Goal: Information Seeking & Learning: Learn about a topic

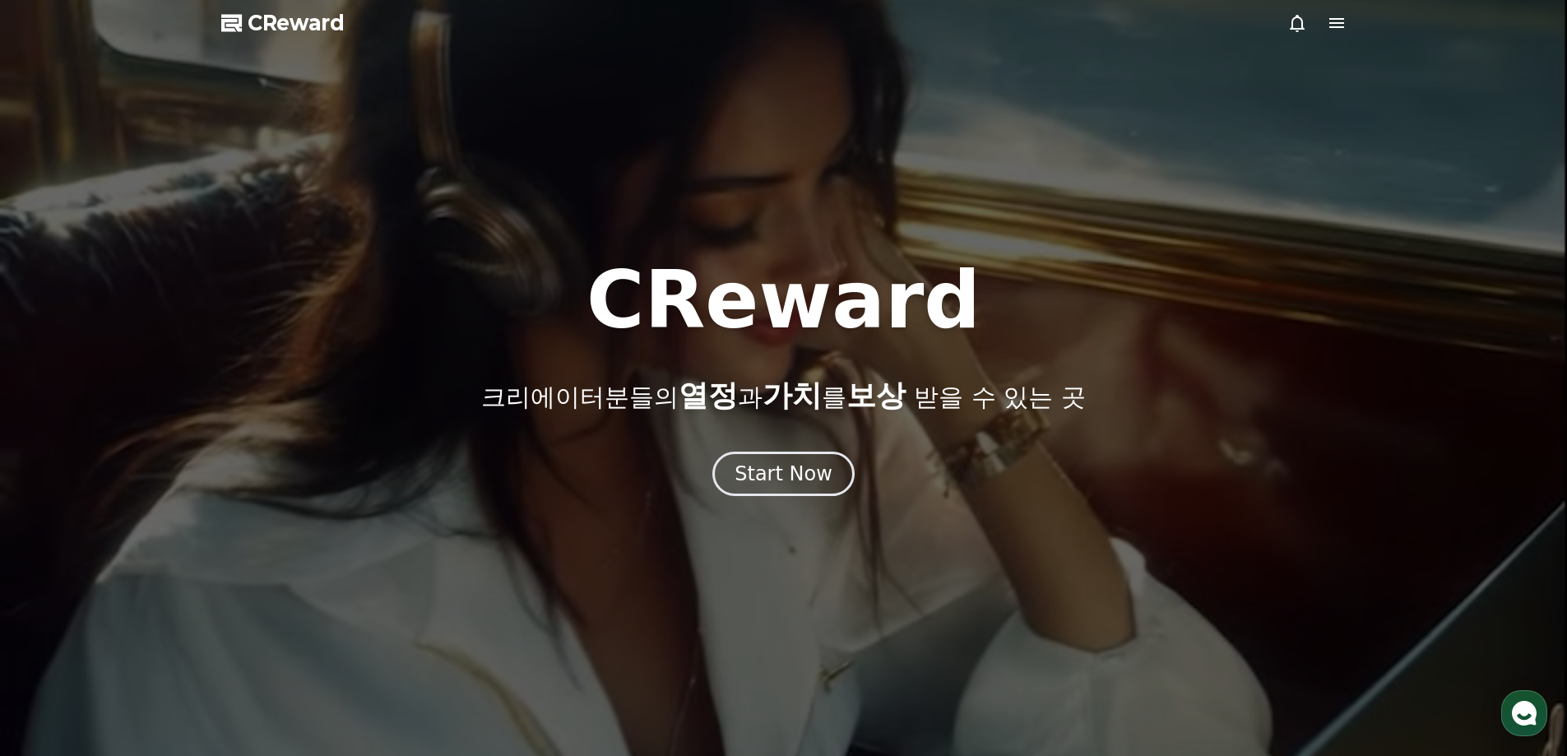
click at [1338, 26] on icon at bounding box center [1336, 23] width 15 height 10
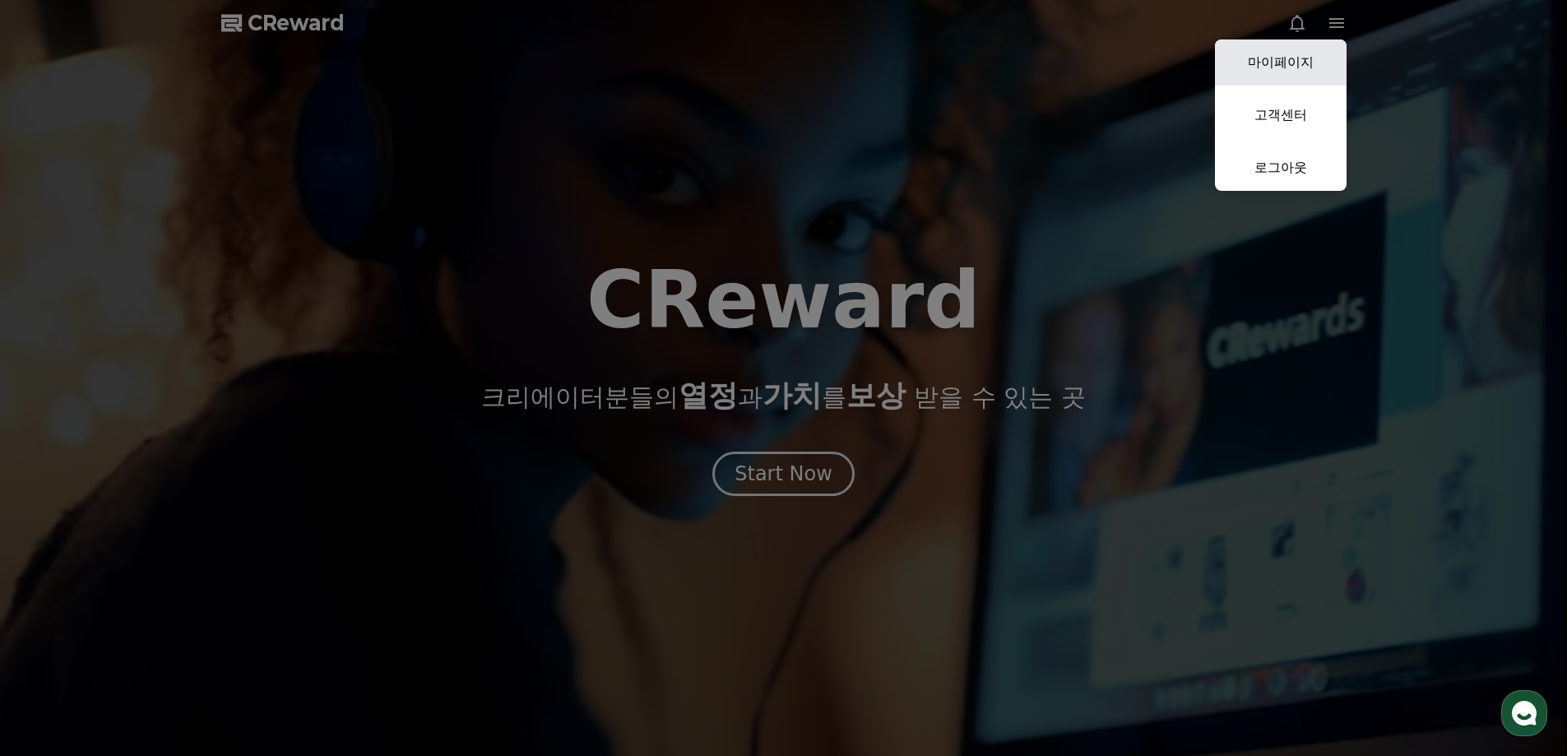
click at [1303, 60] on link "마이페이지" at bounding box center [1281, 62] width 132 height 46
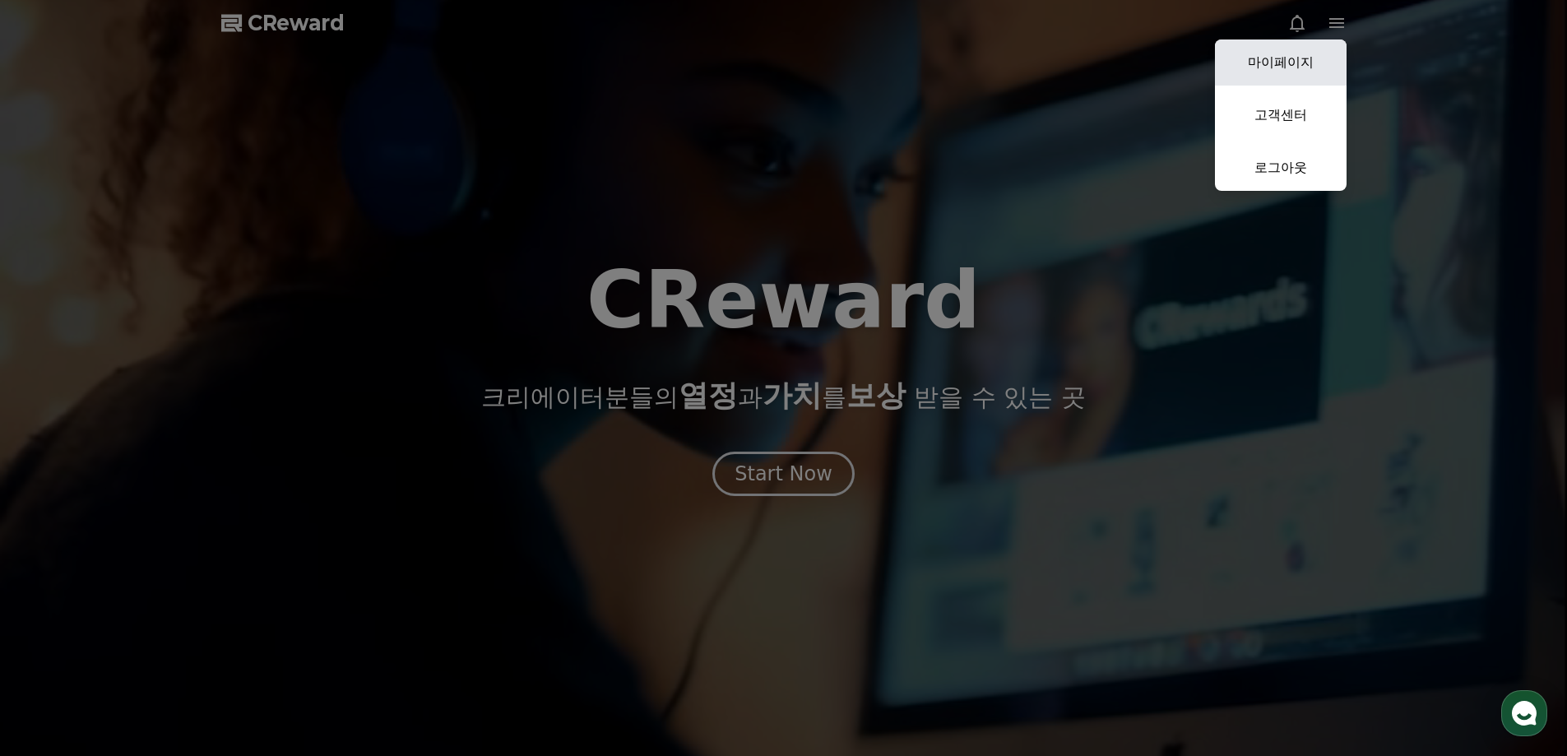
select select "**********"
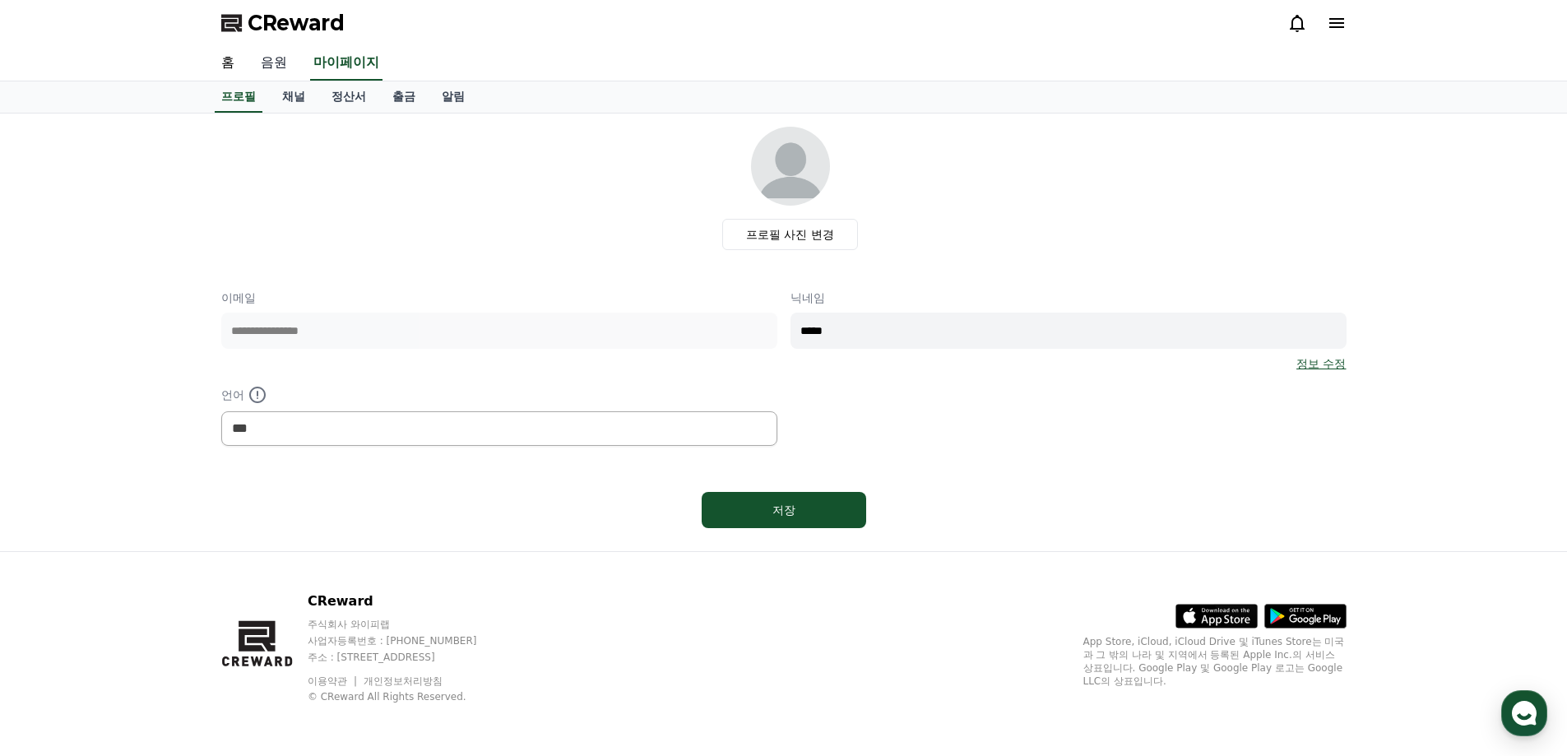
click at [280, 57] on link "음원" at bounding box center [274, 63] width 53 height 35
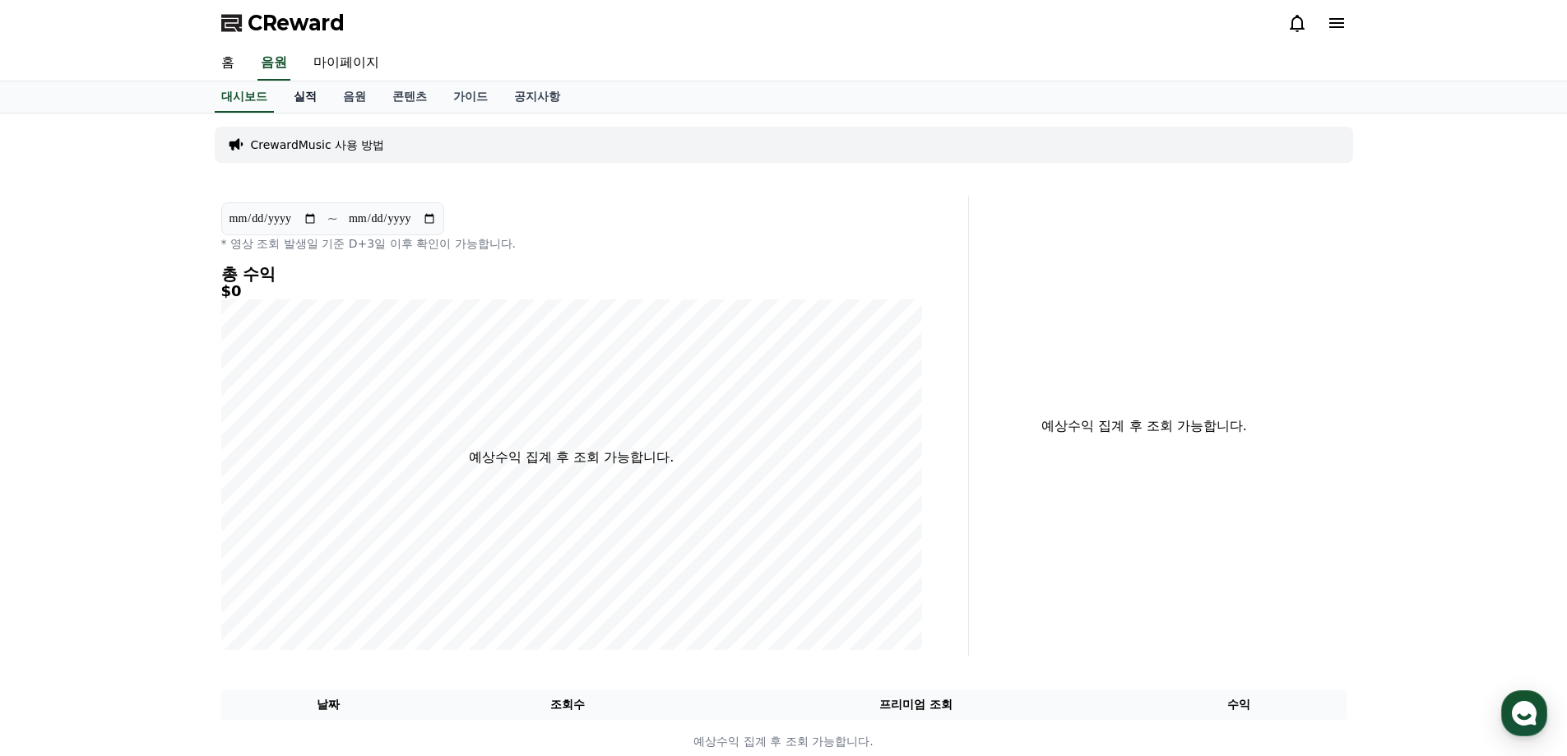
click at [310, 95] on link "실적" at bounding box center [304, 96] width 49 height 31
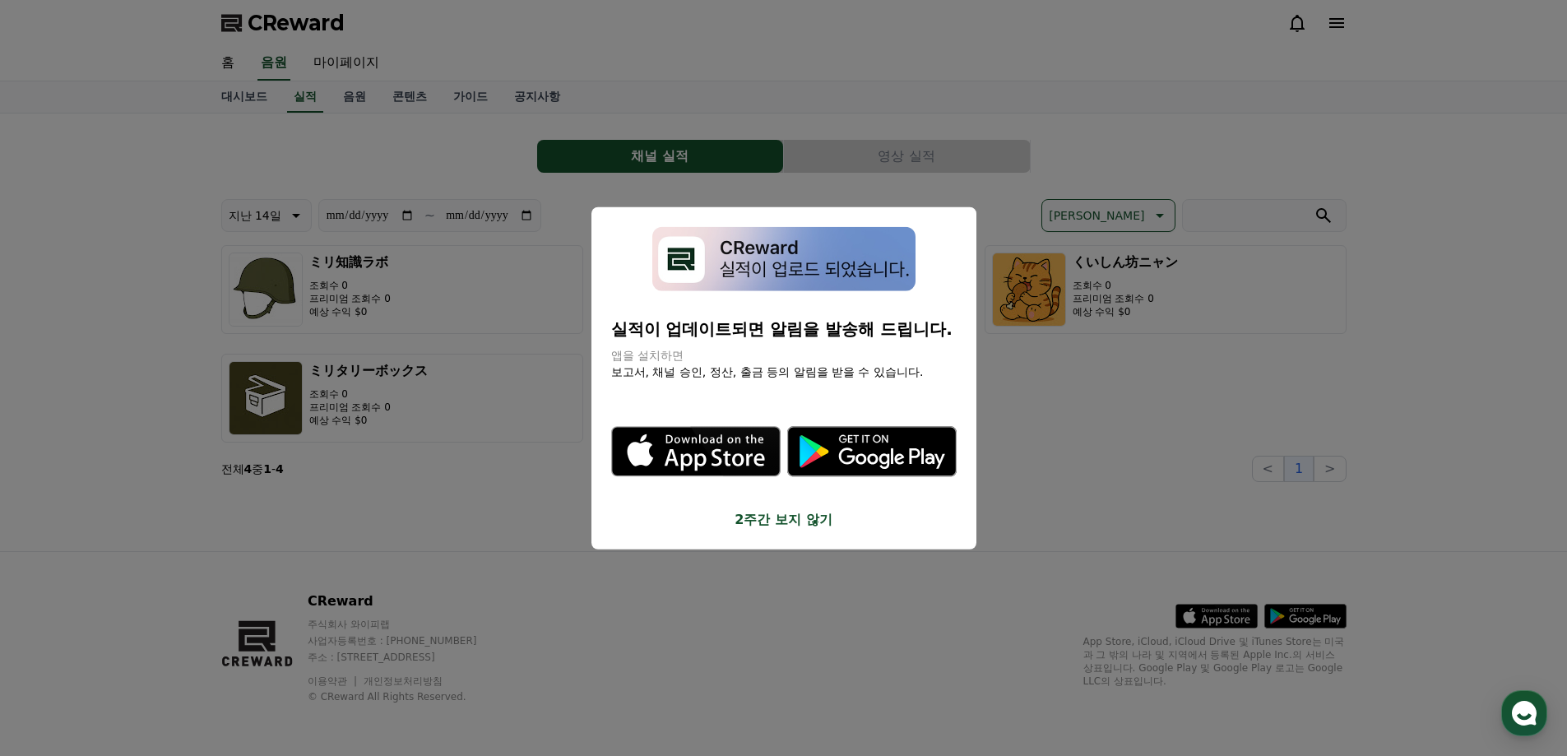
click at [348, 98] on button "close modal" at bounding box center [783, 378] width 1567 height 756
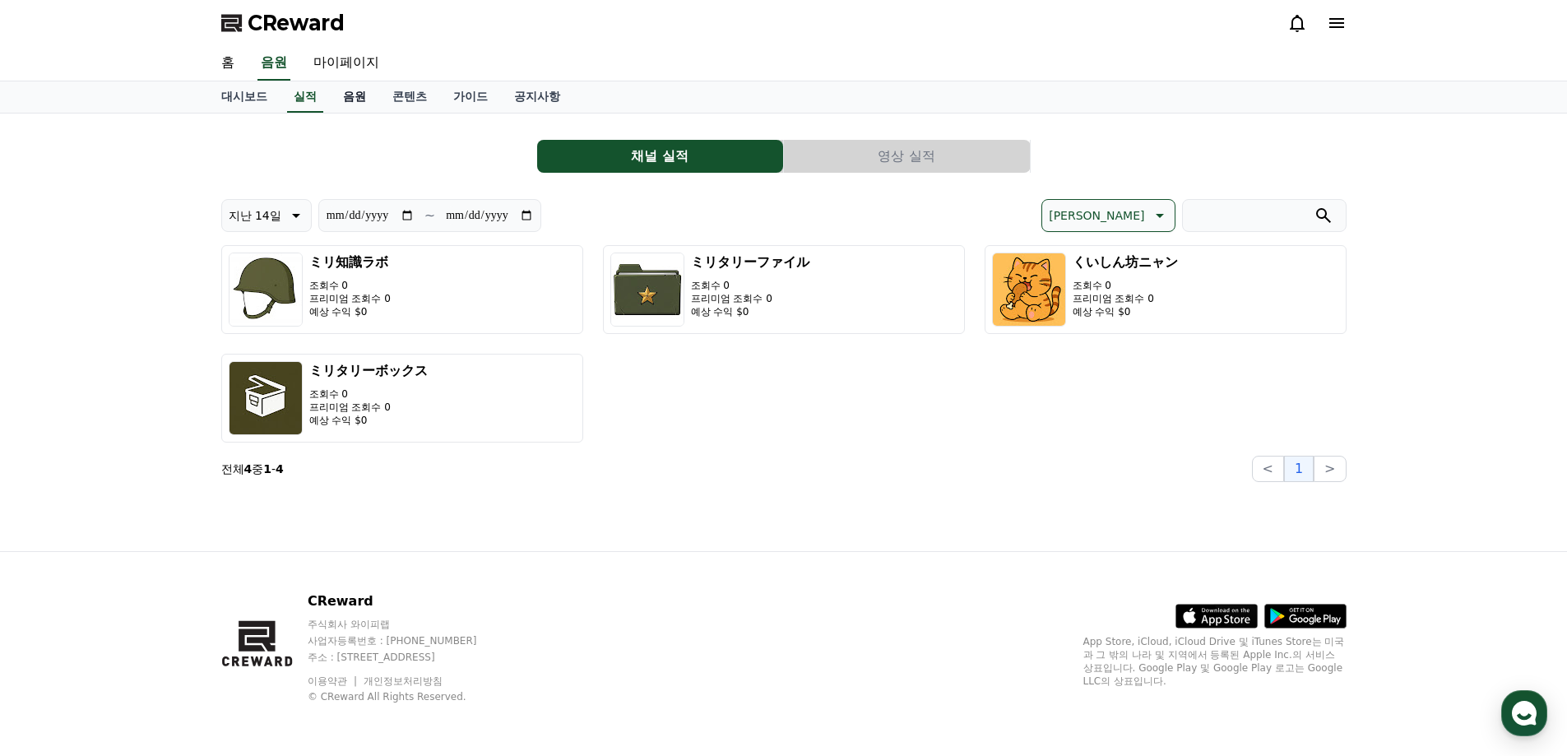
click at [350, 99] on link "음원" at bounding box center [354, 96] width 49 height 31
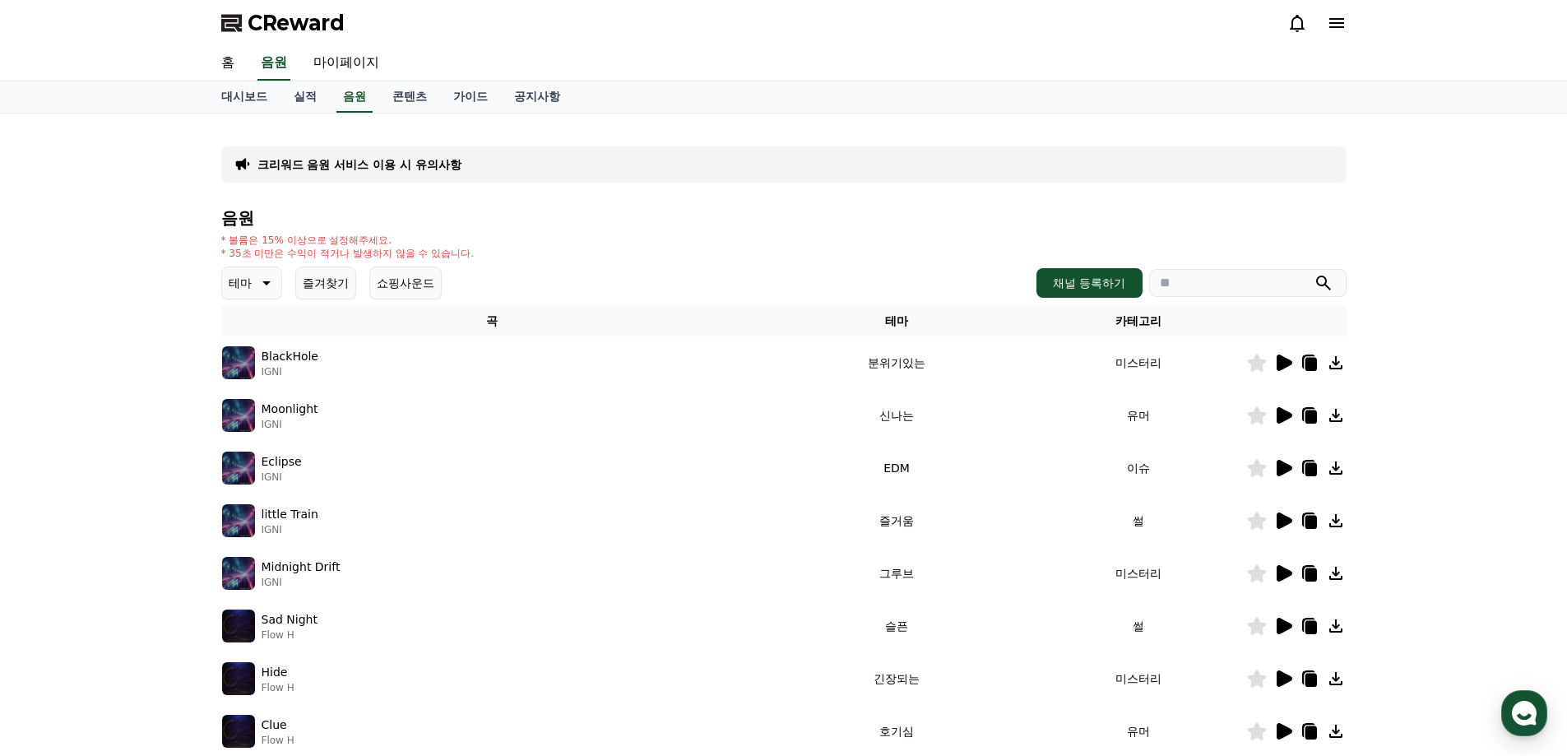
click at [1291, 364] on icon at bounding box center [1285, 363] width 16 height 16
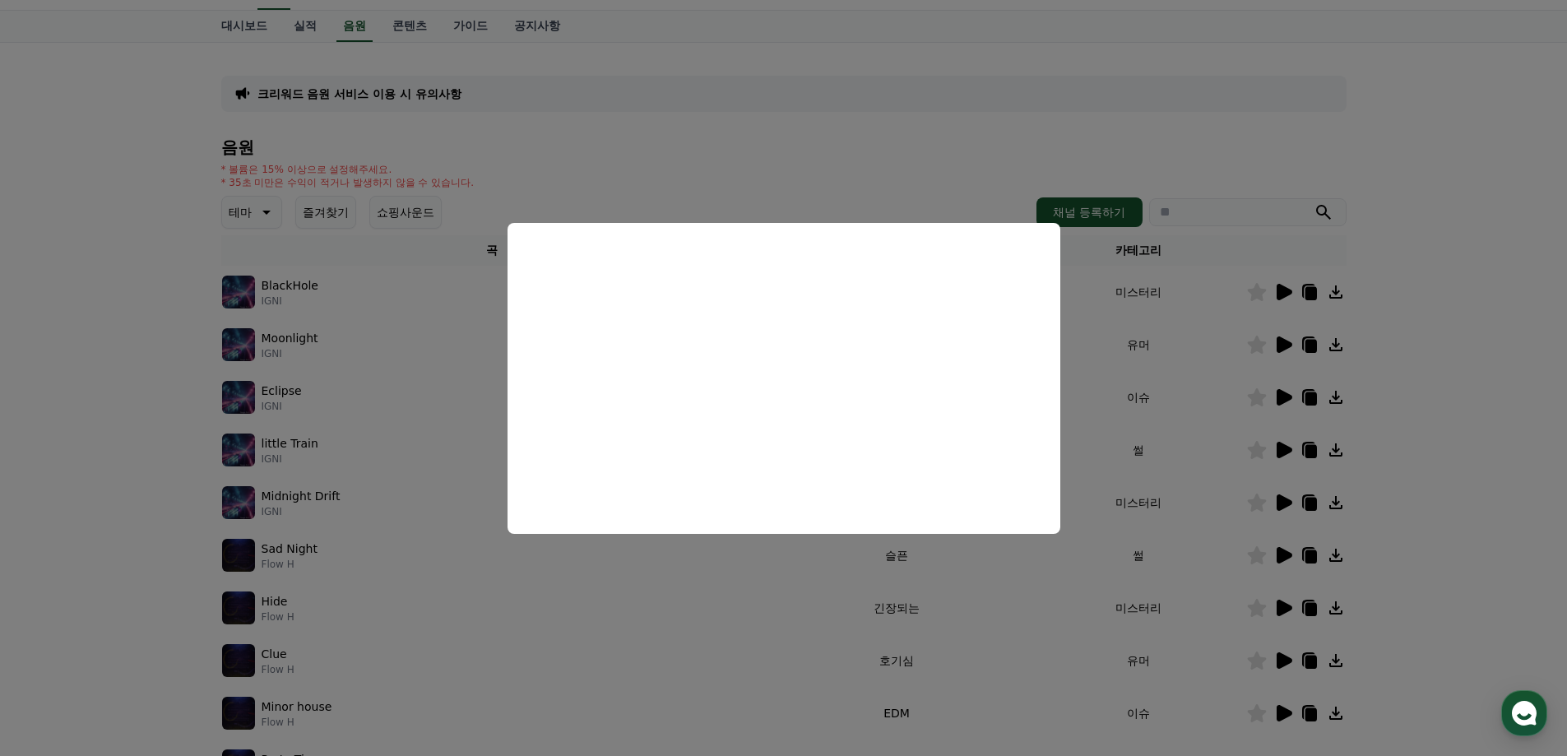
scroll to position [165, 0]
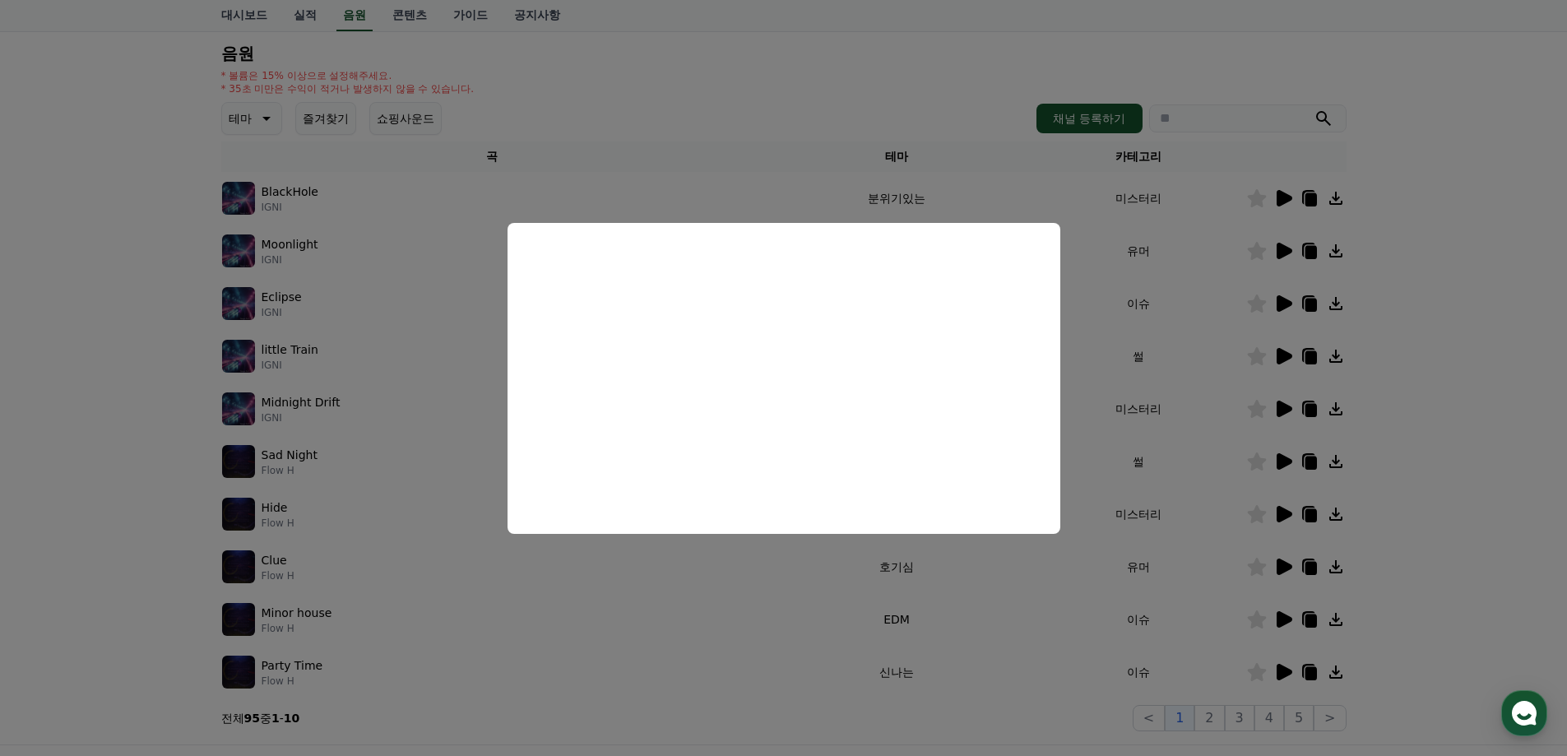
click at [1479, 183] on button "close modal" at bounding box center [783, 378] width 1567 height 756
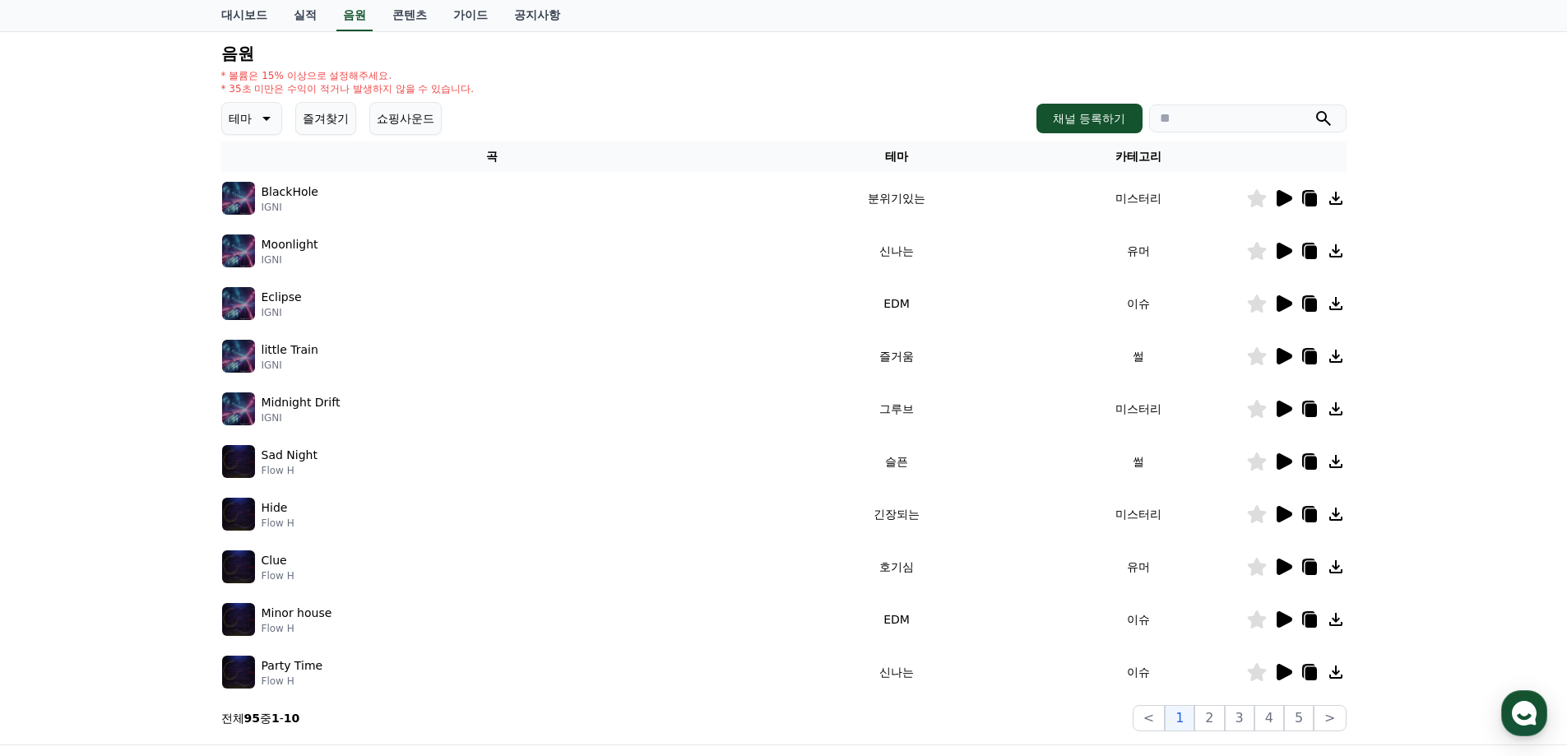
click at [1285, 408] on icon at bounding box center [1285, 409] width 16 height 16
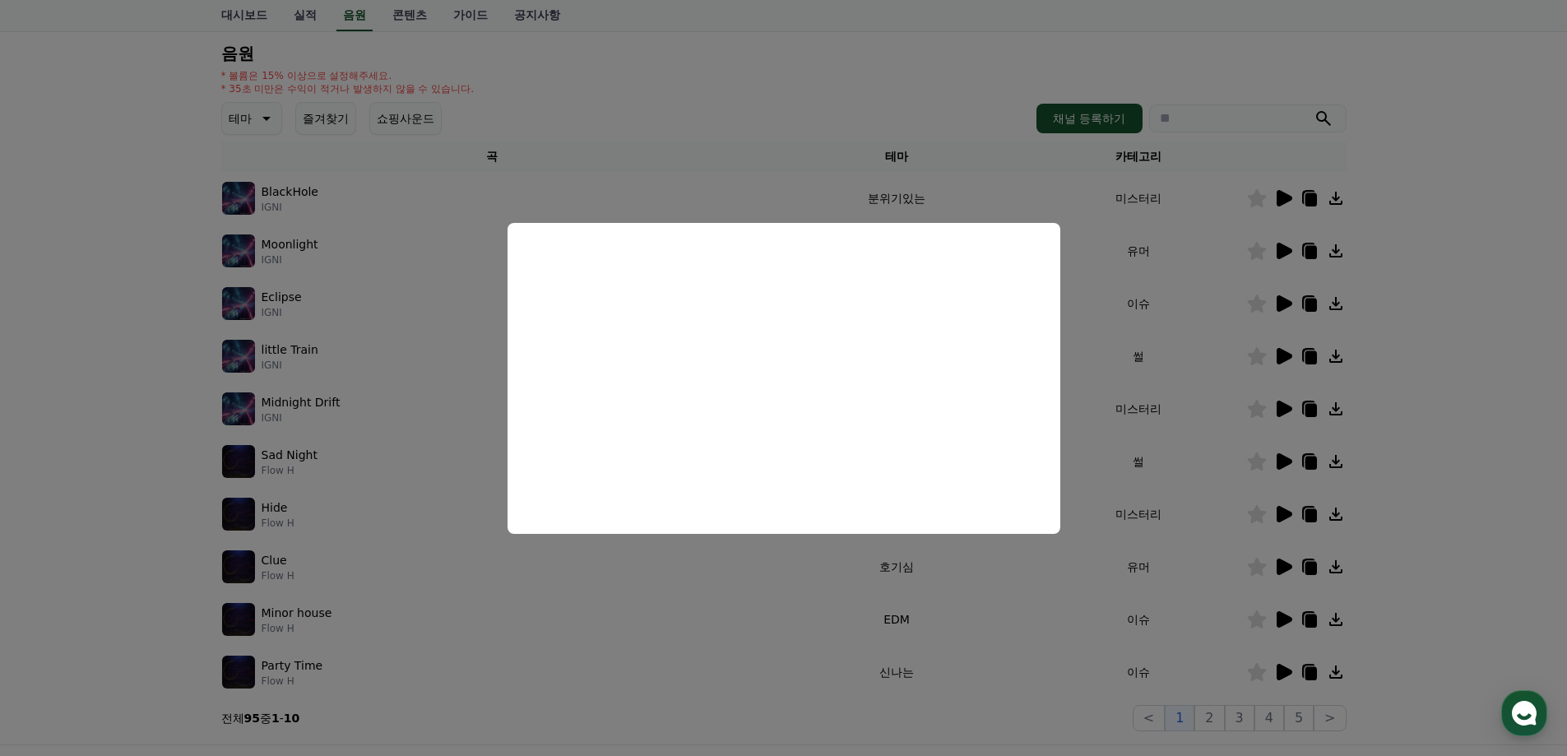
click at [1453, 442] on button "close modal" at bounding box center [783, 378] width 1567 height 756
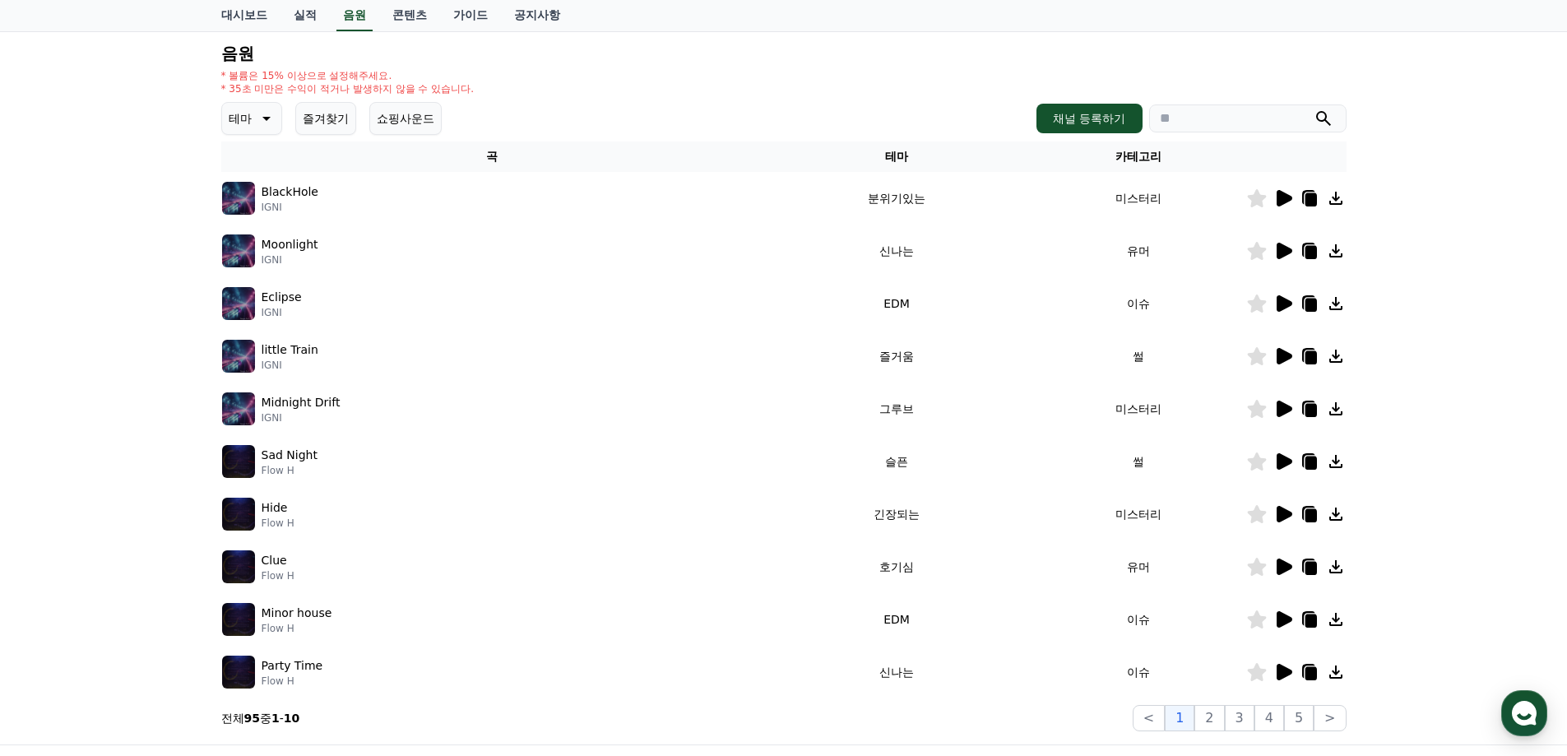
click at [1282, 508] on icon at bounding box center [1285, 514] width 16 height 16
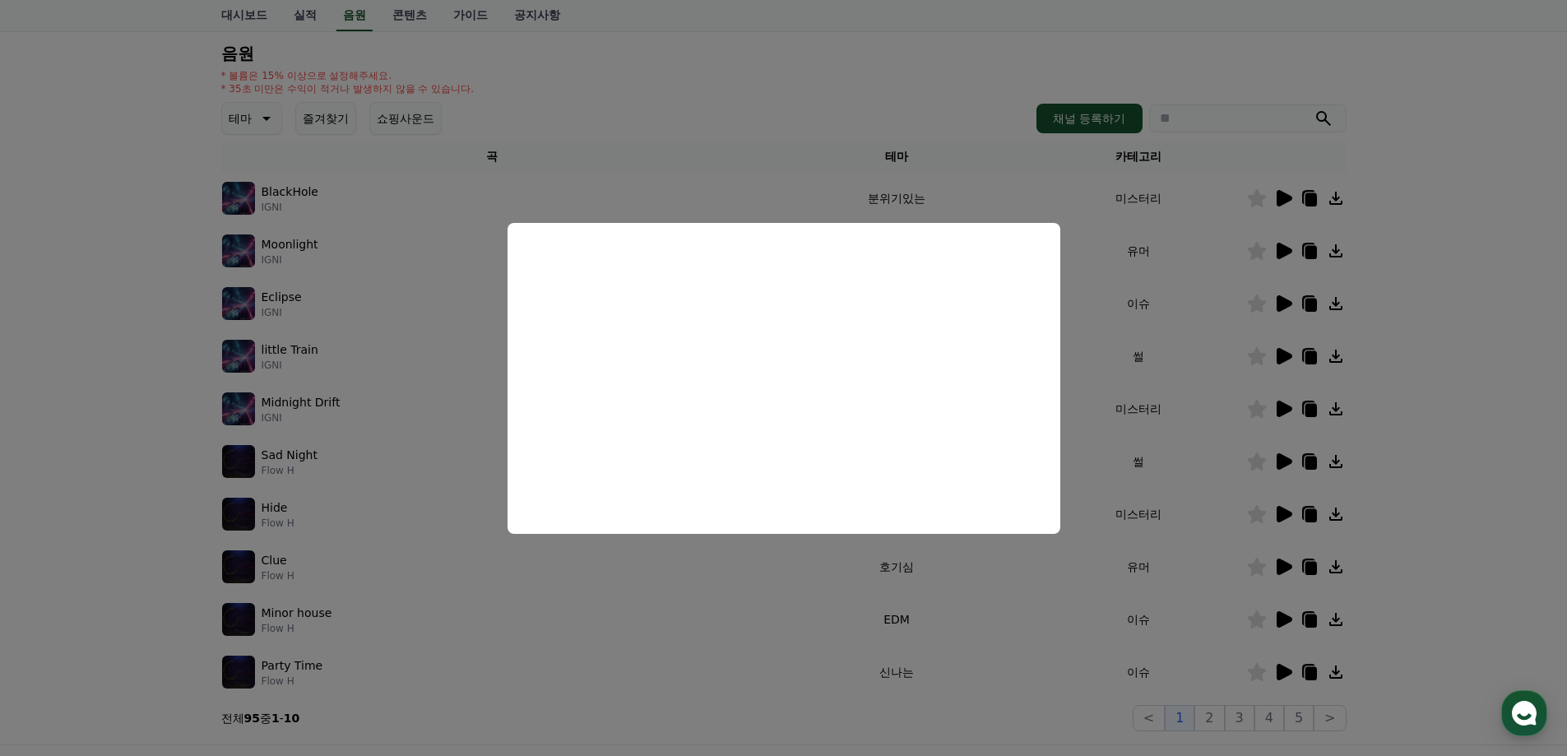
click at [1462, 520] on button "close modal" at bounding box center [783, 378] width 1567 height 756
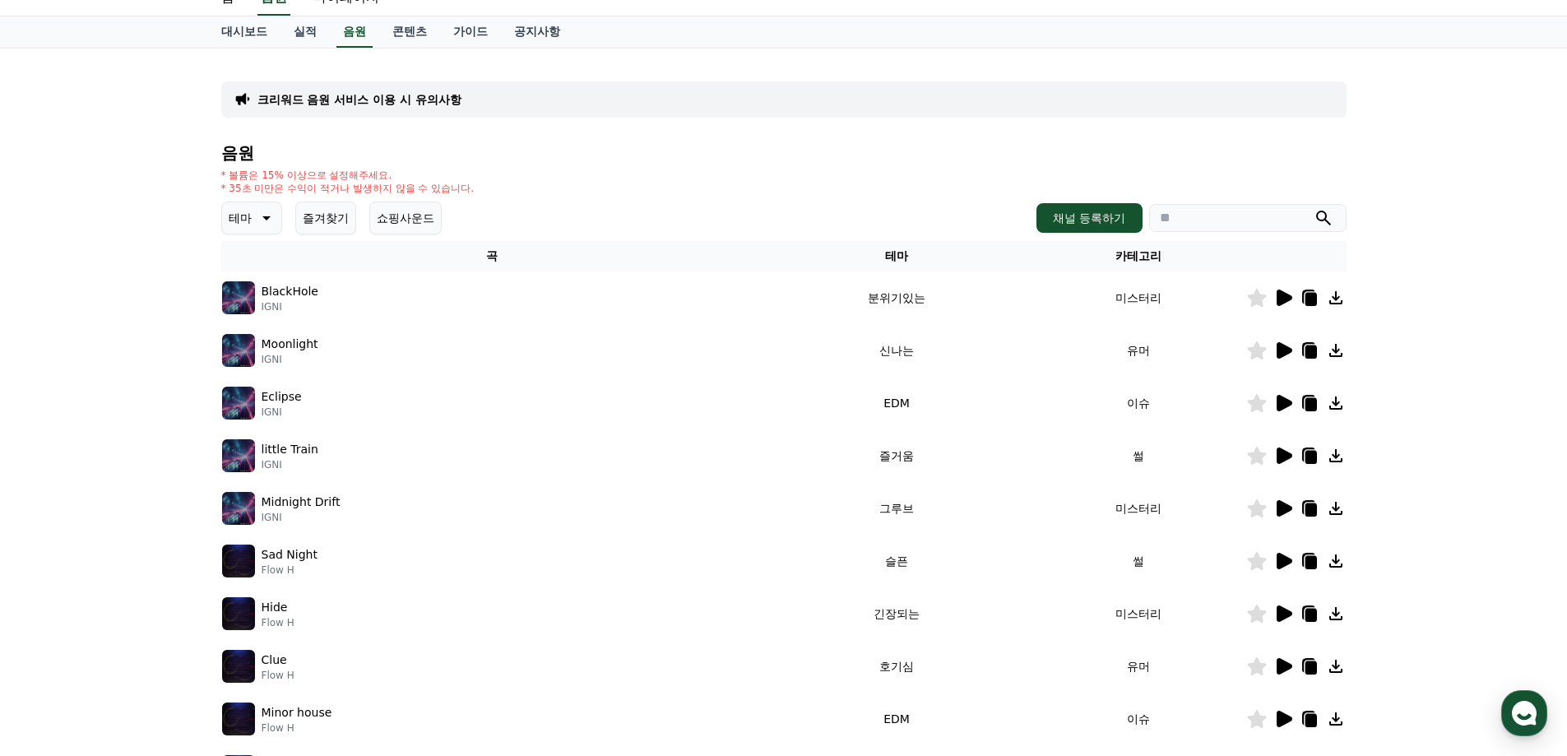
scroll to position [0, 0]
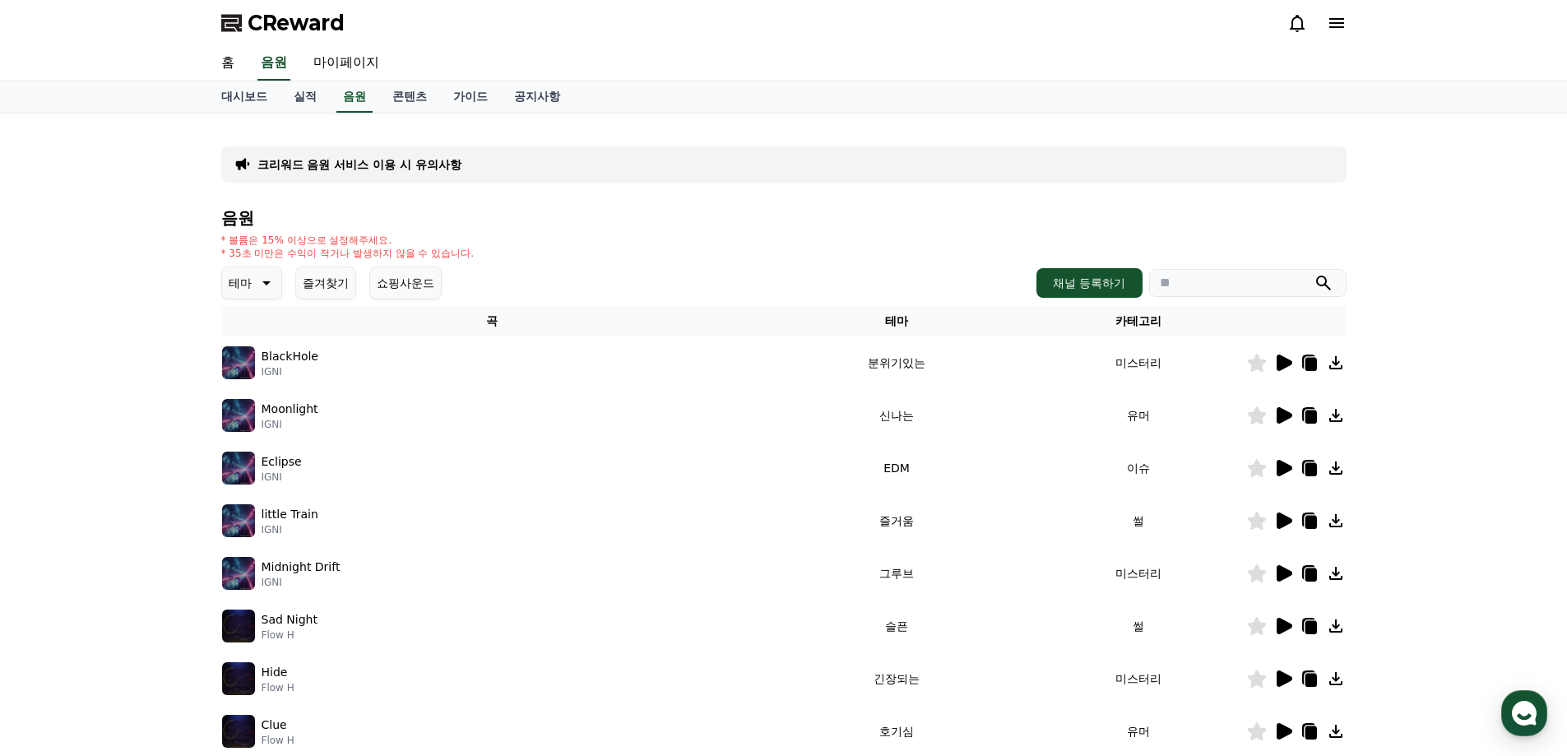
click at [270, 280] on icon at bounding box center [265, 283] width 20 height 20
click at [323, 285] on button "즐겨찾기" at bounding box center [325, 283] width 61 height 33
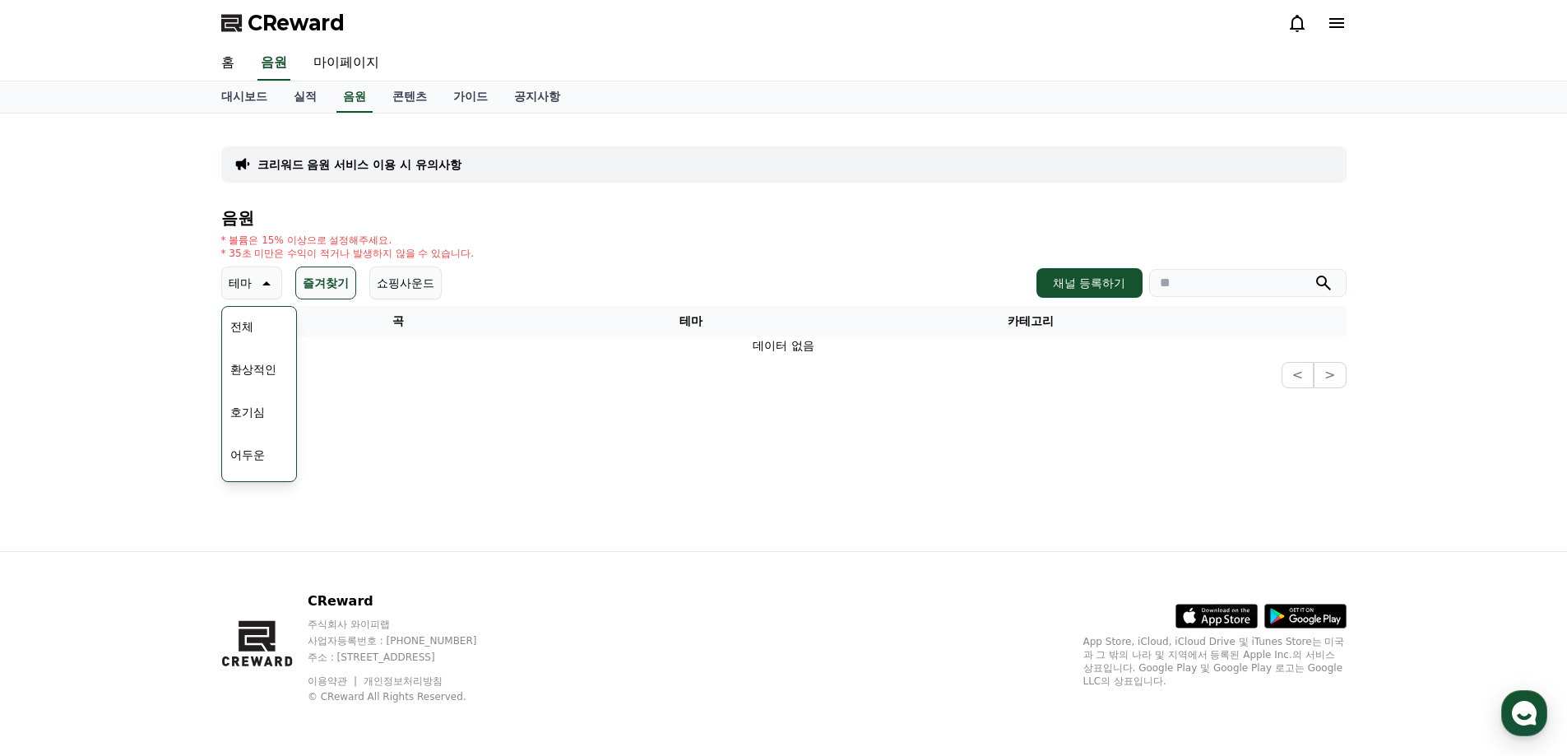
click at [343, 286] on button "즐겨찾기" at bounding box center [325, 283] width 61 height 33
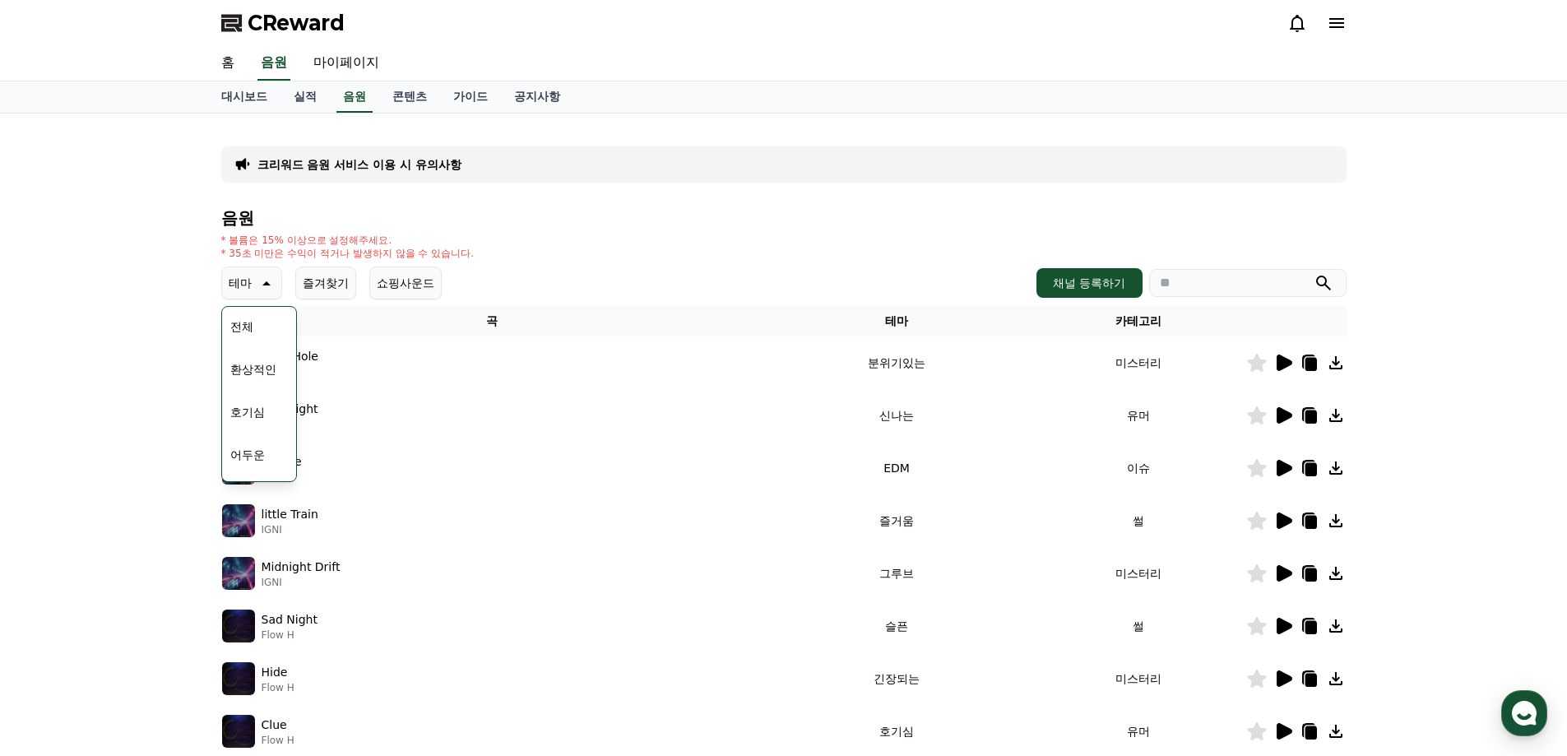
click at [256, 282] on icon at bounding box center [265, 283] width 20 height 20
click at [429, 288] on button "쇼핑사운드" at bounding box center [405, 283] width 72 height 33
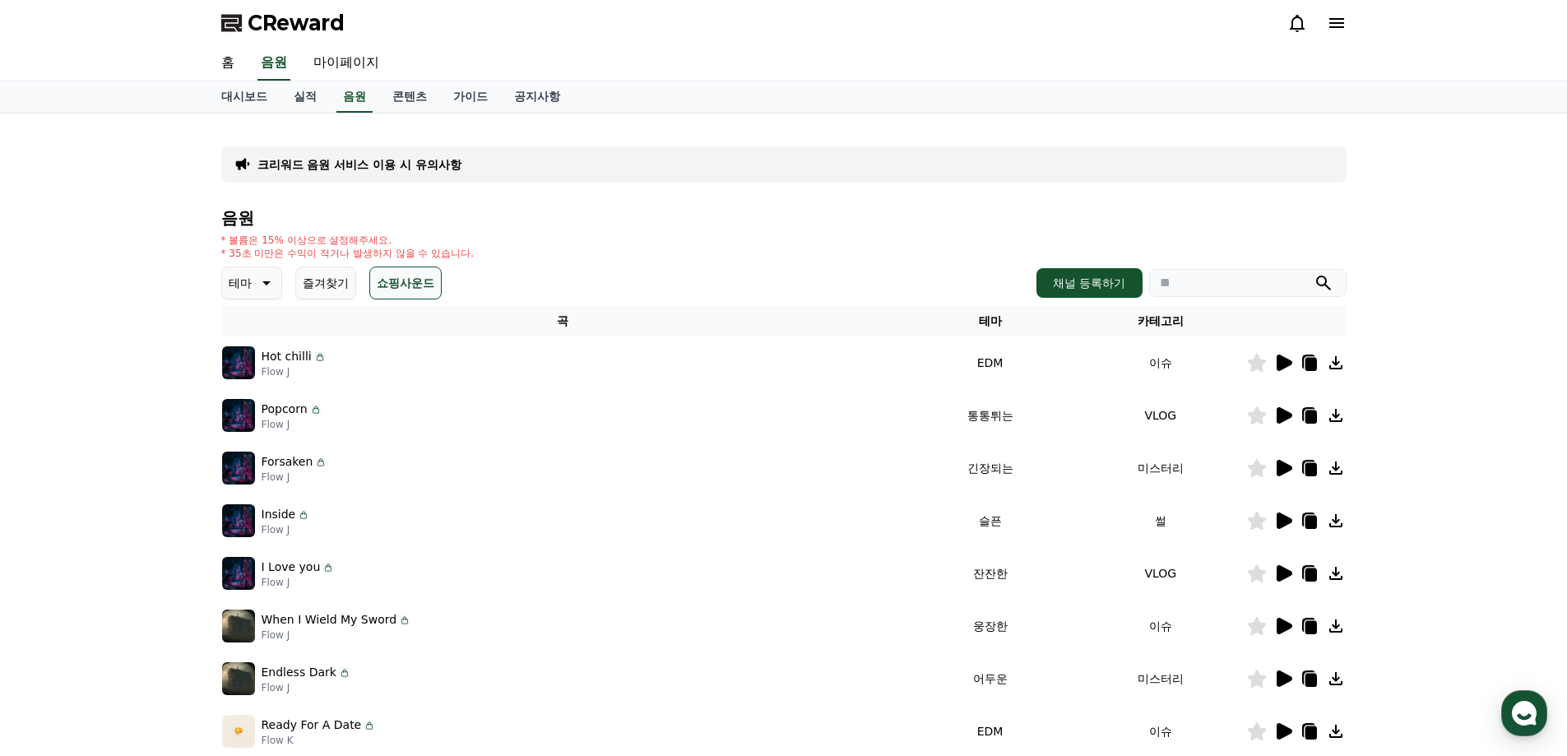
click at [437, 289] on button "쇼핑사운드" at bounding box center [405, 283] width 72 height 33
drag, startPoint x: 437, startPoint y: 289, endPoint x: 418, endPoint y: 287, distance: 19.0
click at [437, 288] on button "쇼핑사운드" at bounding box center [405, 283] width 72 height 33
click at [418, 275] on button "쇼핑사운드" at bounding box center [405, 283] width 72 height 33
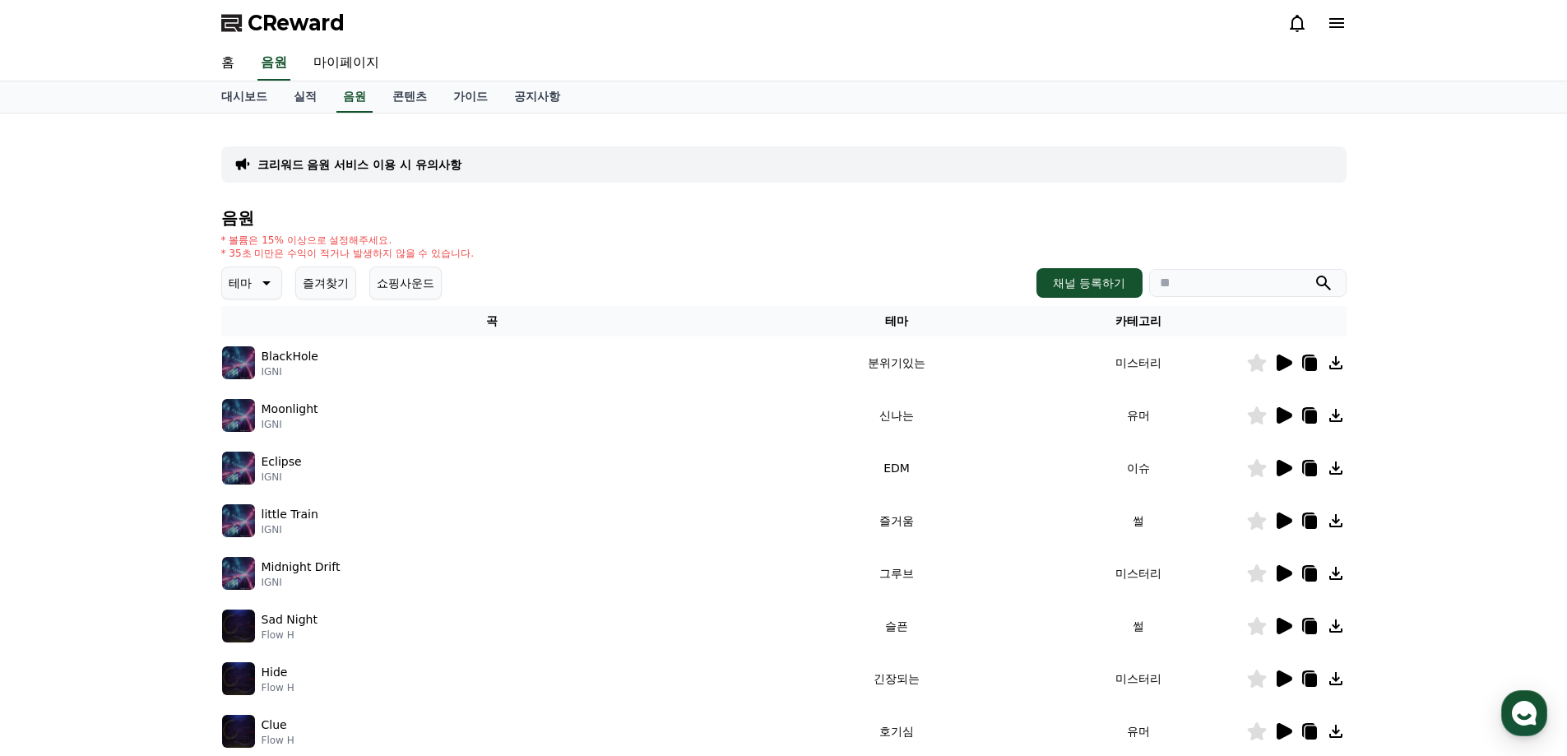
click at [258, 281] on icon at bounding box center [265, 283] width 20 height 20
click at [718, 229] on div "음원 * 볼륨은 15% 이상으로 설정해주세요. * 35초 미만은 수익이 적거나 발생하지 않을 수 있습니다. 테마 테마 전체 환상적인 호기심 어…" at bounding box center [783, 552] width 1125 height 687
click at [563, 259] on div "* 볼륨은 15% 이상으로 설정해주세요. * 35초 미만은 수익이 적거나 발생하지 않을 수 있습니다." at bounding box center [783, 247] width 1125 height 26
click at [136, 256] on div "크리워드 음원 서비스 이용 시 유의사항 음원 * 볼륨은 15% 이상으로 설정해주세요. * 35초 미만은 수익이 적거나 발생하지 않을 수 있습니…" at bounding box center [783, 511] width 1567 height 795
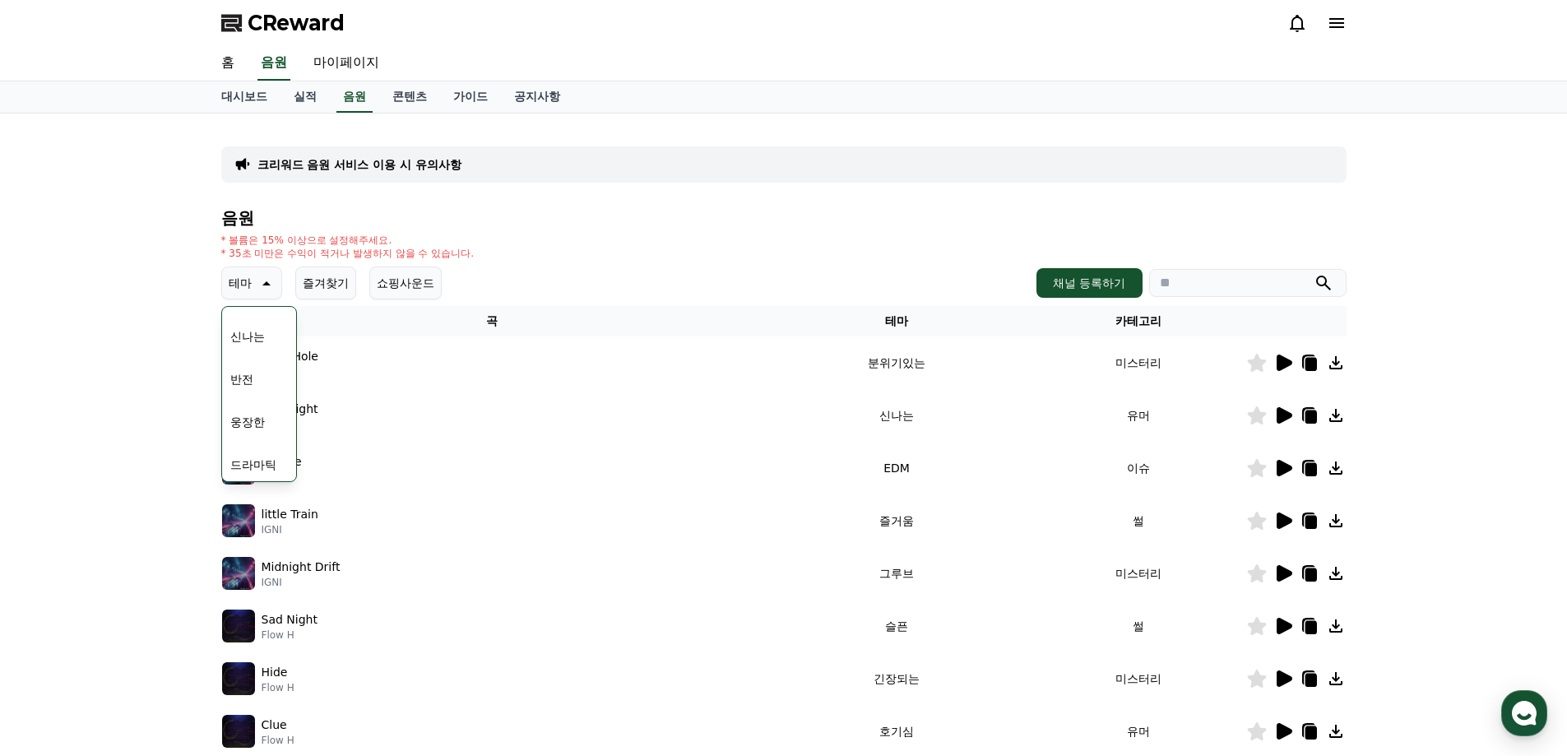
click at [251, 277] on p "테마" at bounding box center [240, 282] width 23 height 23
click at [1282, 363] on icon at bounding box center [1285, 363] width 16 height 16
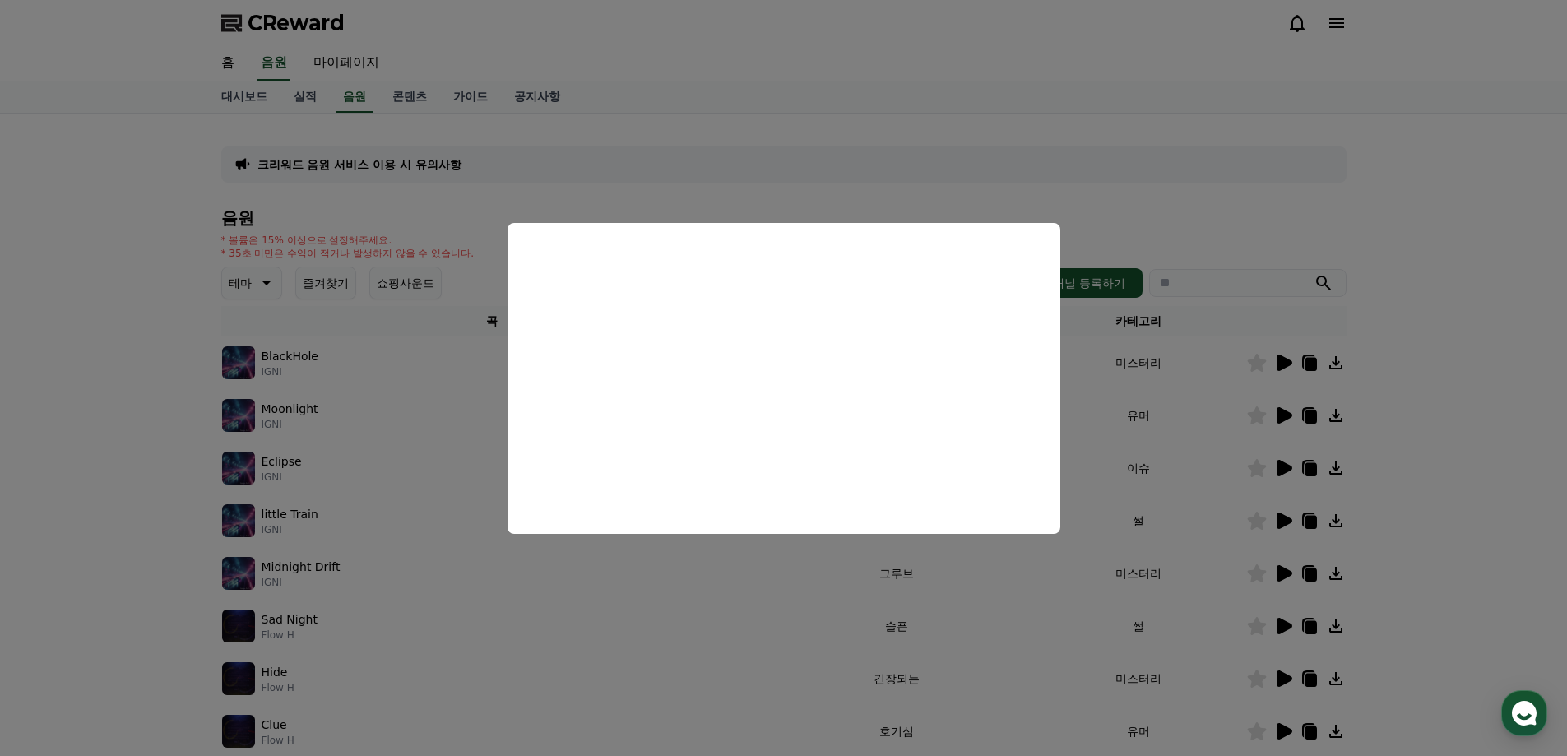
click at [958, 161] on button "close modal" at bounding box center [783, 378] width 1567 height 756
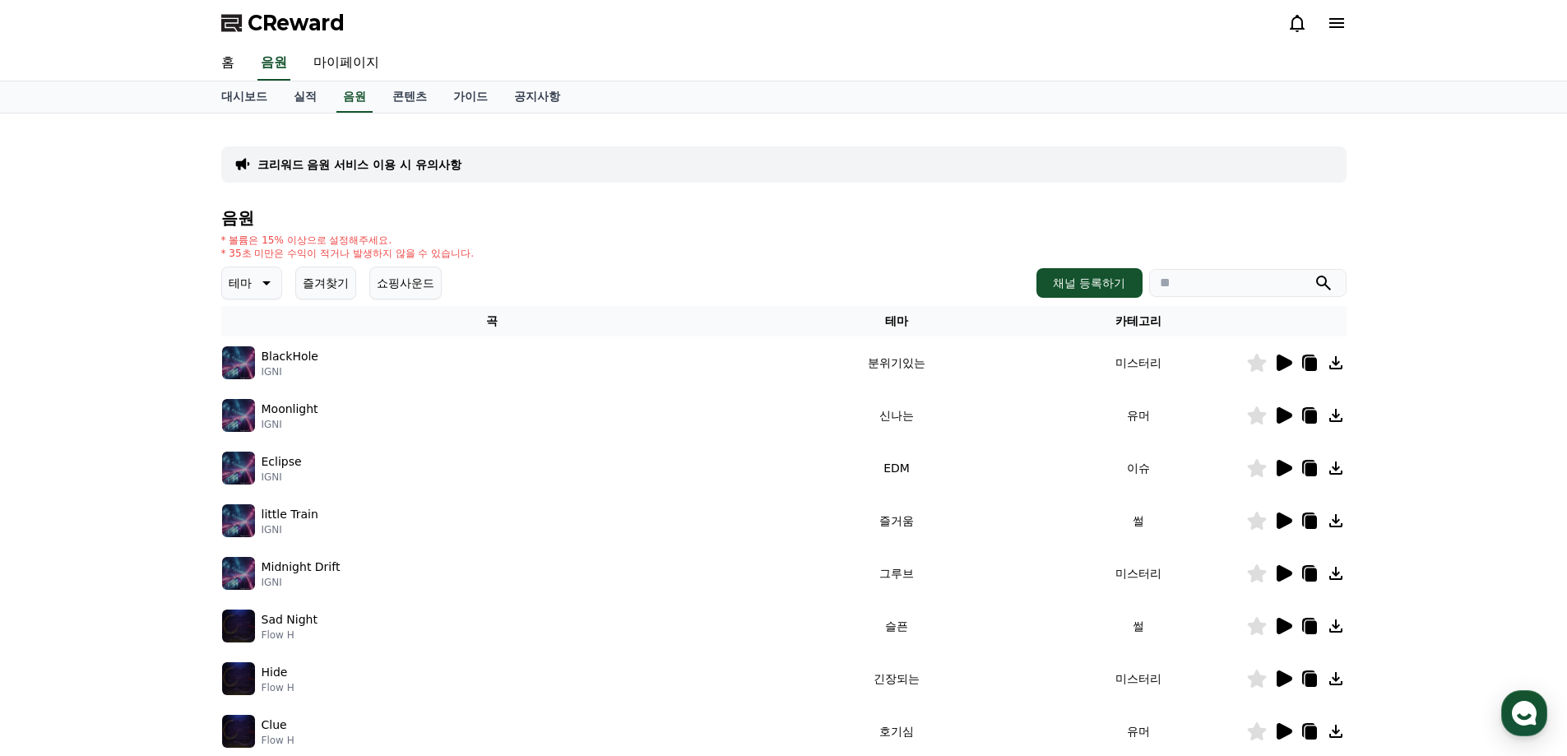
click at [1311, 361] on icon at bounding box center [1311, 364] width 12 height 13
click at [1267, 360] on div at bounding box center [1296, 363] width 99 height 20
click at [1255, 362] on icon at bounding box center [1256, 363] width 19 height 18
click at [303, 95] on link "실적" at bounding box center [304, 96] width 49 height 31
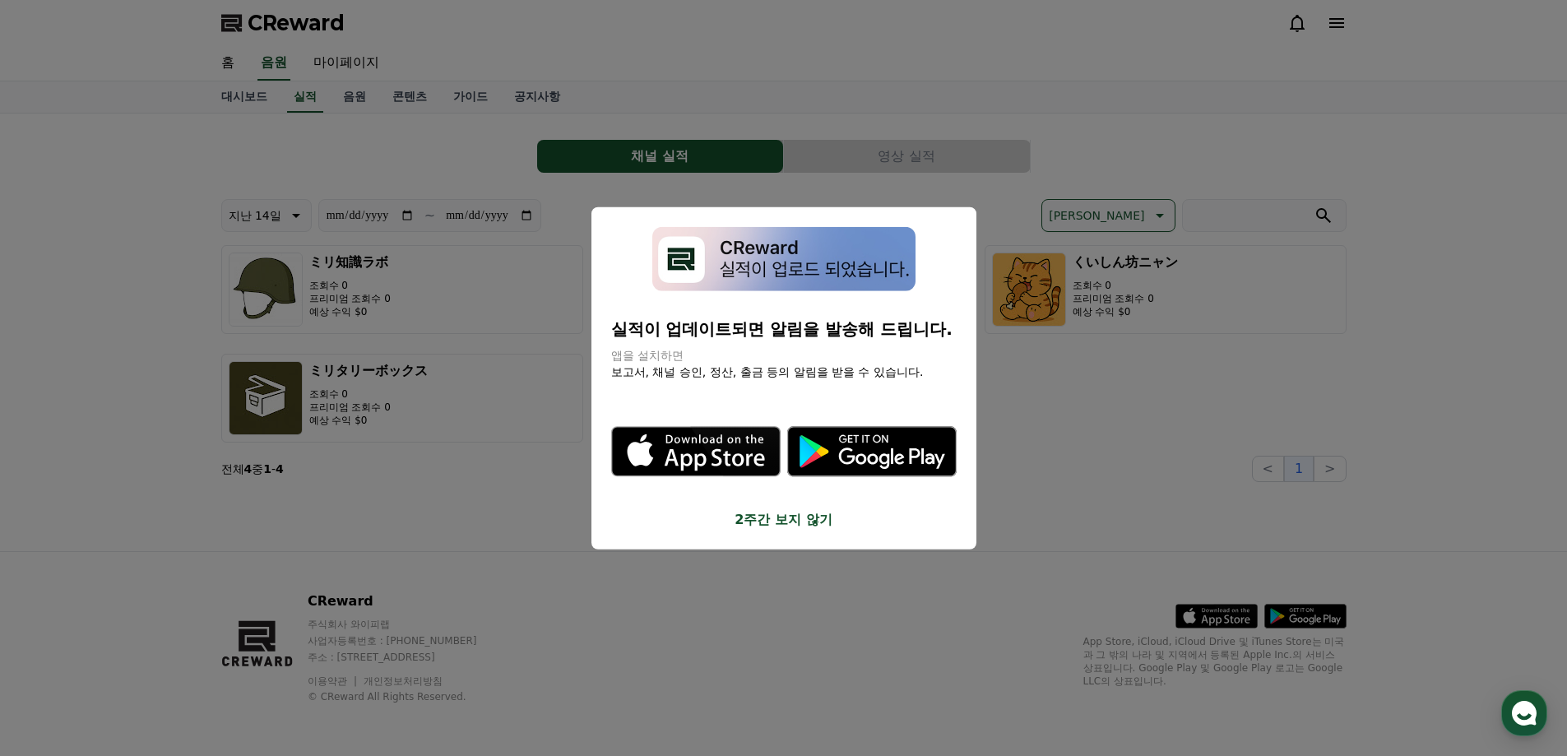
click at [498, 78] on button "close modal" at bounding box center [783, 378] width 1567 height 756
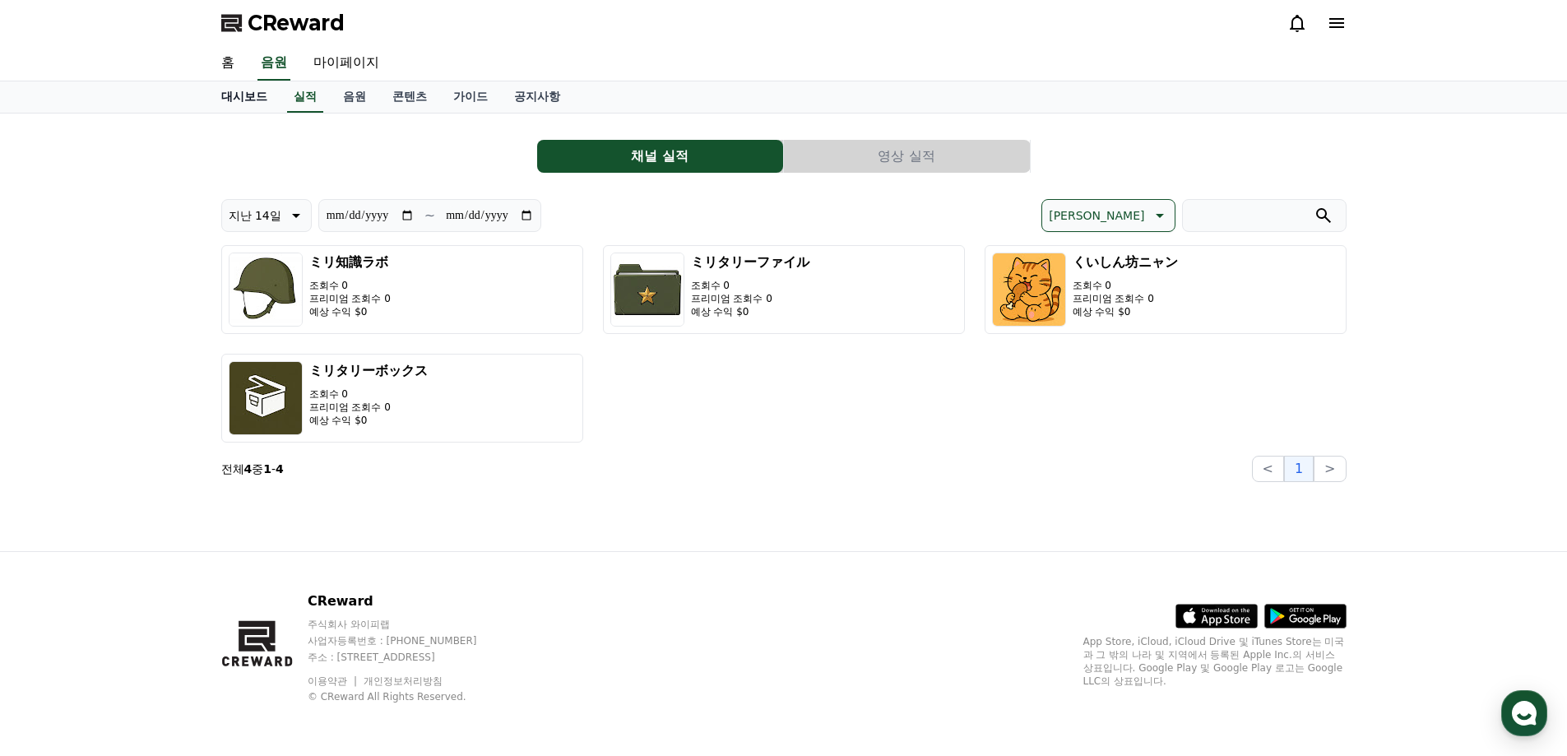
click at [260, 91] on link "대시보드" at bounding box center [244, 96] width 72 height 31
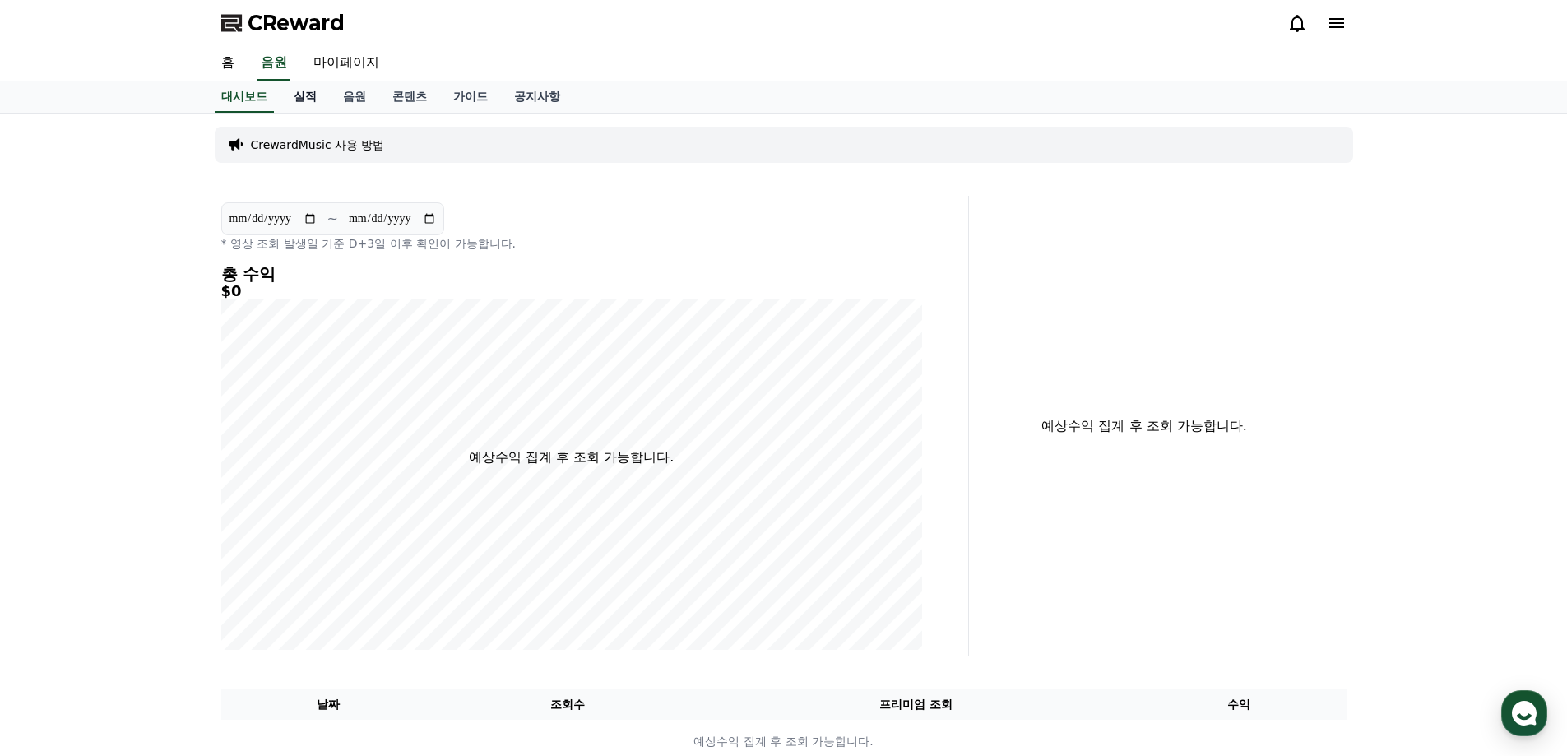
click at [326, 103] on link "실적" at bounding box center [304, 96] width 49 height 31
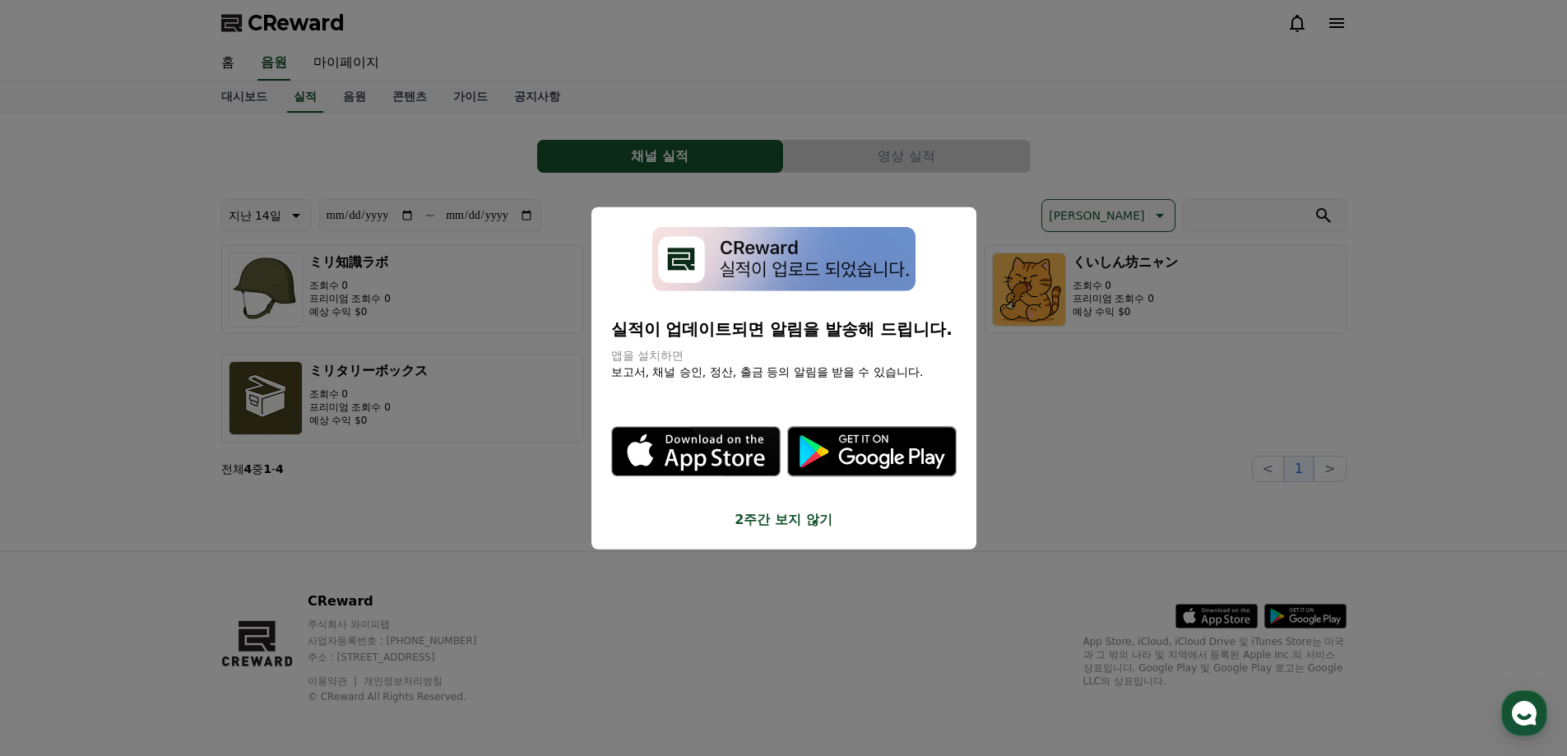
click at [351, 99] on button "close modal" at bounding box center [783, 378] width 1567 height 756
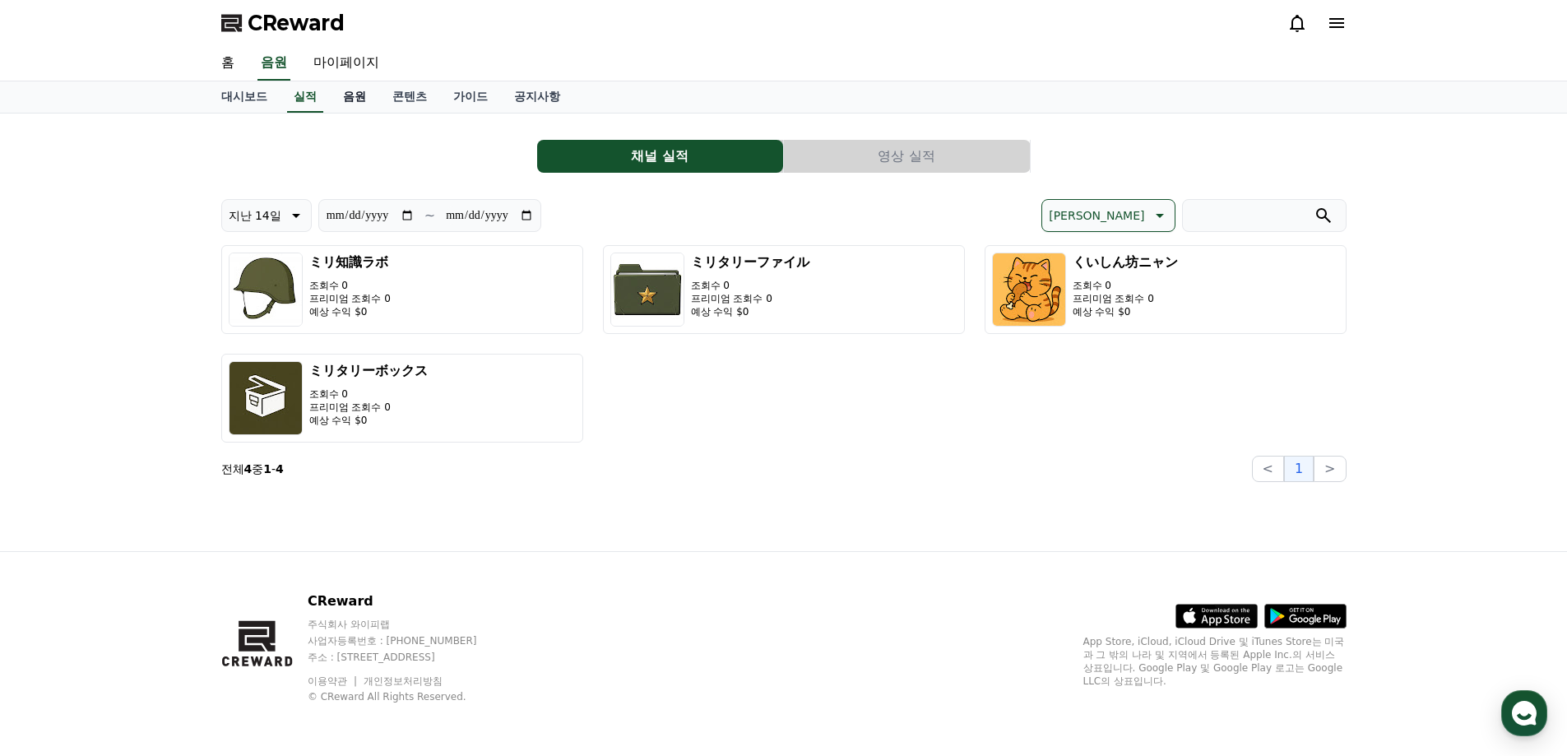
click at [381, 97] on link "콘텐츠" at bounding box center [409, 96] width 61 height 31
click at [354, 94] on link "음원" at bounding box center [354, 96] width 49 height 31
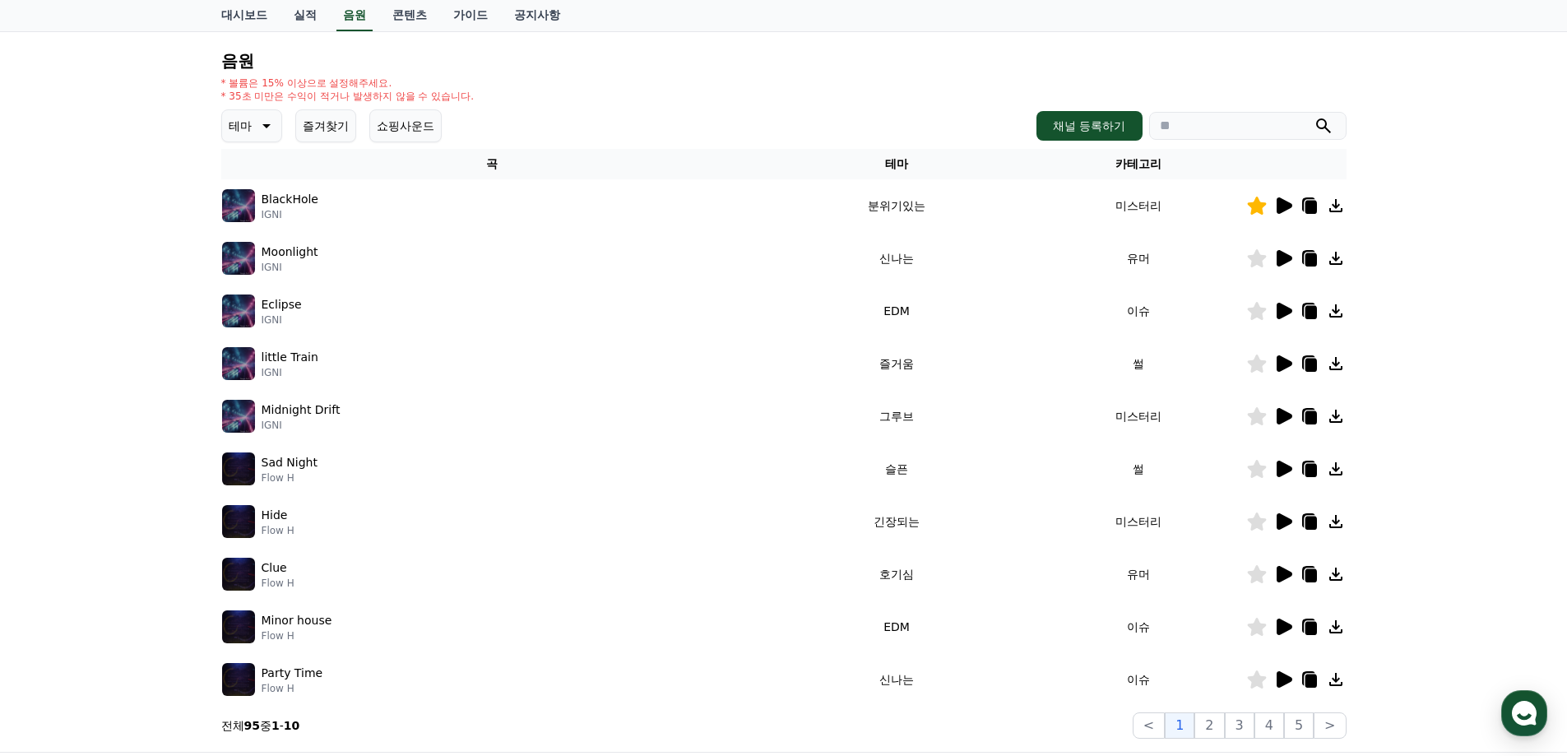
scroll to position [165, 0]
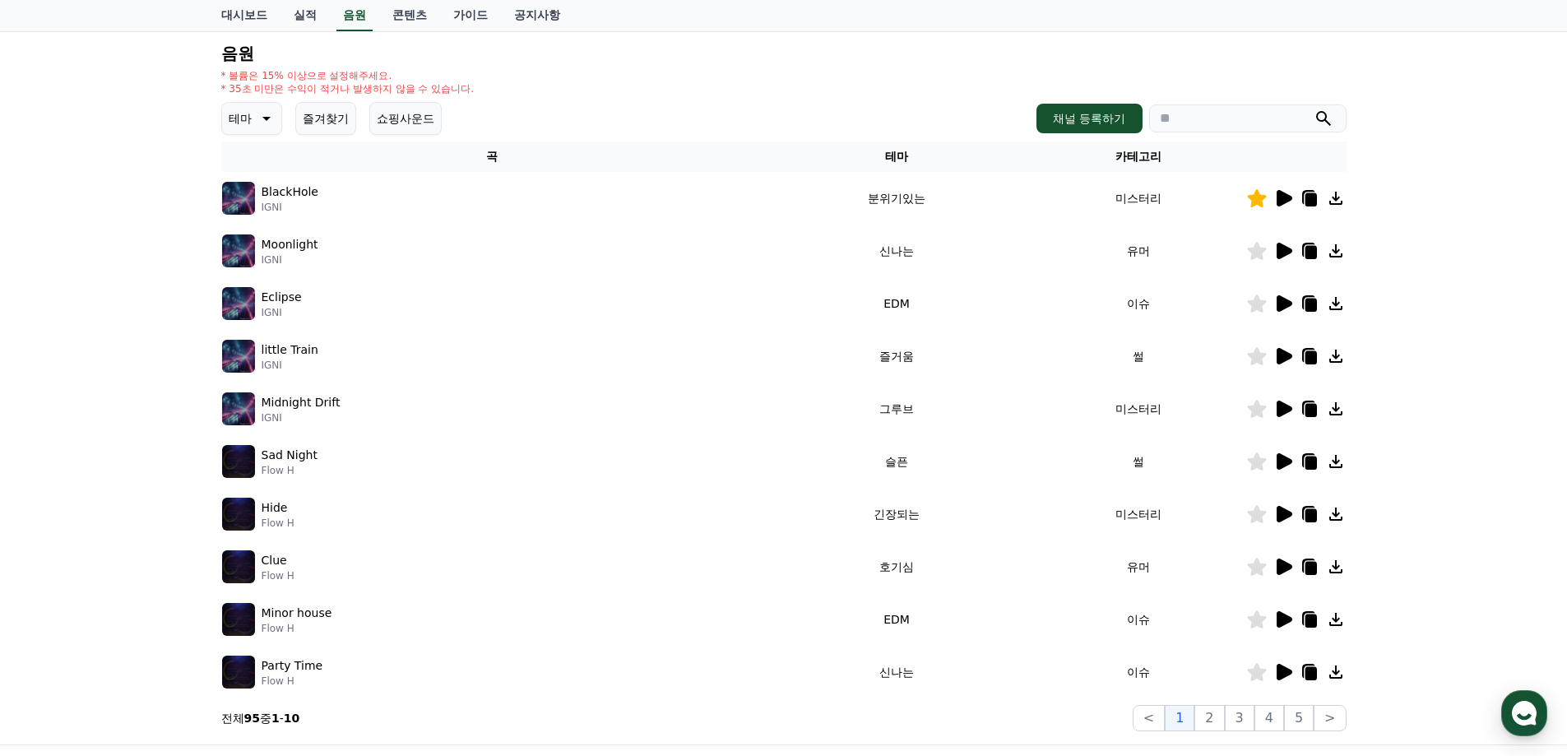
click at [1287, 514] on icon at bounding box center [1285, 514] width 16 height 16
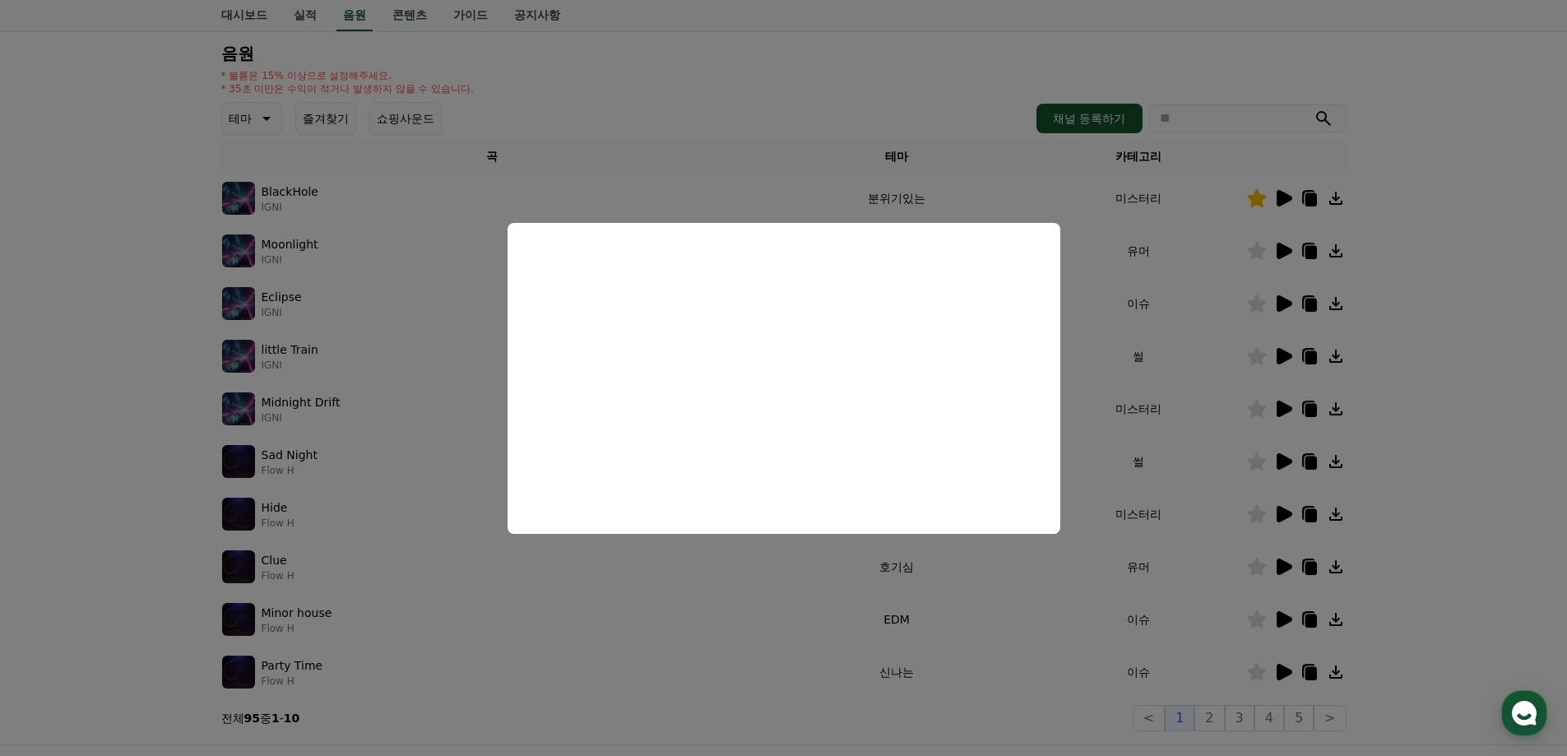
click at [1436, 558] on button "close modal" at bounding box center [783, 378] width 1567 height 756
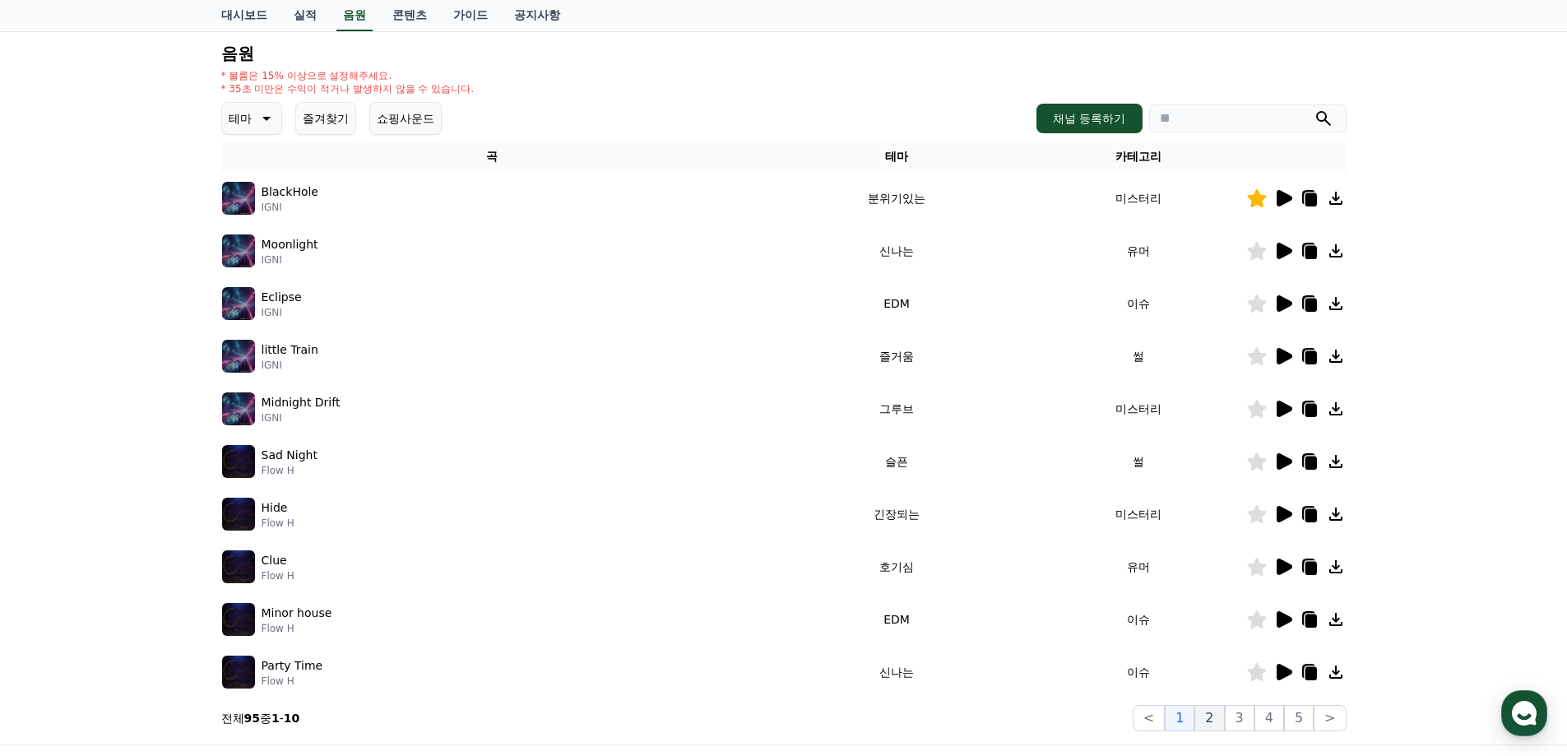
click at [1216, 728] on button "2" at bounding box center [1209, 718] width 30 height 26
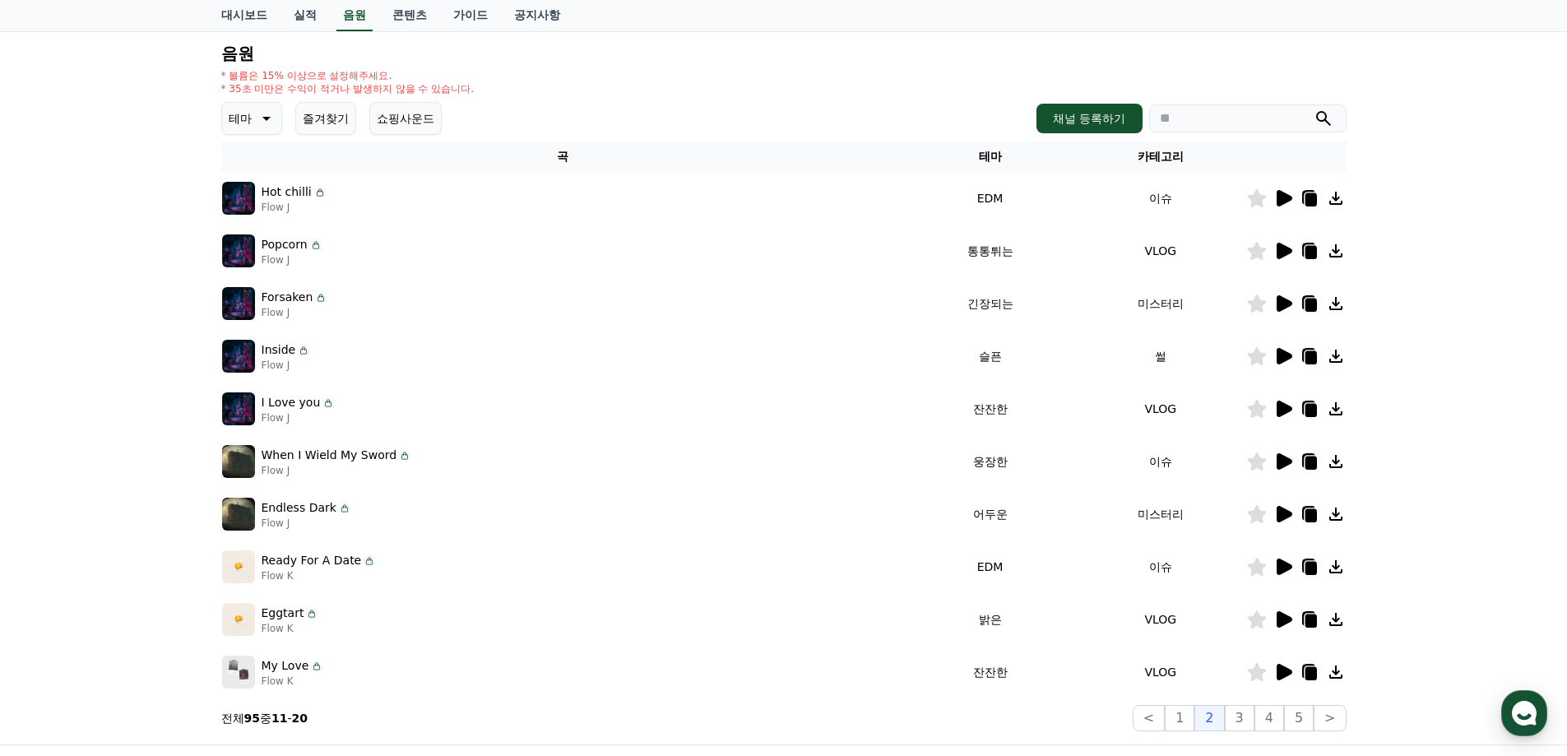
click at [1285, 304] on icon at bounding box center [1285, 303] width 16 height 16
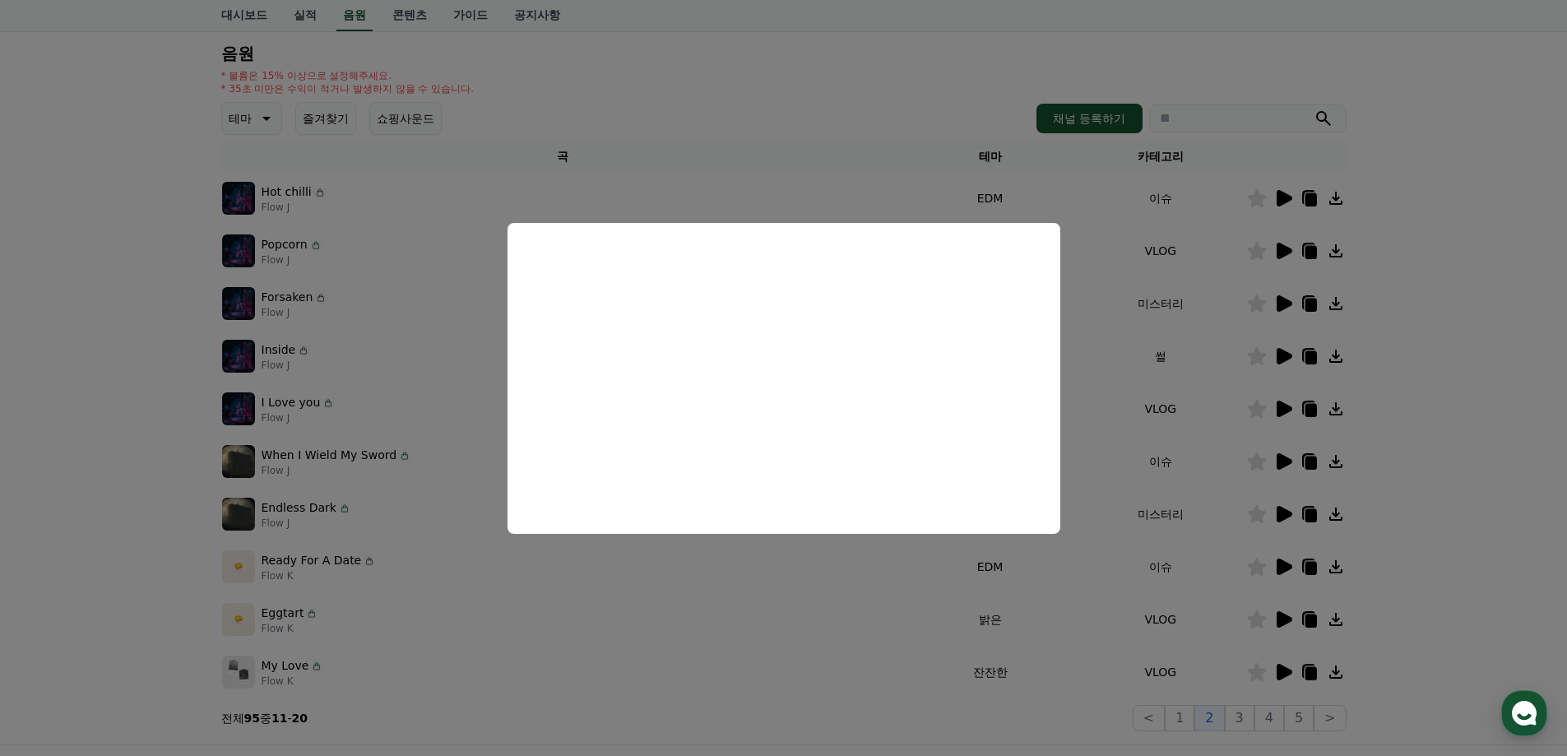
click at [1429, 425] on button "close modal" at bounding box center [783, 378] width 1567 height 756
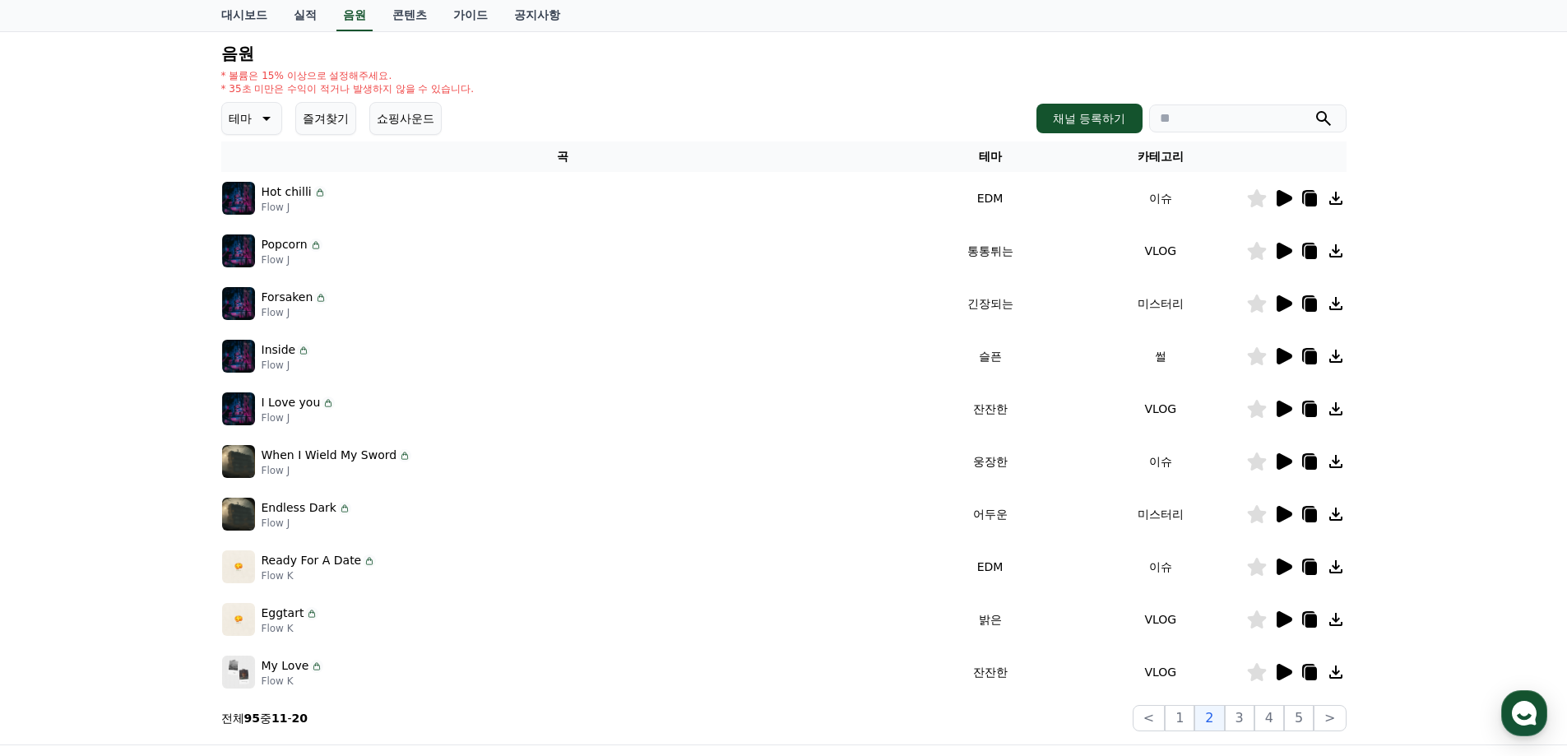
click at [1280, 508] on icon at bounding box center [1285, 514] width 16 height 16
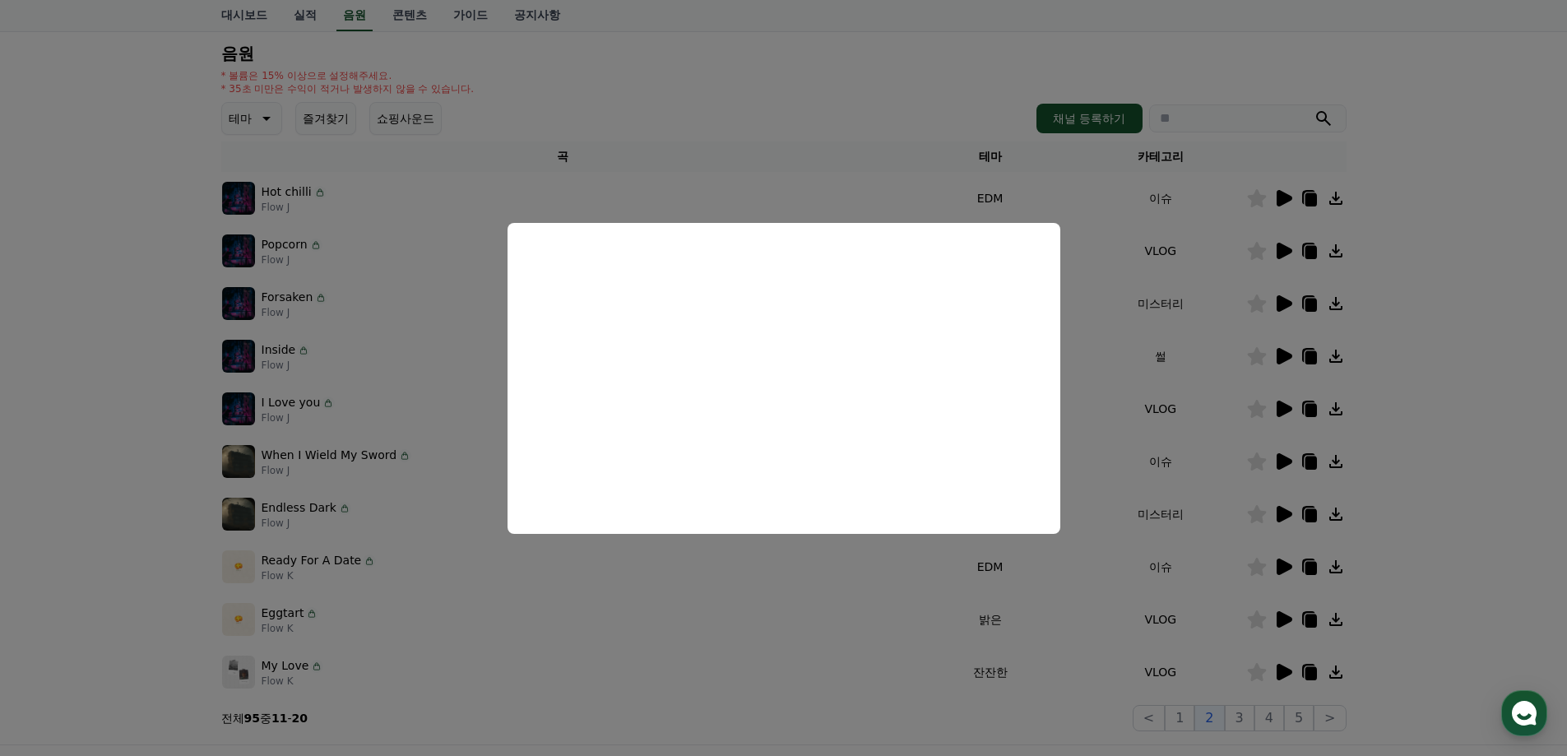
click at [1464, 426] on button "close modal" at bounding box center [783, 378] width 1567 height 756
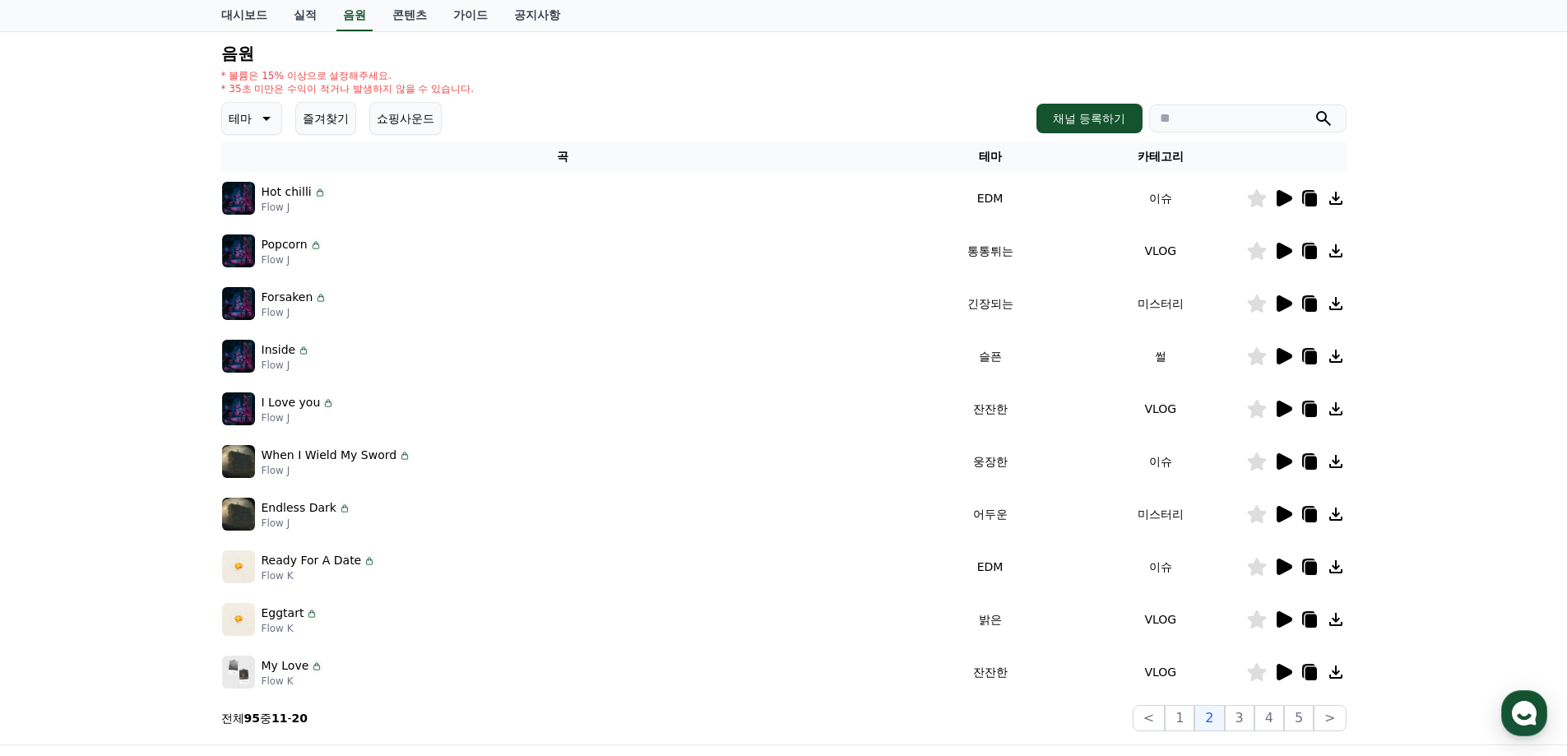
click at [1278, 304] on icon at bounding box center [1285, 303] width 16 height 16
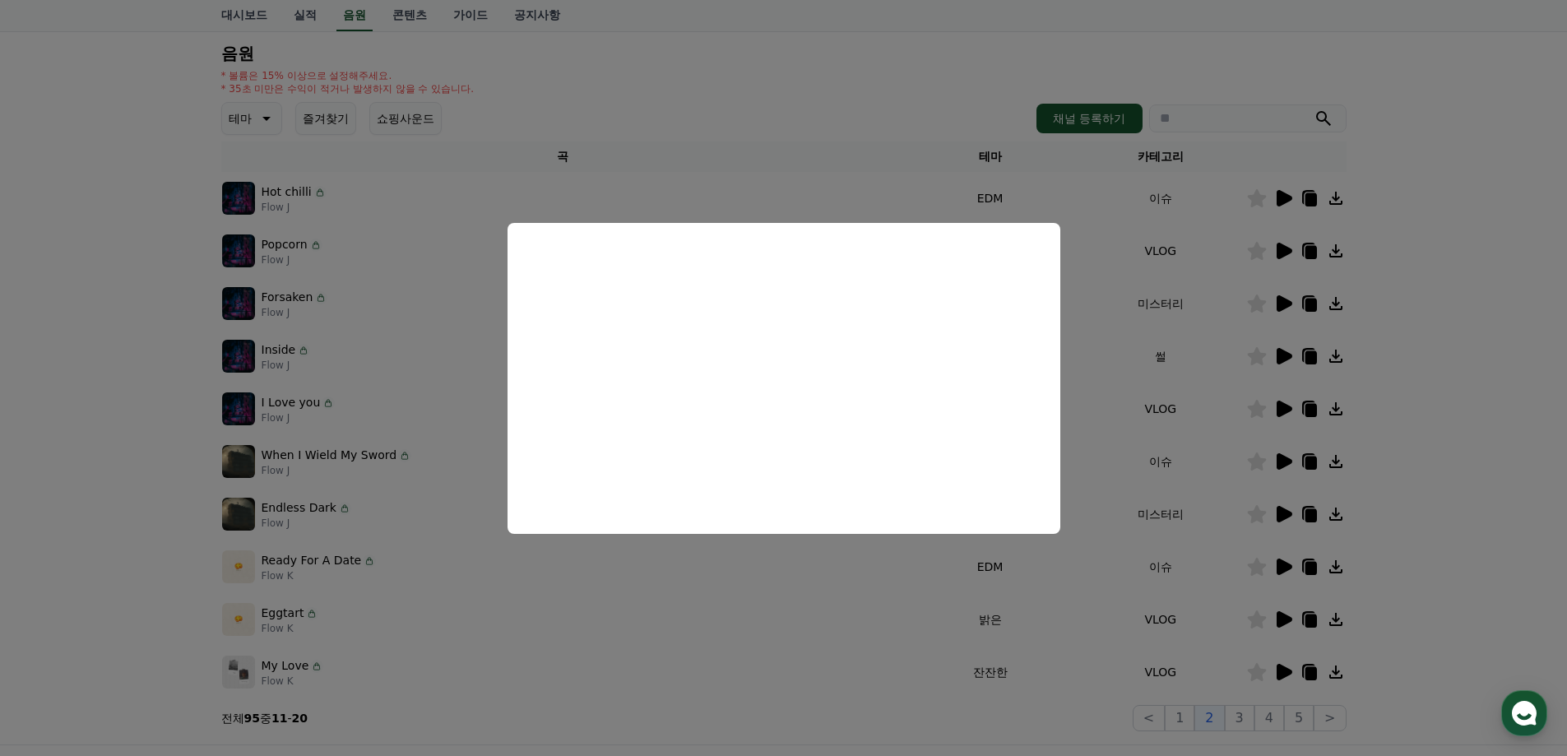
click at [1410, 539] on button "close modal" at bounding box center [783, 378] width 1567 height 756
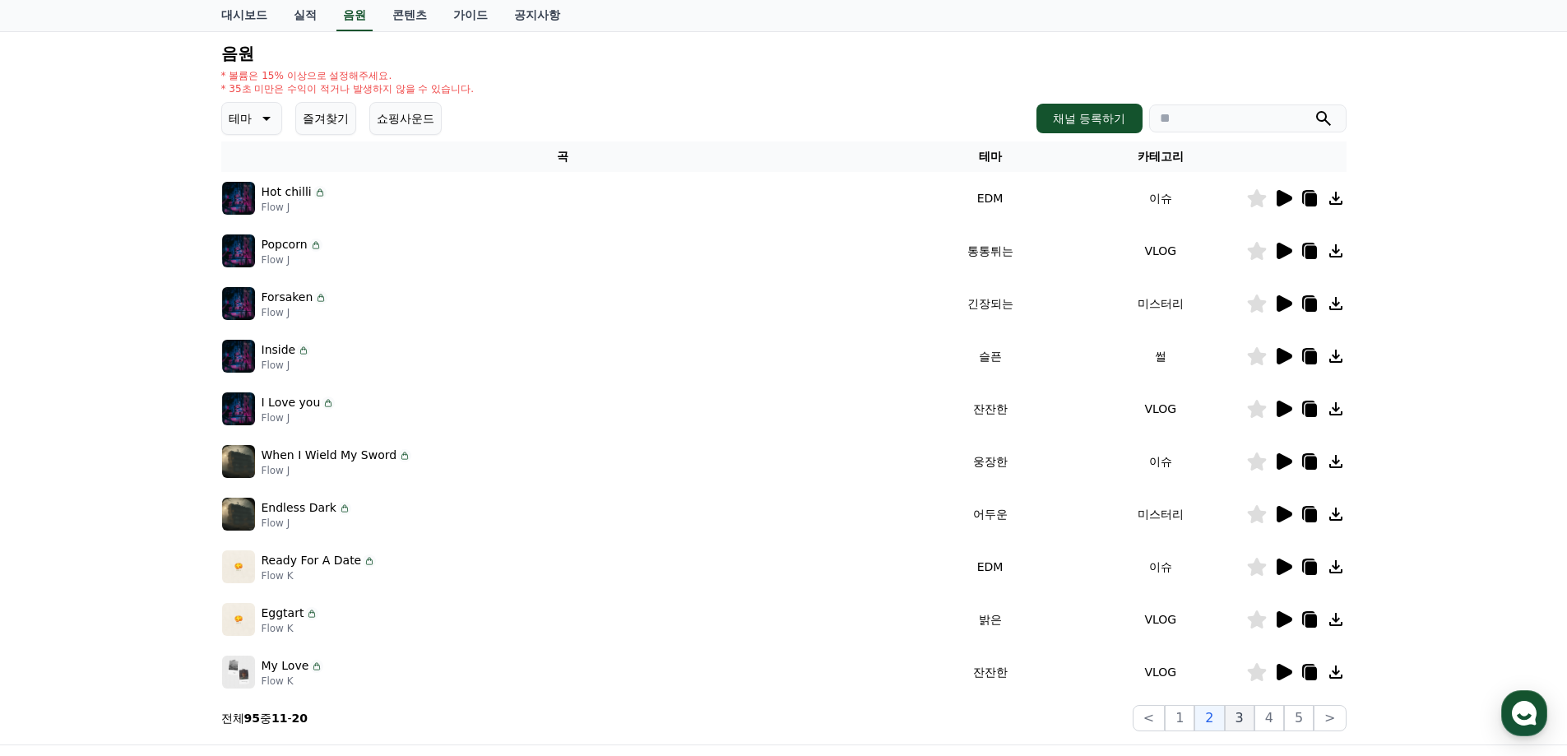
click at [1254, 716] on button "3" at bounding box center [1240, 718] width 30 height 26
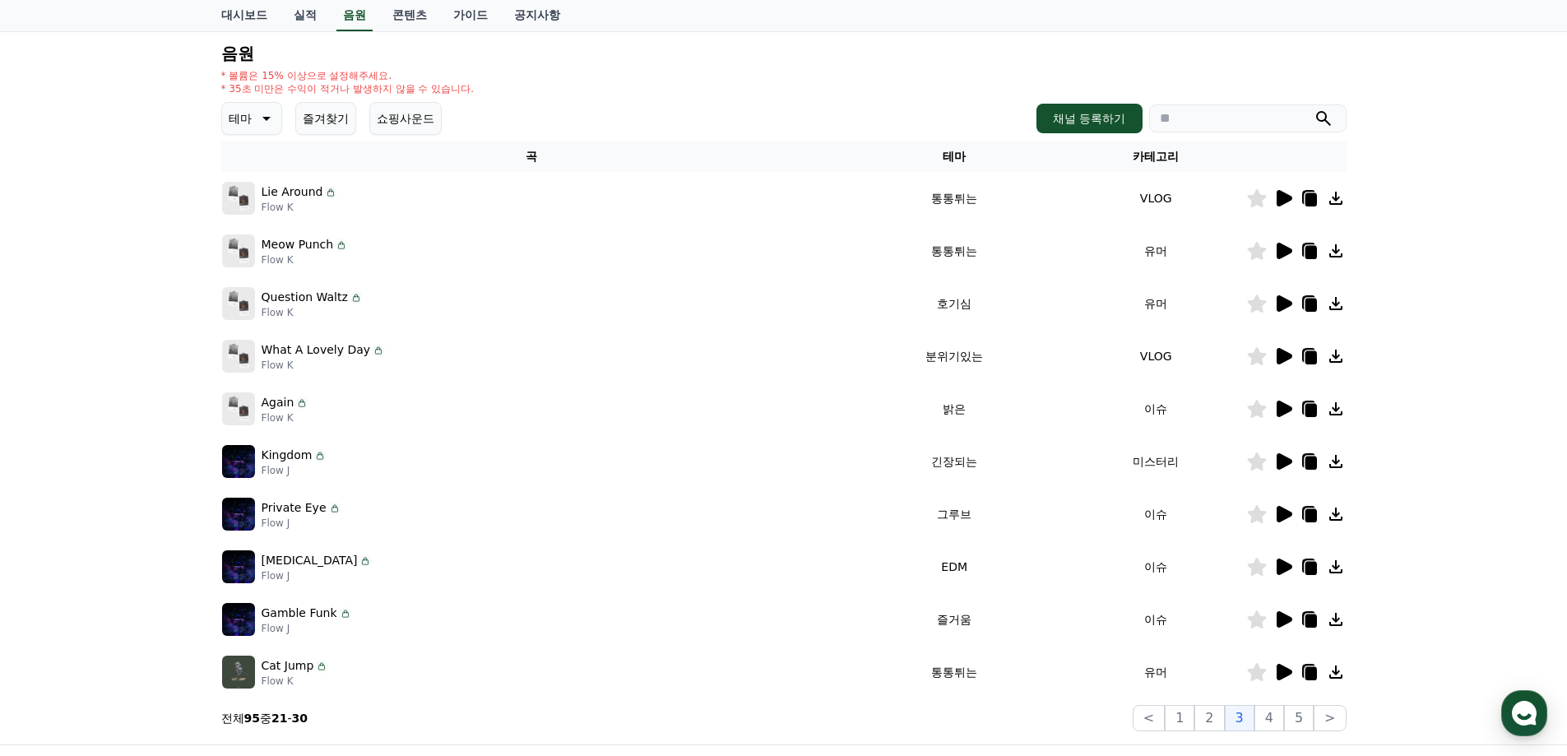
click at [1289, 466] on icon at bounding box center [1283, 462] width 20 height 20
click at [1296, 461] on div at bounding box center [1296, 462] width 99 height 20
click at [1287, 462] on icon at bounding box center [1285, 461] width 16 height 16
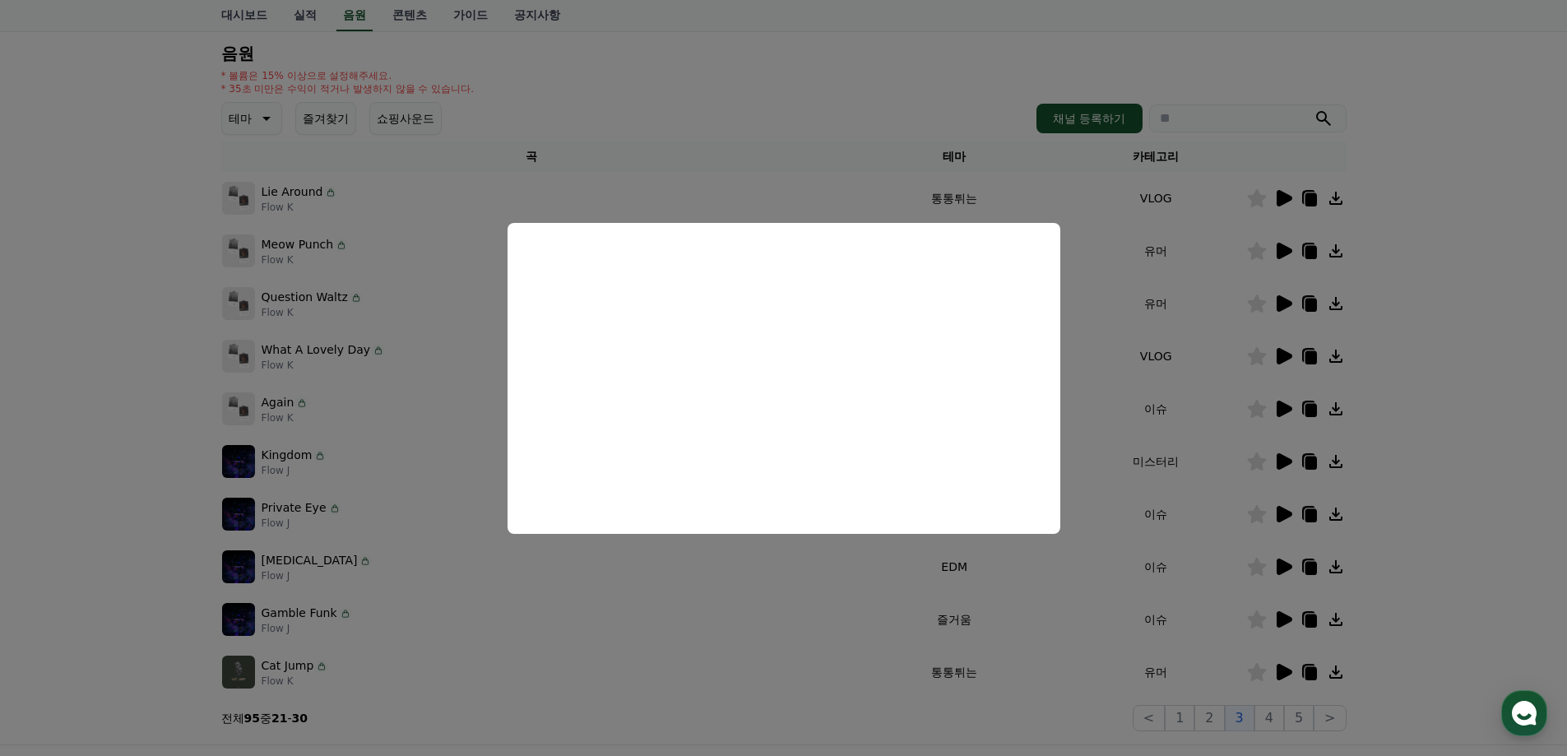
click at [1478, 339] on button "close modal" at bounding box center [783, 378] width 1567 height 756
click at [1478, 339] on div "크리워드 음원 서비스 이용 시 유의사항 음원 * 볼륨은 15% 이상으로 설정해주세요. * 35초 미만은 수익이 적거나 발생하지 않을 수 있습니…" at bounding box center [783, 346] width 1567 height 795
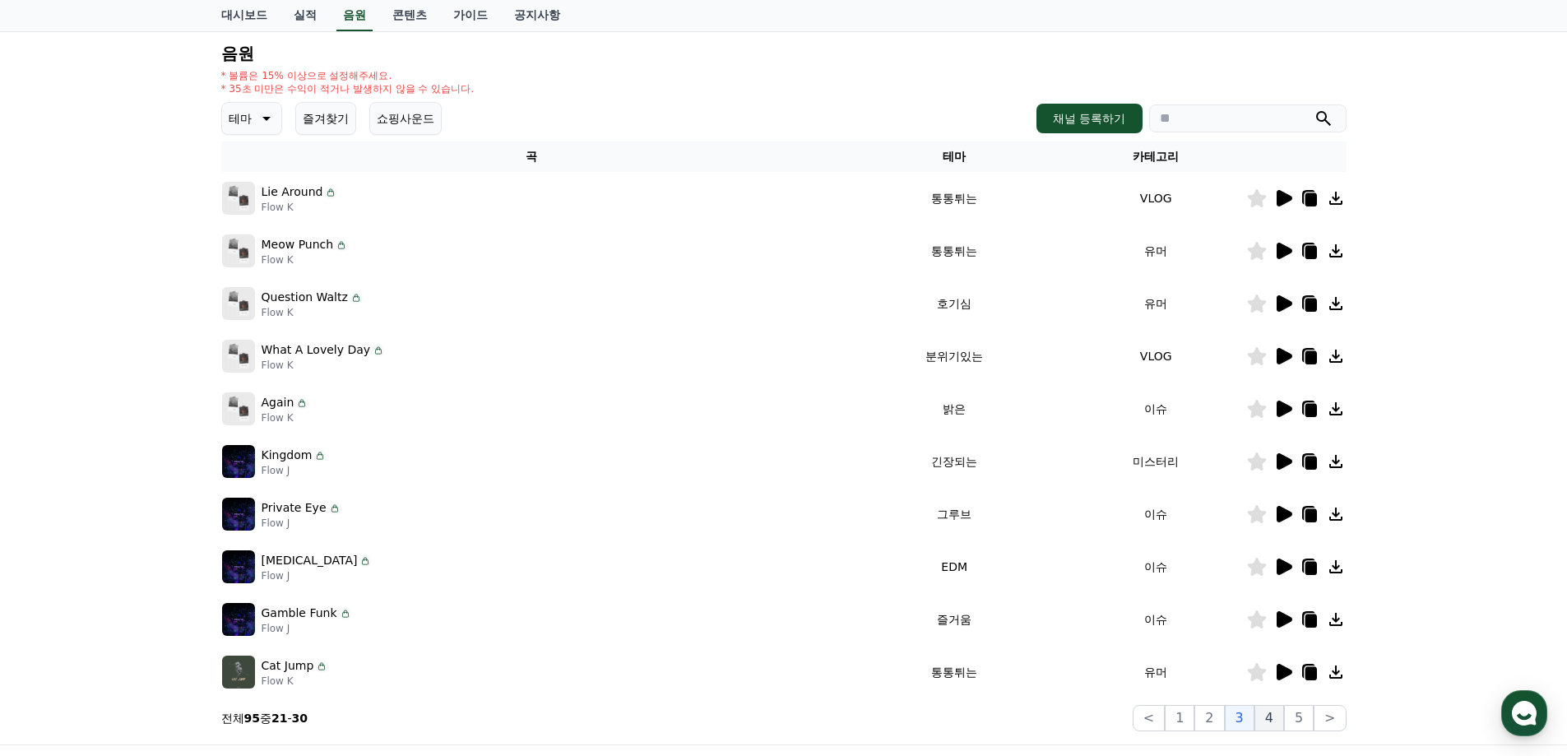
click at [1271, 721] on button "4" at bounding box center [1269, 718] width 30 height 26
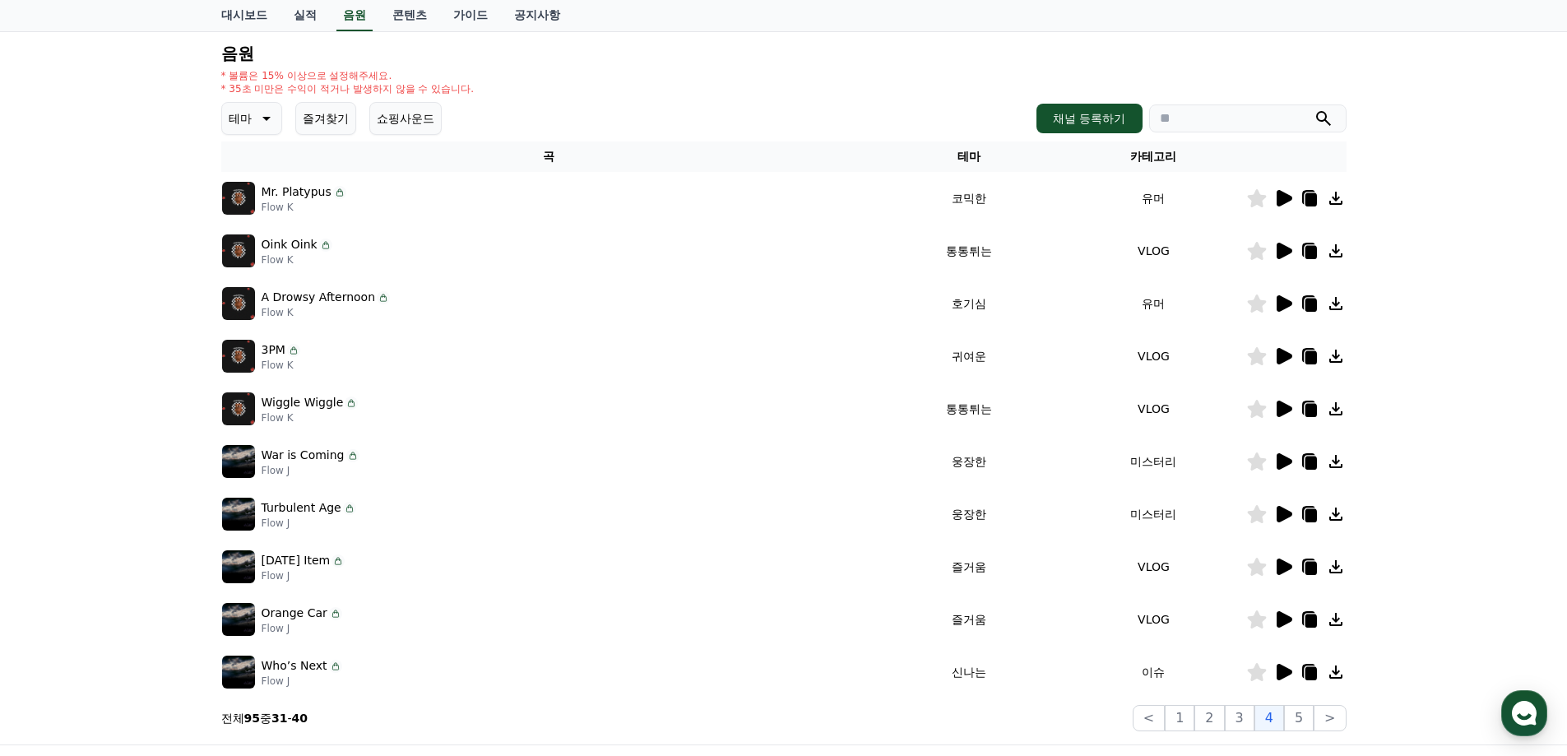
click at [1271, 721] on button "4" at bounding box center [1269, 718] width 30 height 26
click at [1282, 468] on icon at bounding box center [1285, 461] width 16 height 16
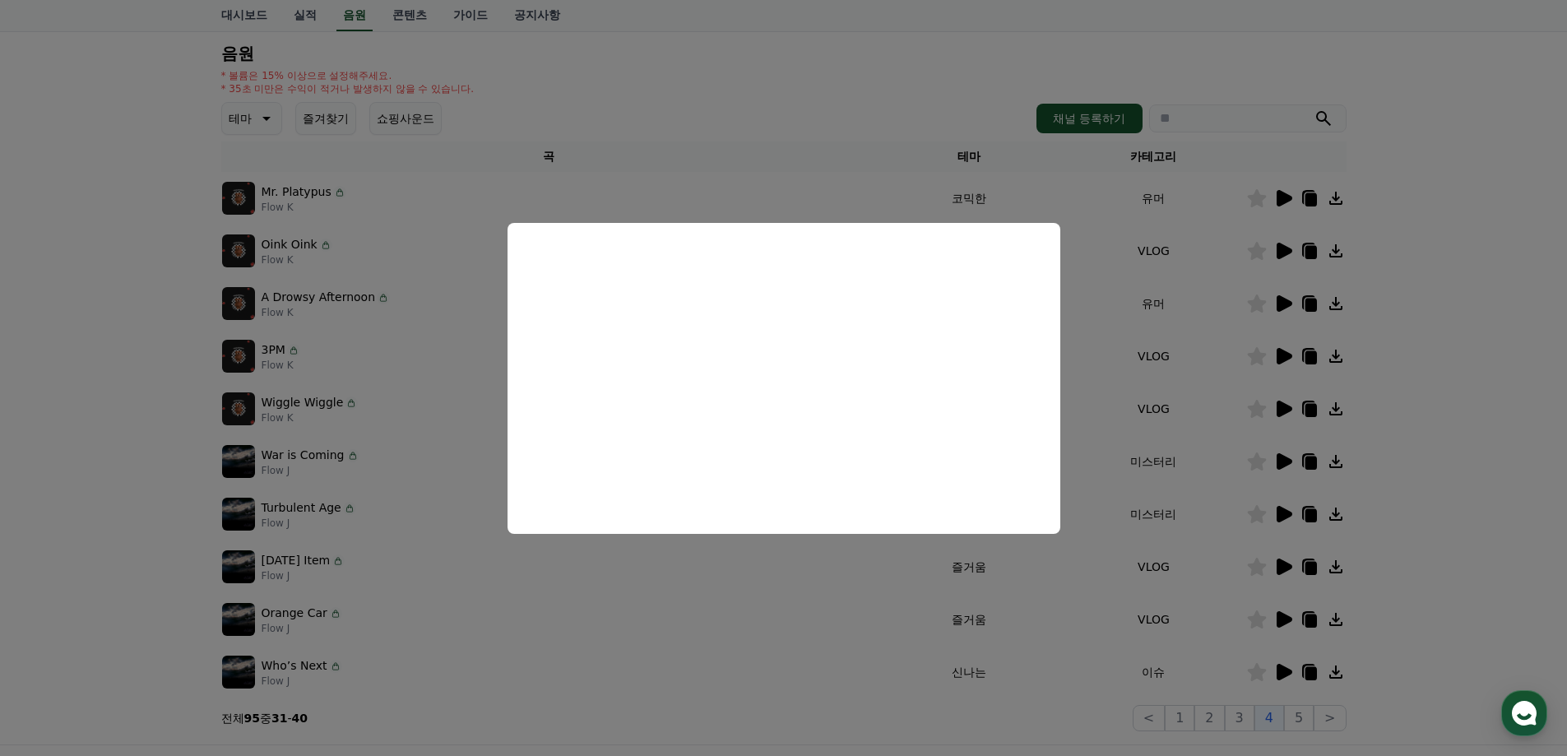
click at [1453, 466] on button "close modal" at bounding box center [783, 378] width 1567 height 756
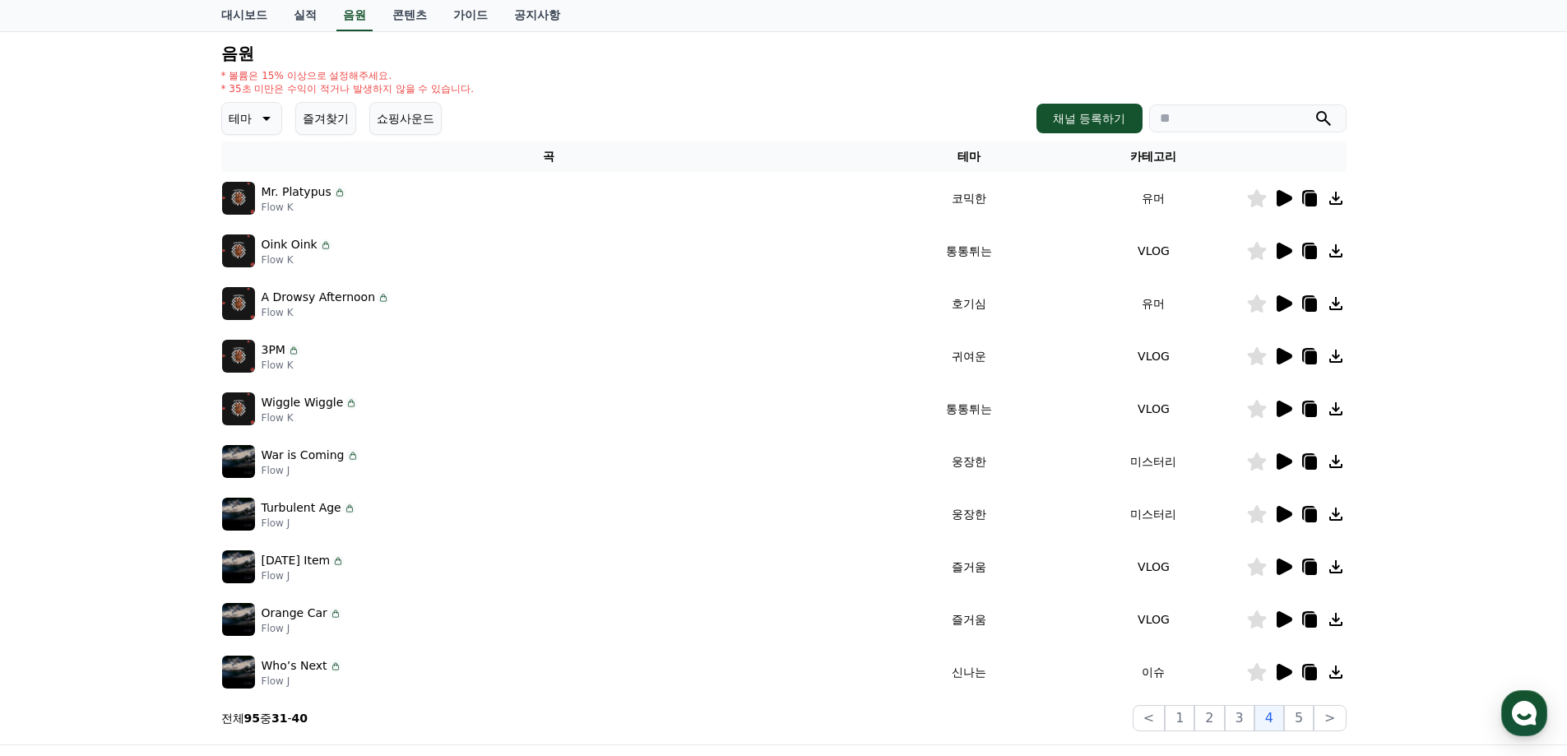
click at [1284, 517] on icon at bounding box center [1285, 514] width 16 height 16
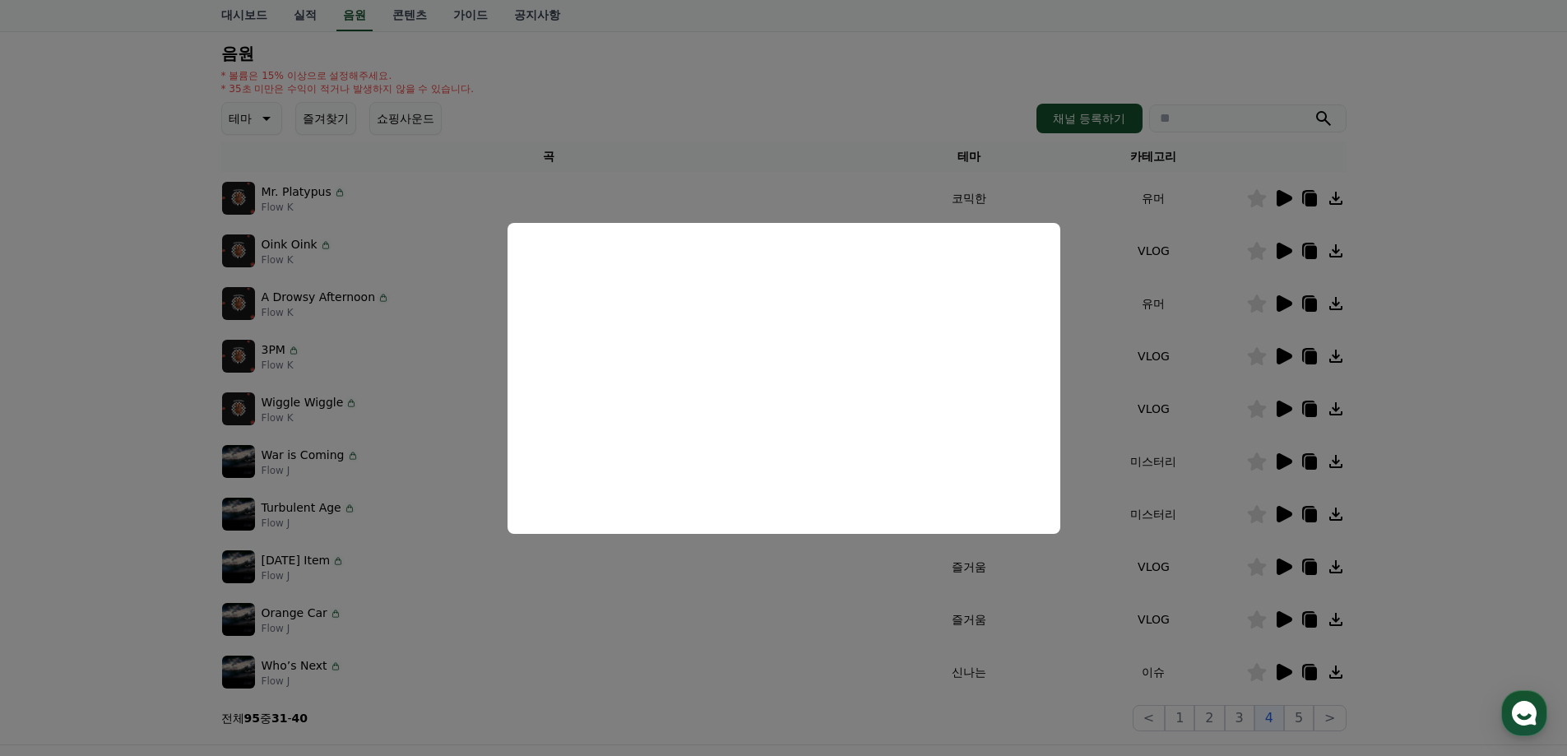
click at [1378, 433] on button "close modal" at bounding box center [783, 378] width 1567 height 756
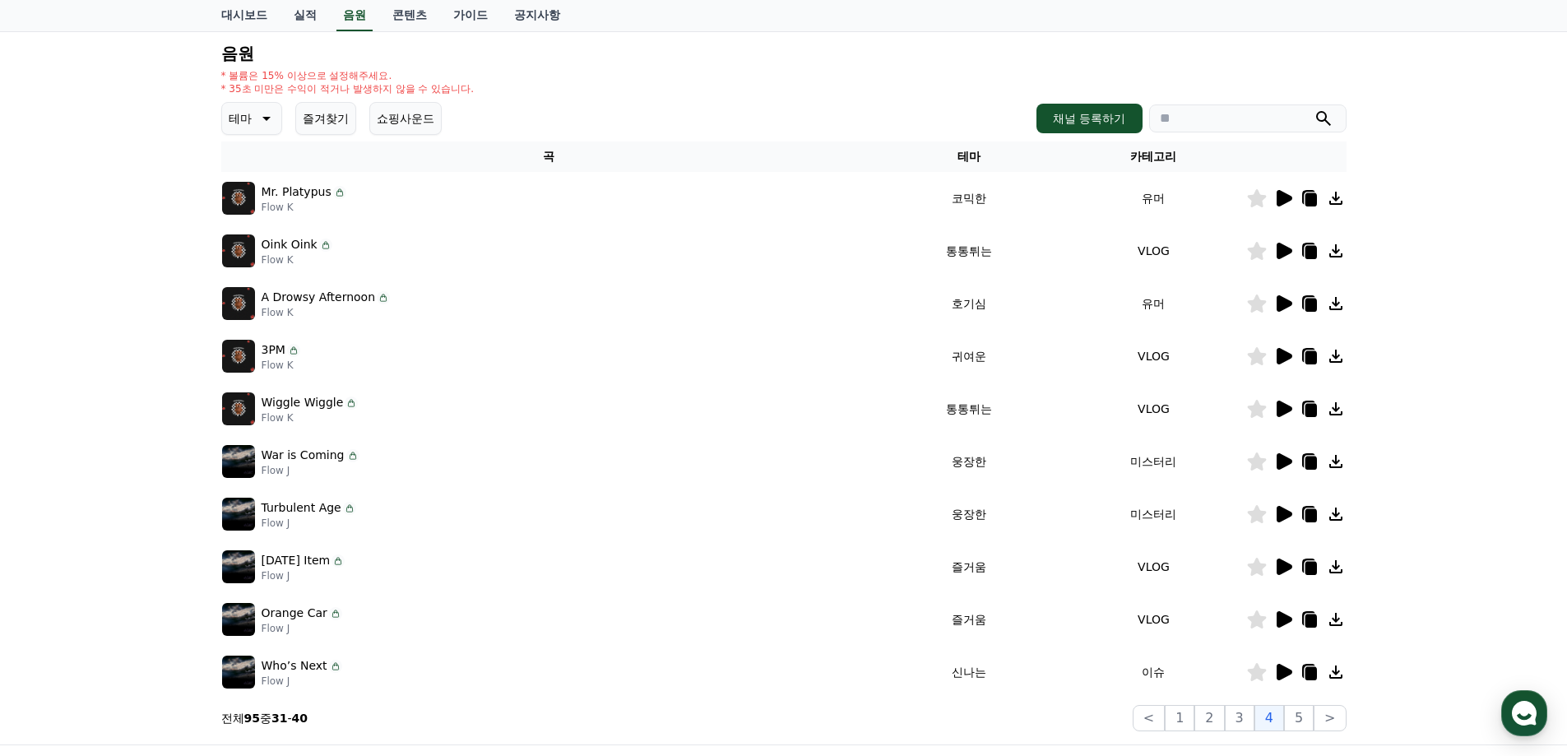
click at [1273, 515] on icon at bounding box center [1283, 514] width 20 height 20
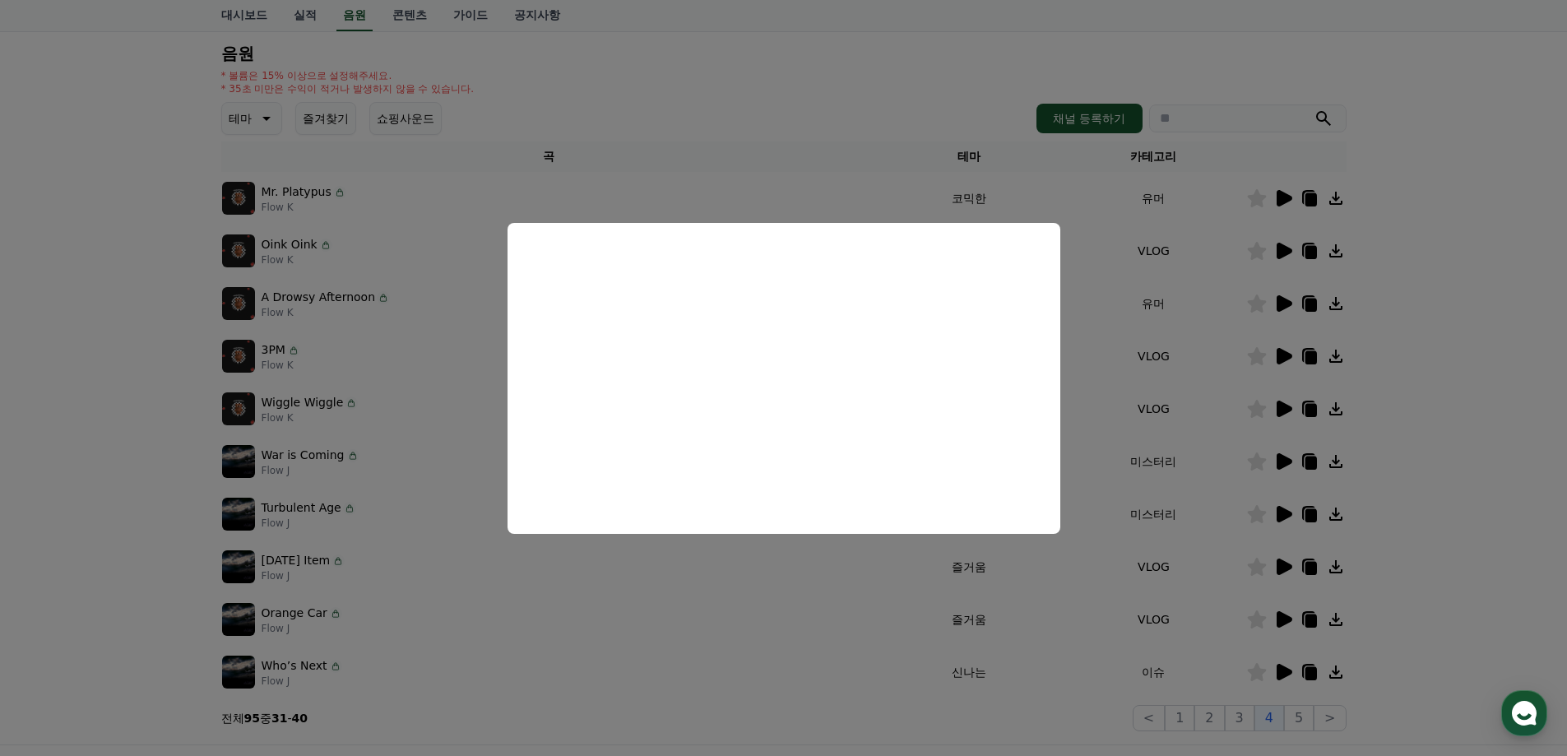
click at [1477, 315] on button "close modal" at bounding box center [783, 378] width 1567 height 756
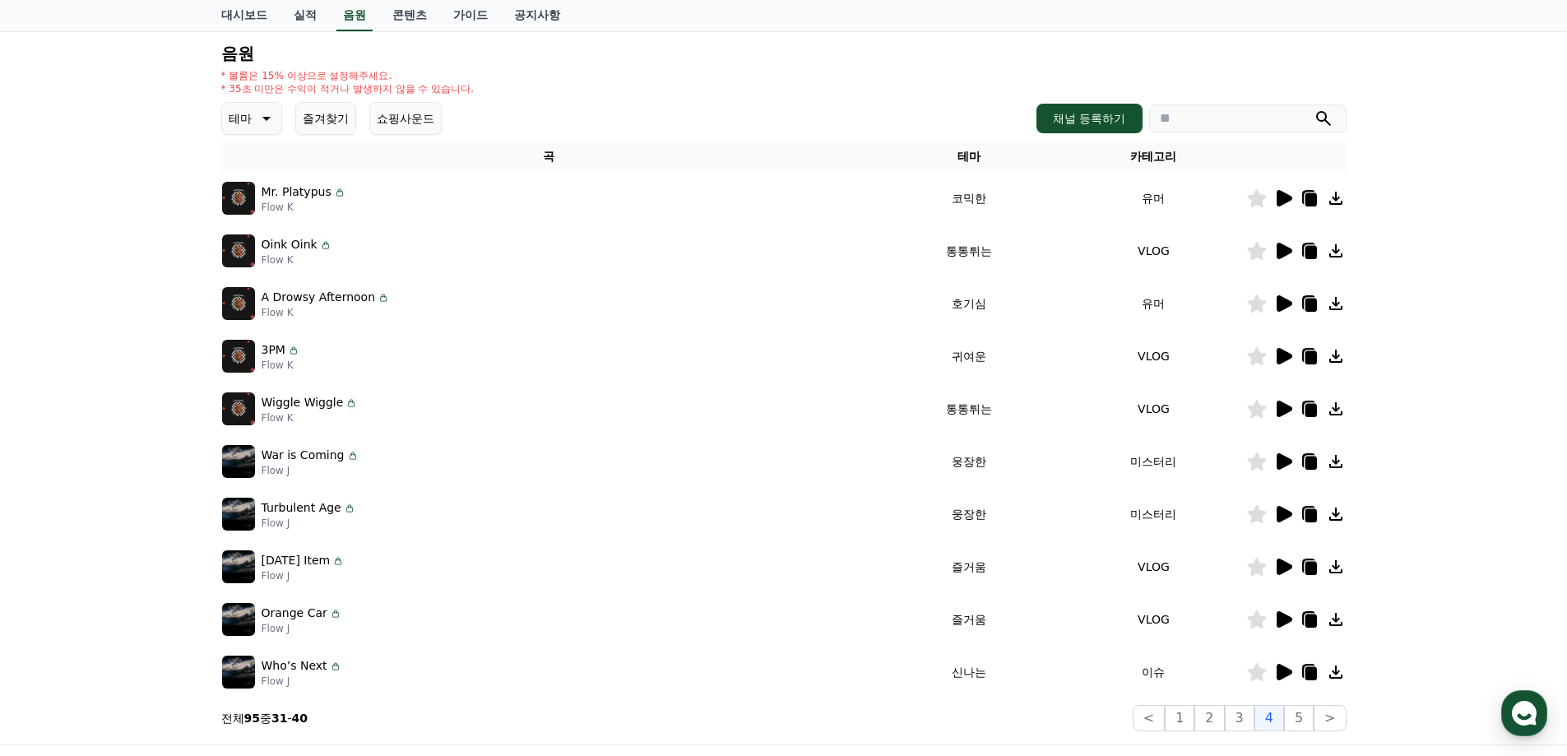
click at [1306, 513] on icon at bounding box center [1311, 515] width 12 height 13
click at [1287, 512] on icon at bounding box center [1283, 514] width 20 height 20
click at [1282, 508] on icon at bounding box center [1285, 514] width 16 height 16
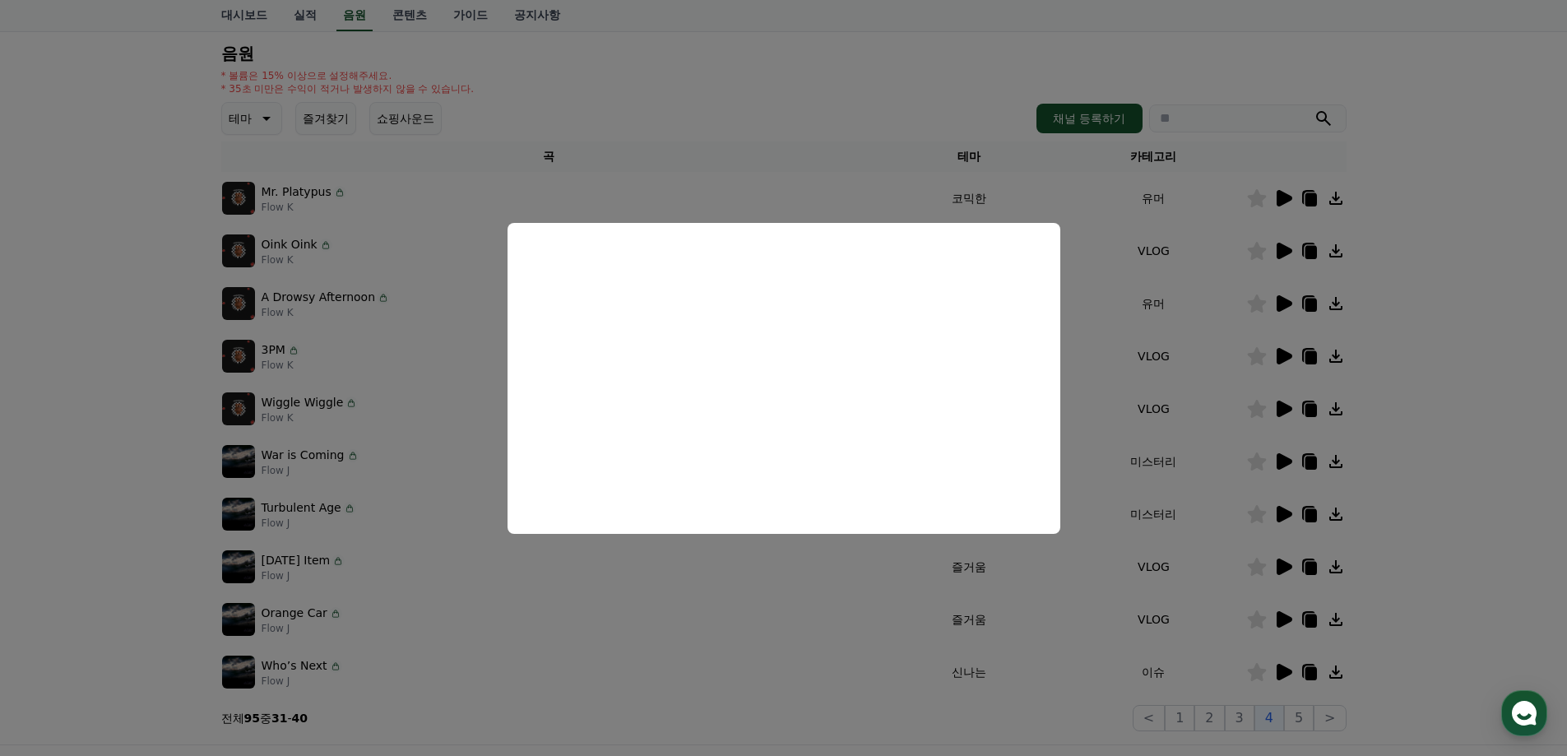
click at [1431, 527] on button "close modal" at bounding box center [783, 378] width 1567 height 756
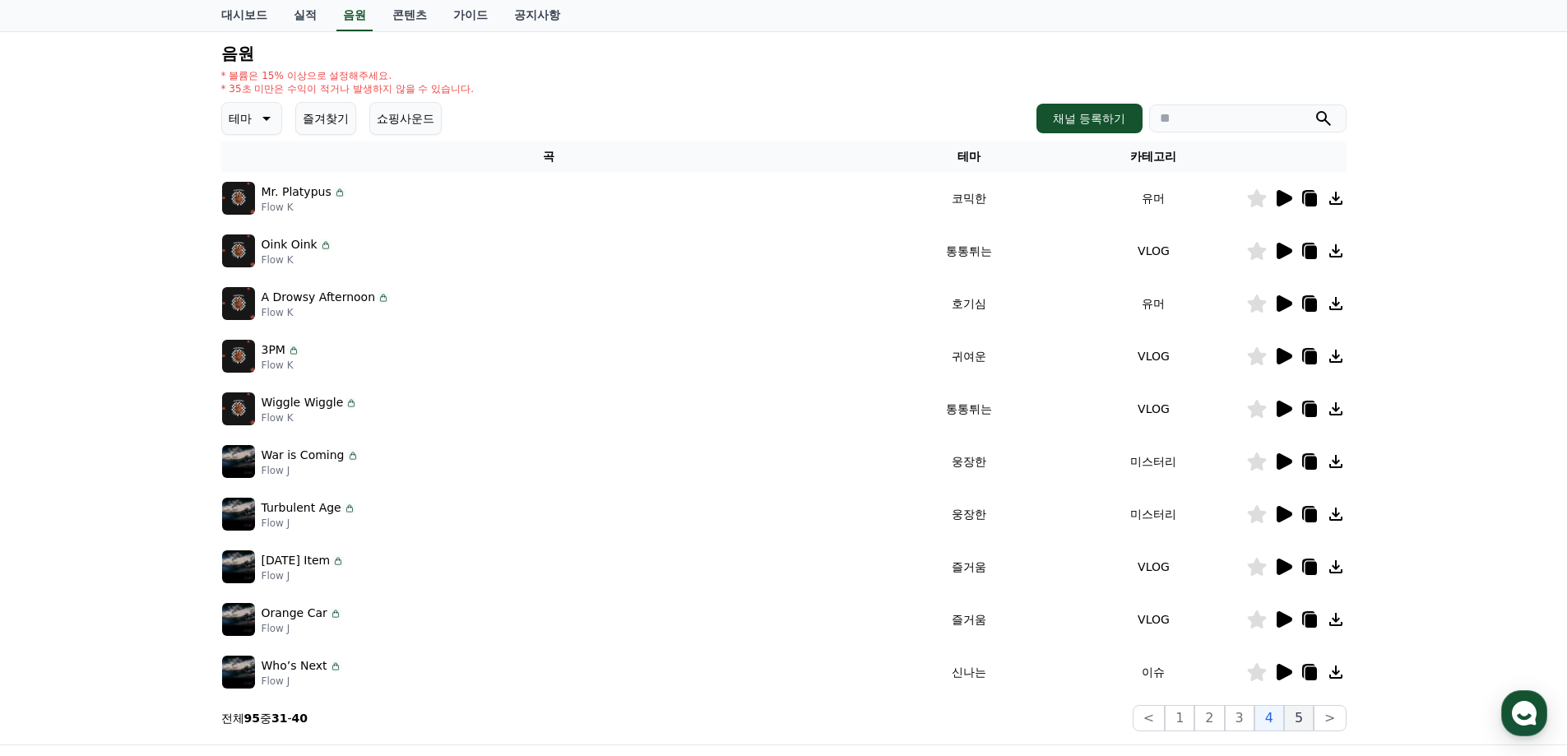
click at [1306, 722] on button "5" at bounding box center [1299, 718] width 30 height 26
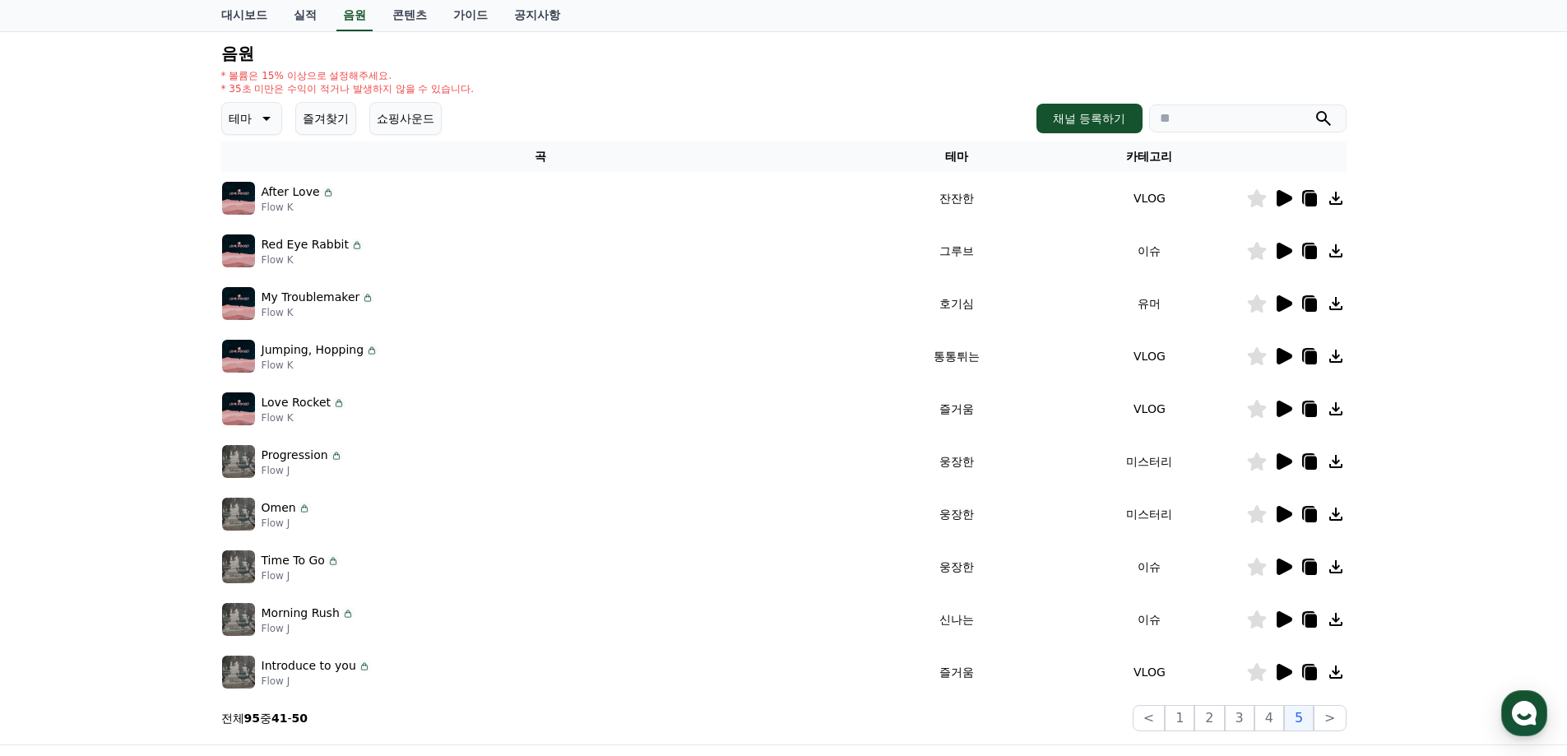
click at [1282, 466] on icon at bounding box center [1285, 461] width 16 height 16
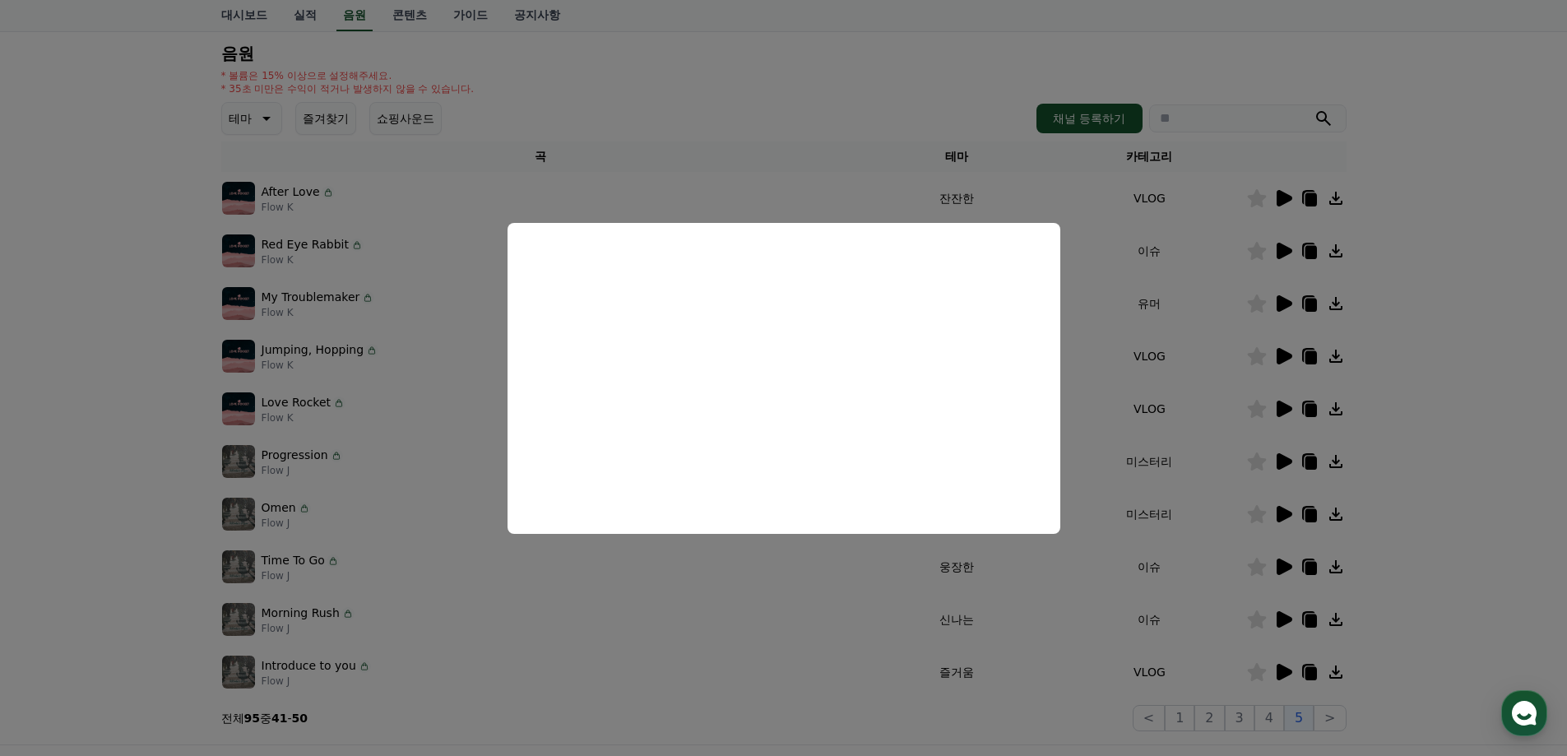
click at [1506, 502] on button "close modal" at bounding box center [783, 378] width 1567 height 756
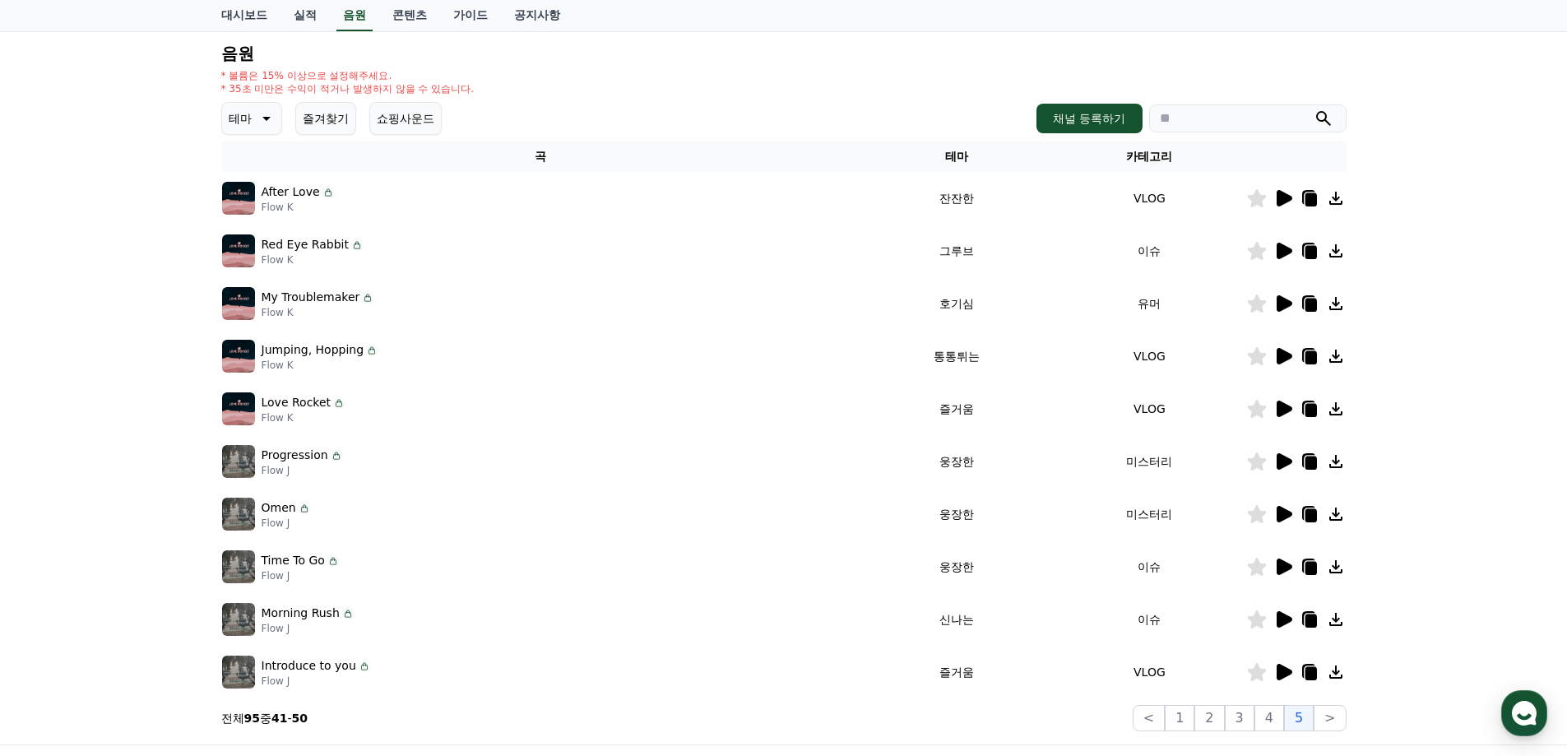
click at [1277, 520] on icon at bounding box center [1285, 514] width 16 height 16
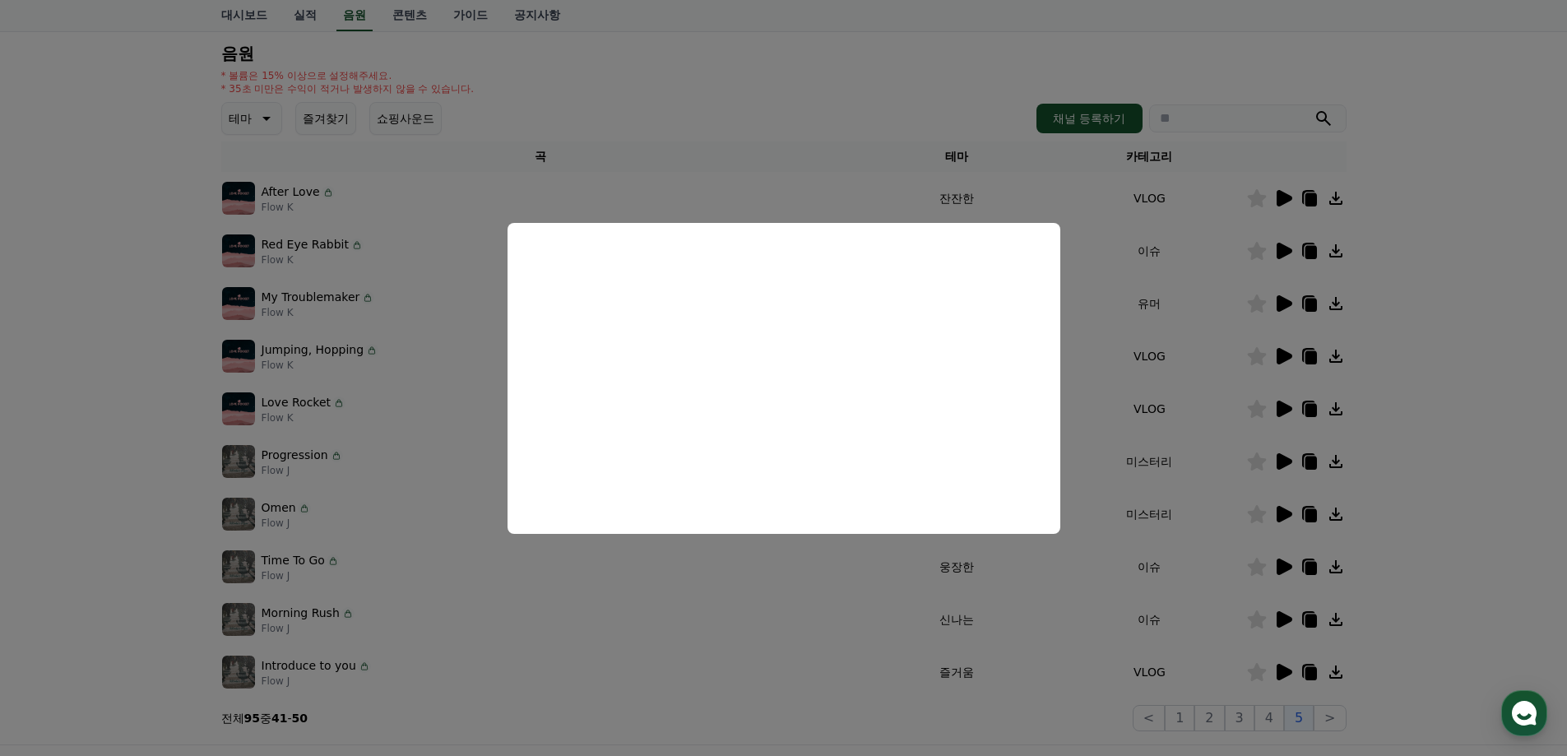
click at [1421, 498] on button "close modal" at bounding box center [783, 378] width 1567 height 756
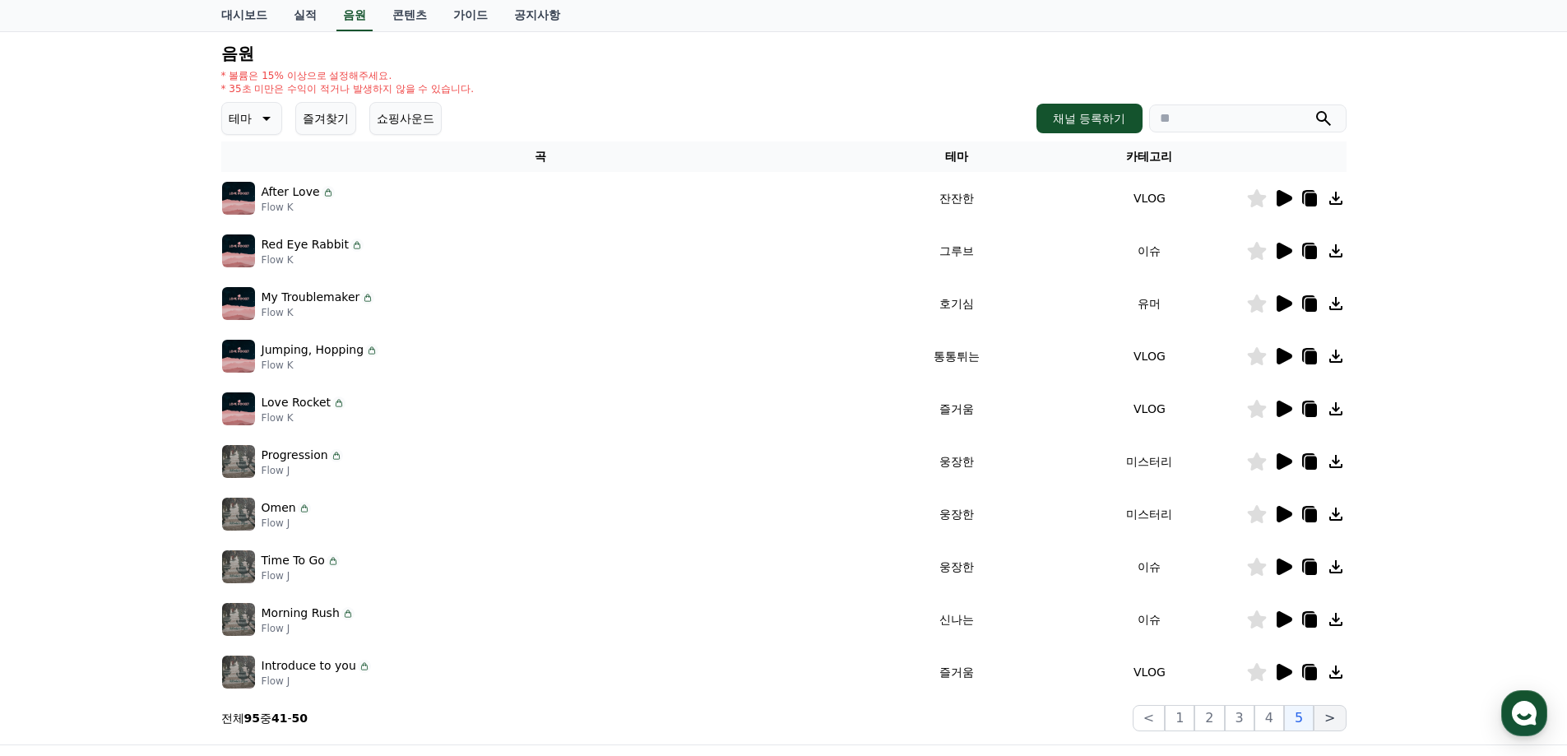
click at [1328, 727] on button ">" at bounding box center [1330, 718] width 32 height 26
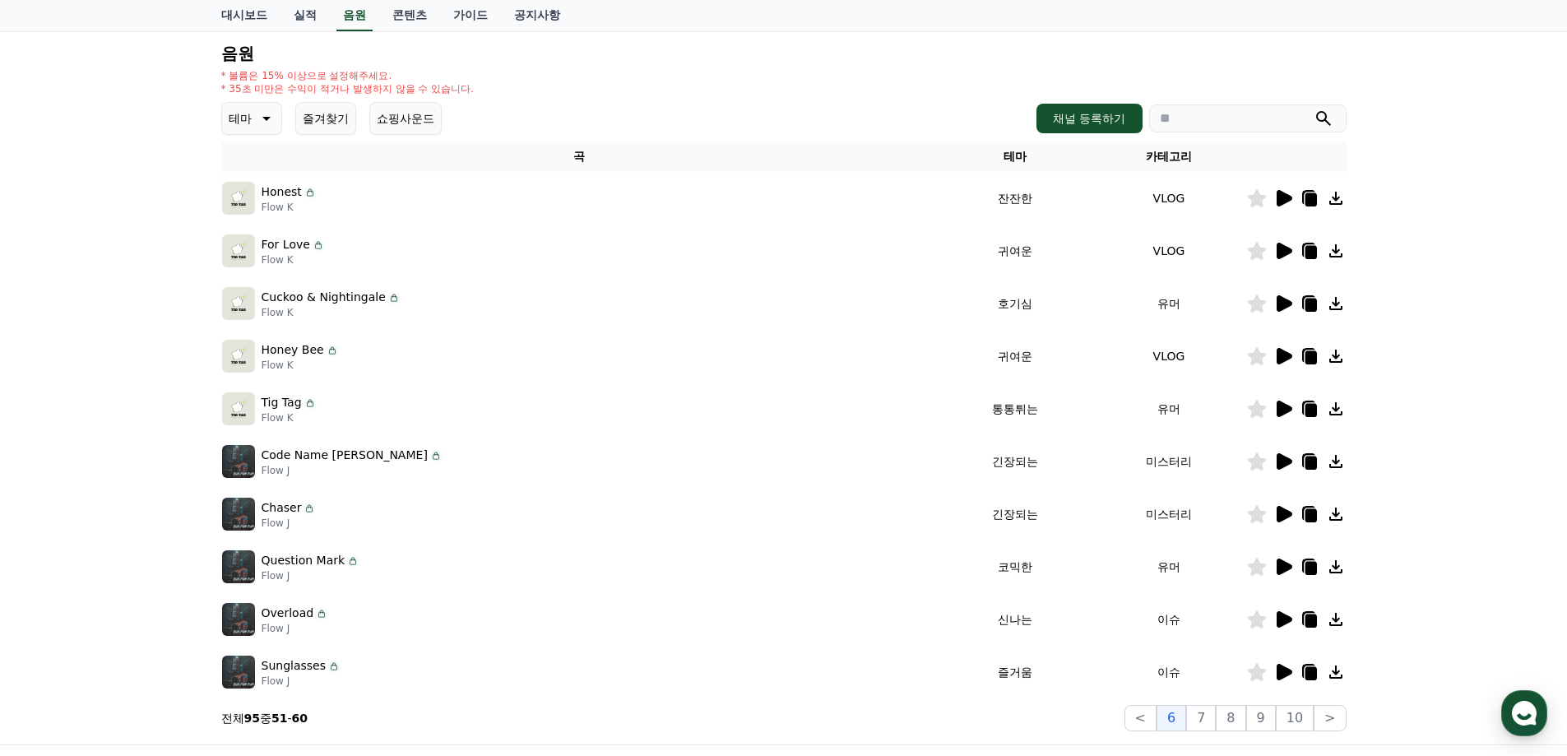
click at [1436, 456] on div "크리워드 음원 서비스 이용 시 유의사항 음원 * 볼륨은 15% 이상으로 설정해주세요. * 35초 미만은 수익이 적거나 발생하지 않을 수 있습니…" at bounding box center [783, 346] width 1567 height 795
click at [1278, 519] on icon at bounding box center [1285, 514] width 16 height 16
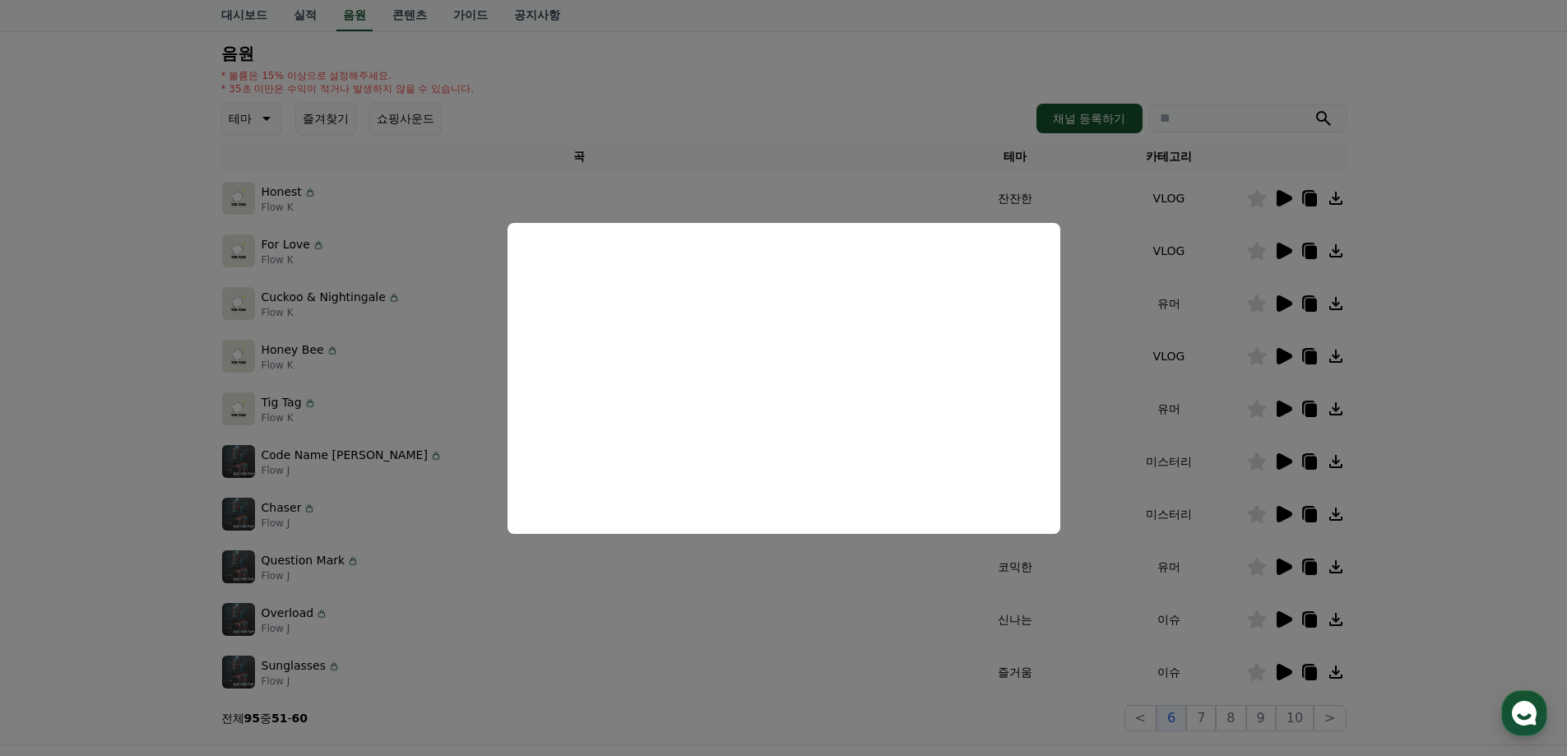
click at [1512, 367] on button "close modal" at bounding box center [783, 378] width 1567 height 756
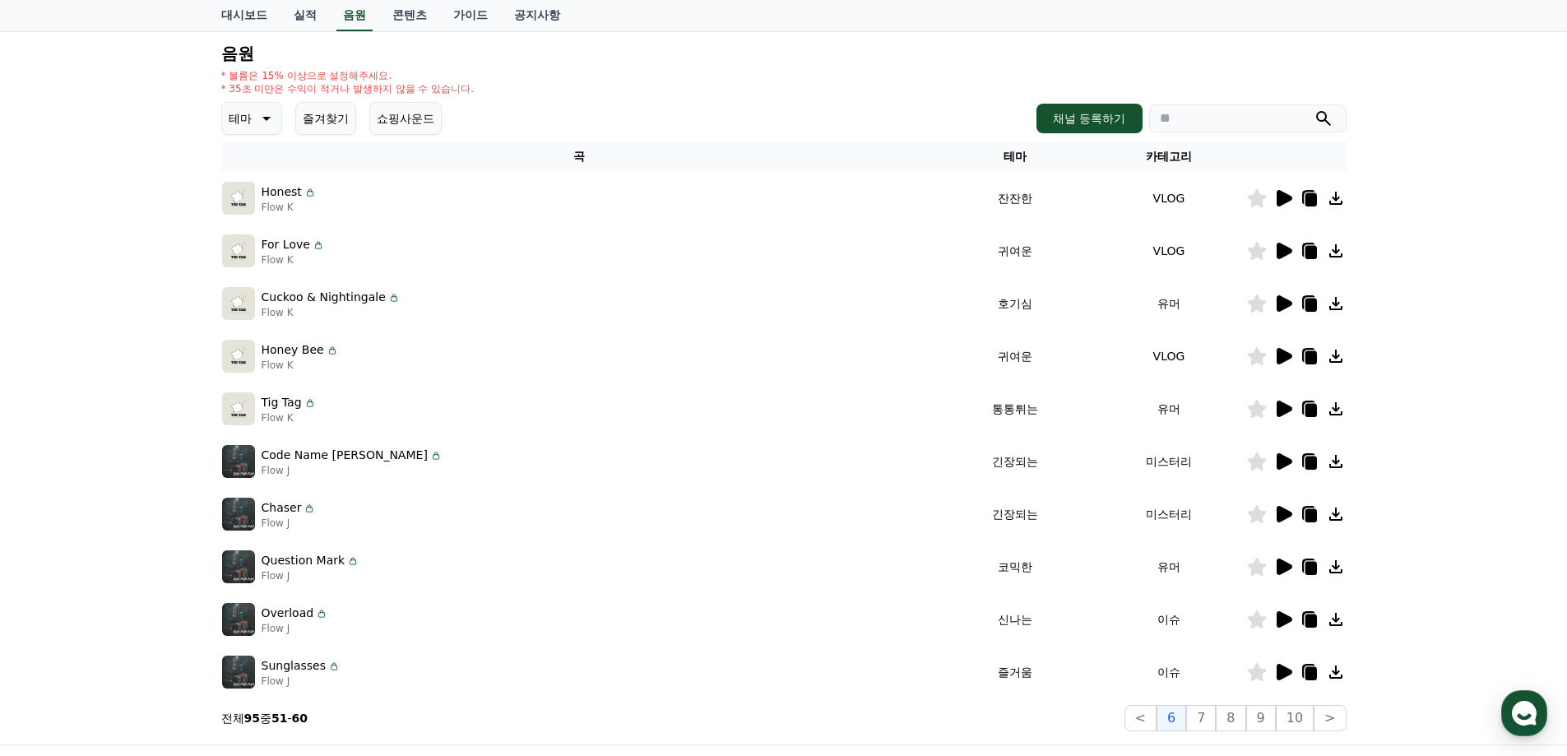
click at [1309, 521] on icon at bounding box center [1311, 515] width 12 height 13
click at [119, 418] on div "크리워드 음원 서비스 이용 시 유의사항 음원 * 볼륨은 15% 이상으로 설정해주세요. * 35초 미만은 수익이 적거나 발생하지 않을 수 있습니…" at bounding box center [783, 346] width 1567 height 795
click at [265, 117] on icon at bounding box center [266, 119] width 8 height 4
click at [311, 118] on button "즐겨찾기" at bounding box center [325, 118] width 61 height 33
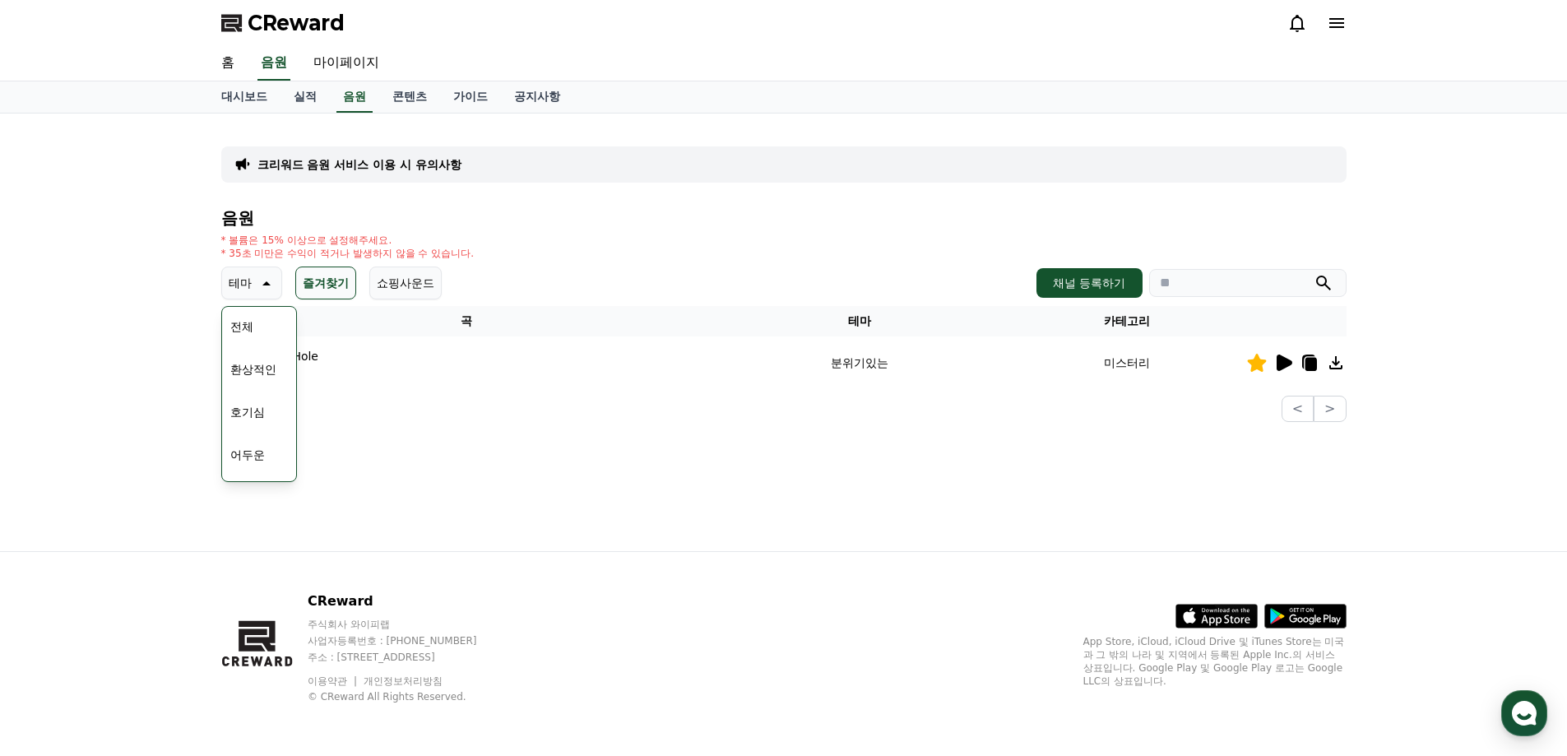
click at [255, 286] on icon at bounding box center [265, 283] width 20 height 20
click at [260, 290] on icon at bounding box center [265, 283] width 20 height 20
click at [263, 421] on button "긴장되는" at bounding box center [253, 419] width 59 height 36
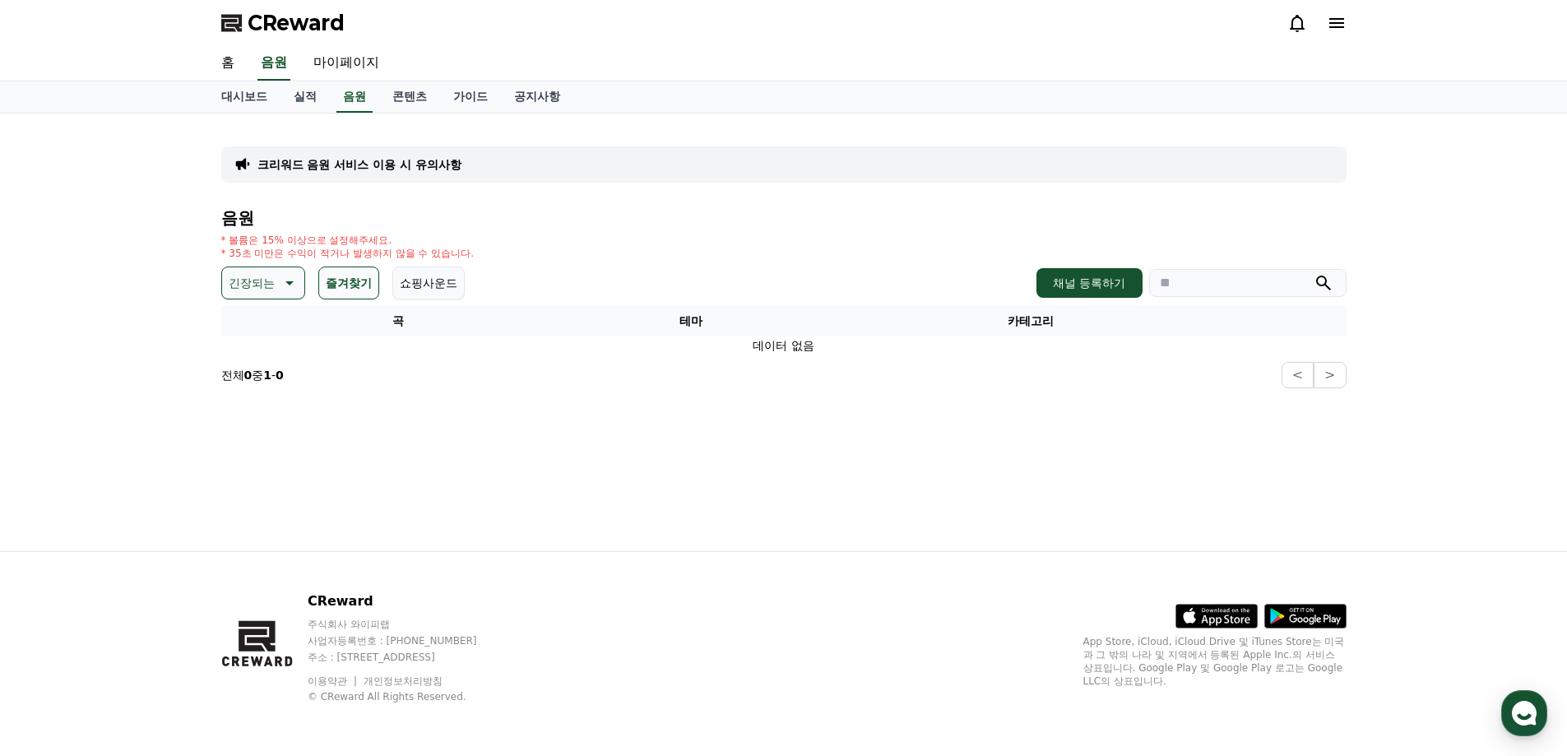
click at [345, 285] on button "즐겨찾기" at bounding box center [348, 283] width 61 height 33
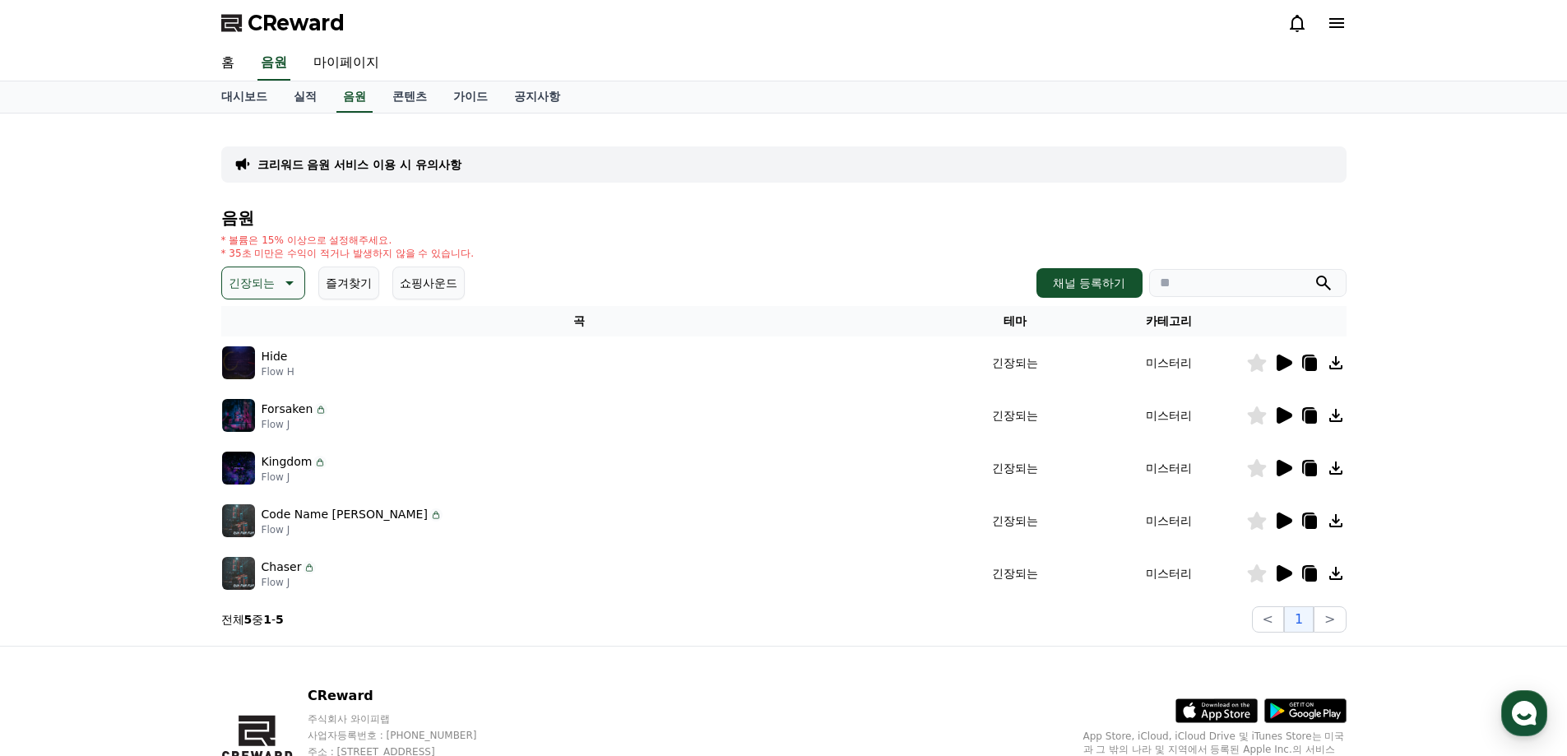
click at [1291, 566] on icon at bounding box center [1283, 573] width 20 height 20
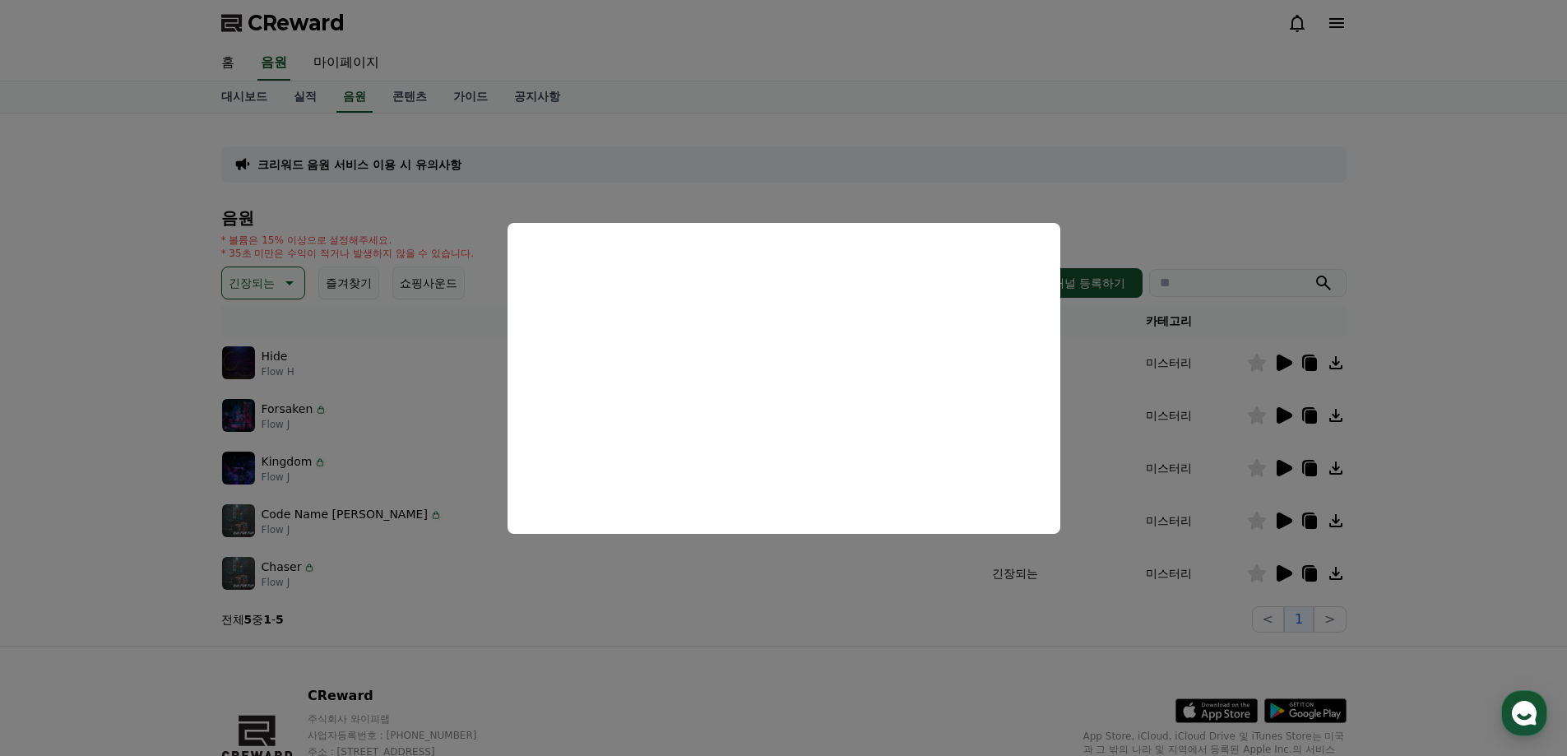
click at [1374, 229] on button "close modal" at bounding box center [783, 378] width 1567 height 756
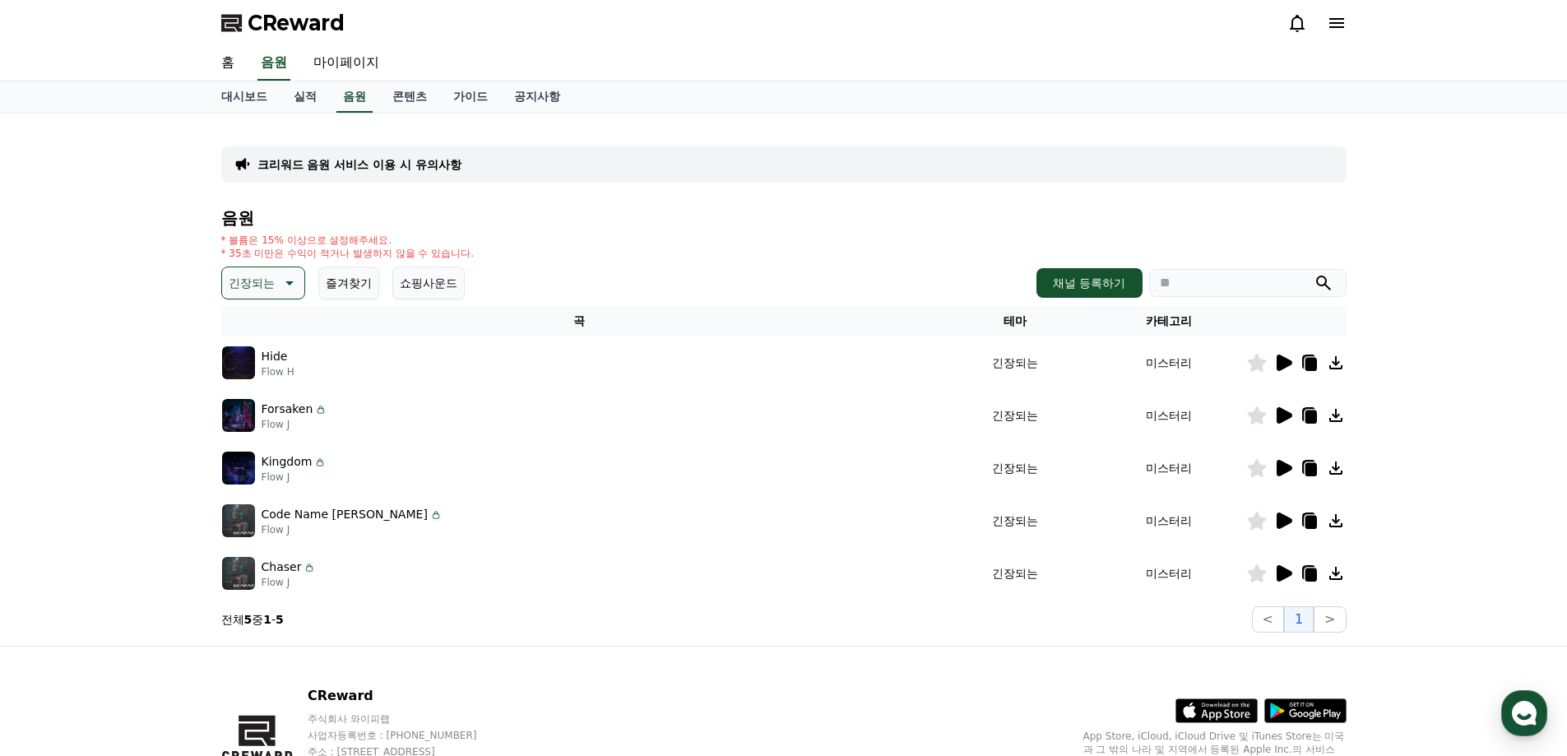
click at [1283, 358] on icon at bounding box center [1285, 363] width 16 height 16
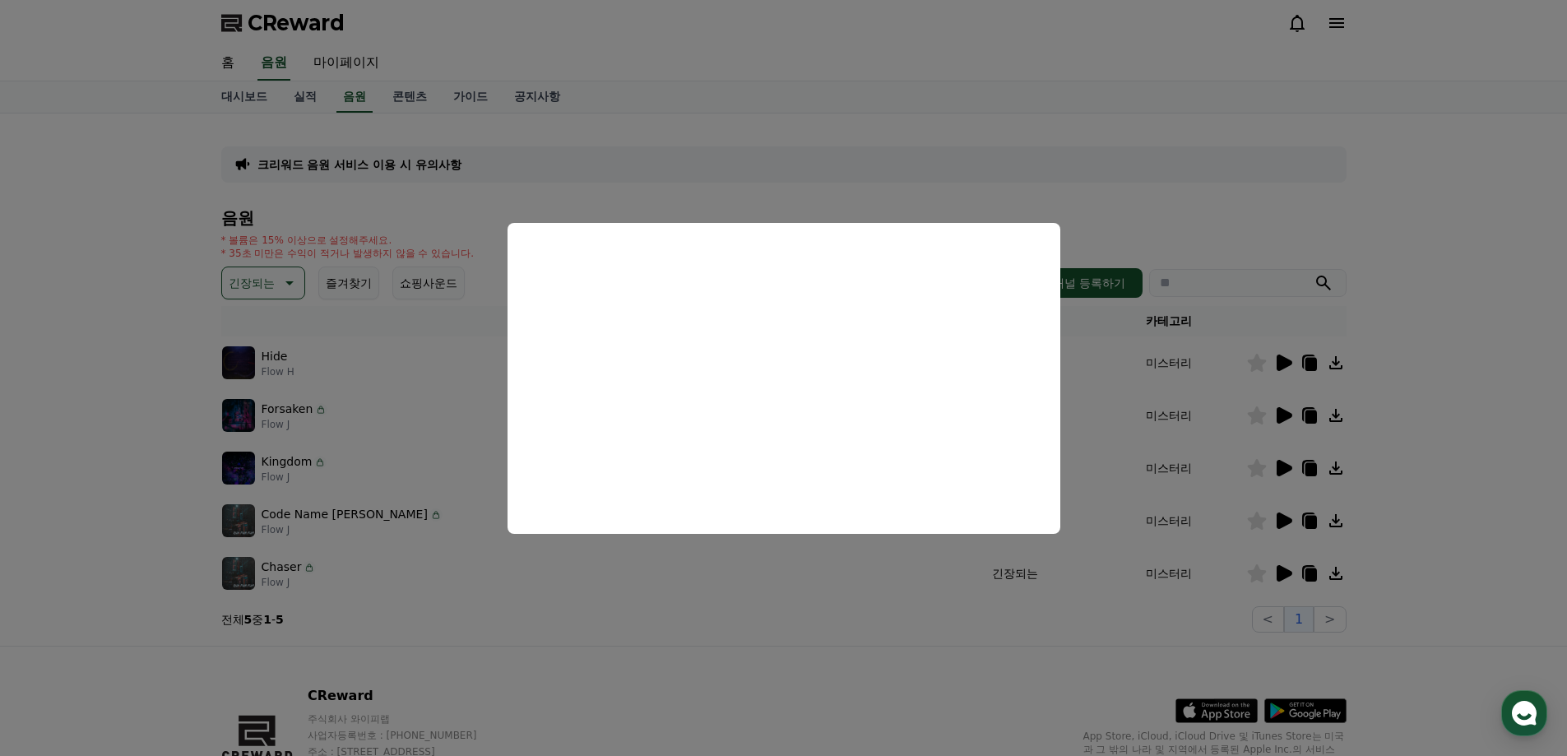
click at [1383, 276] on button "close modal" at bounding box center [783, 378] width 1567 height 756
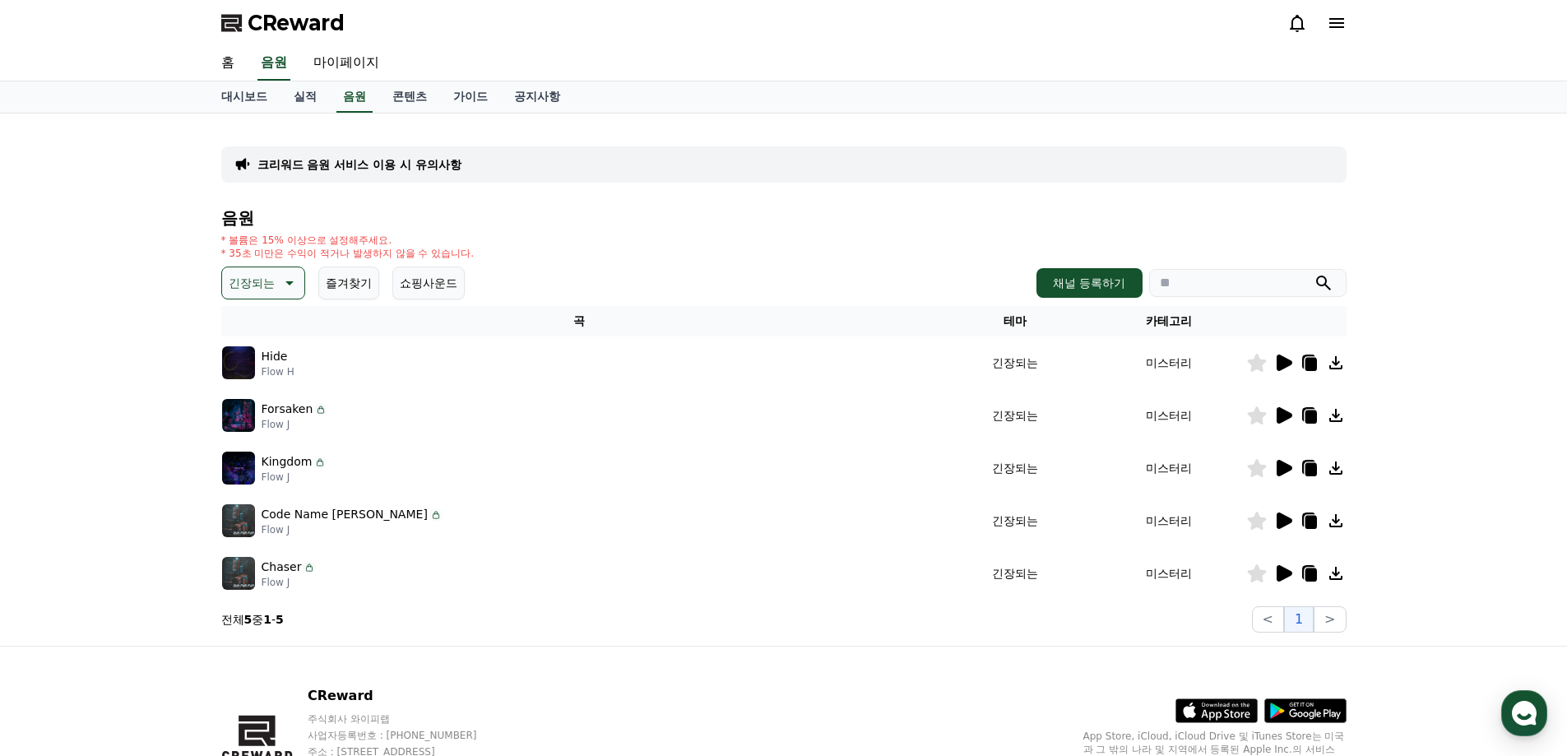
click at [1279, 412] on icon at bounding box center [1285, 415] width 16 height 16
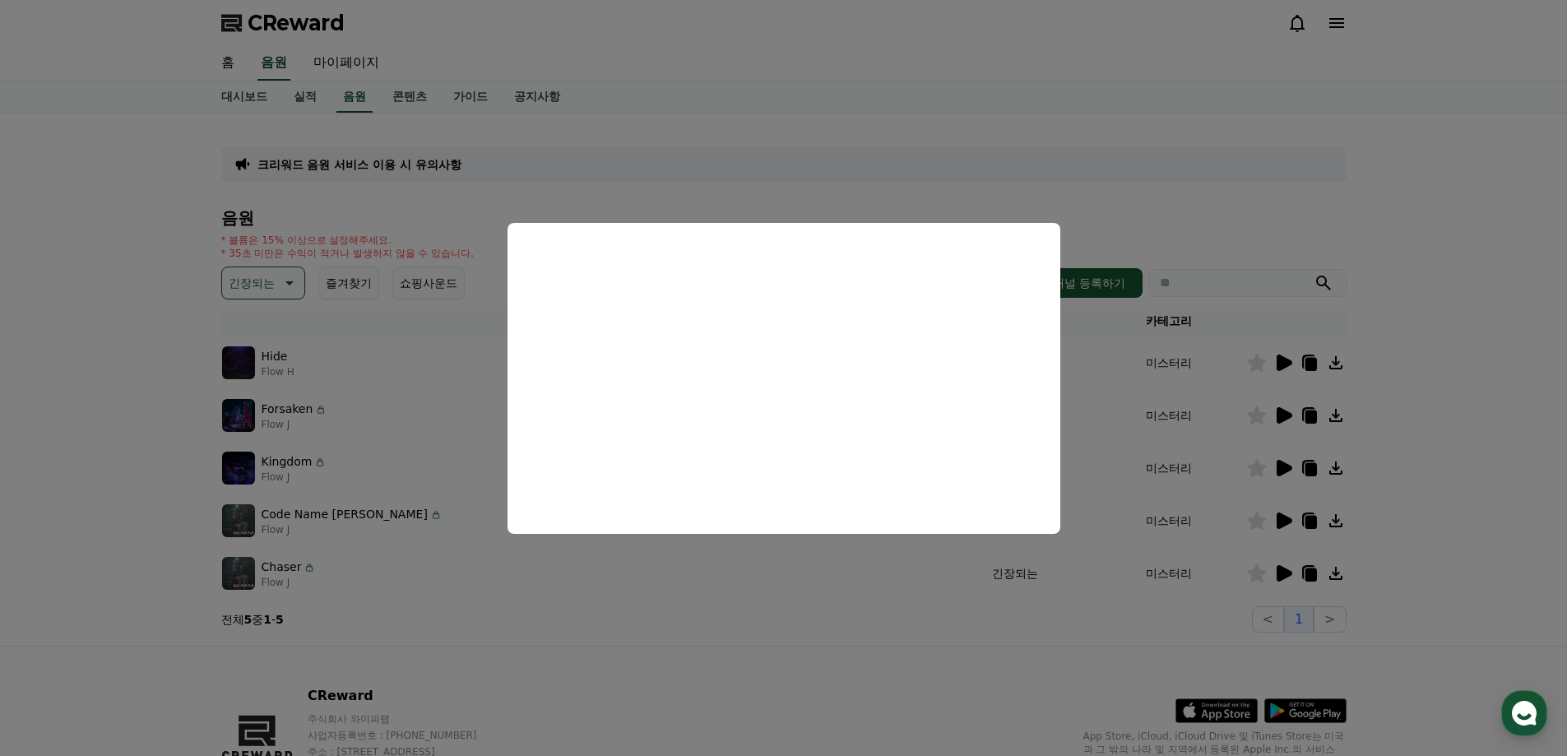
click at [681, 629] on button "close modal" at bounding box center [783, 378] width 1567 height 756
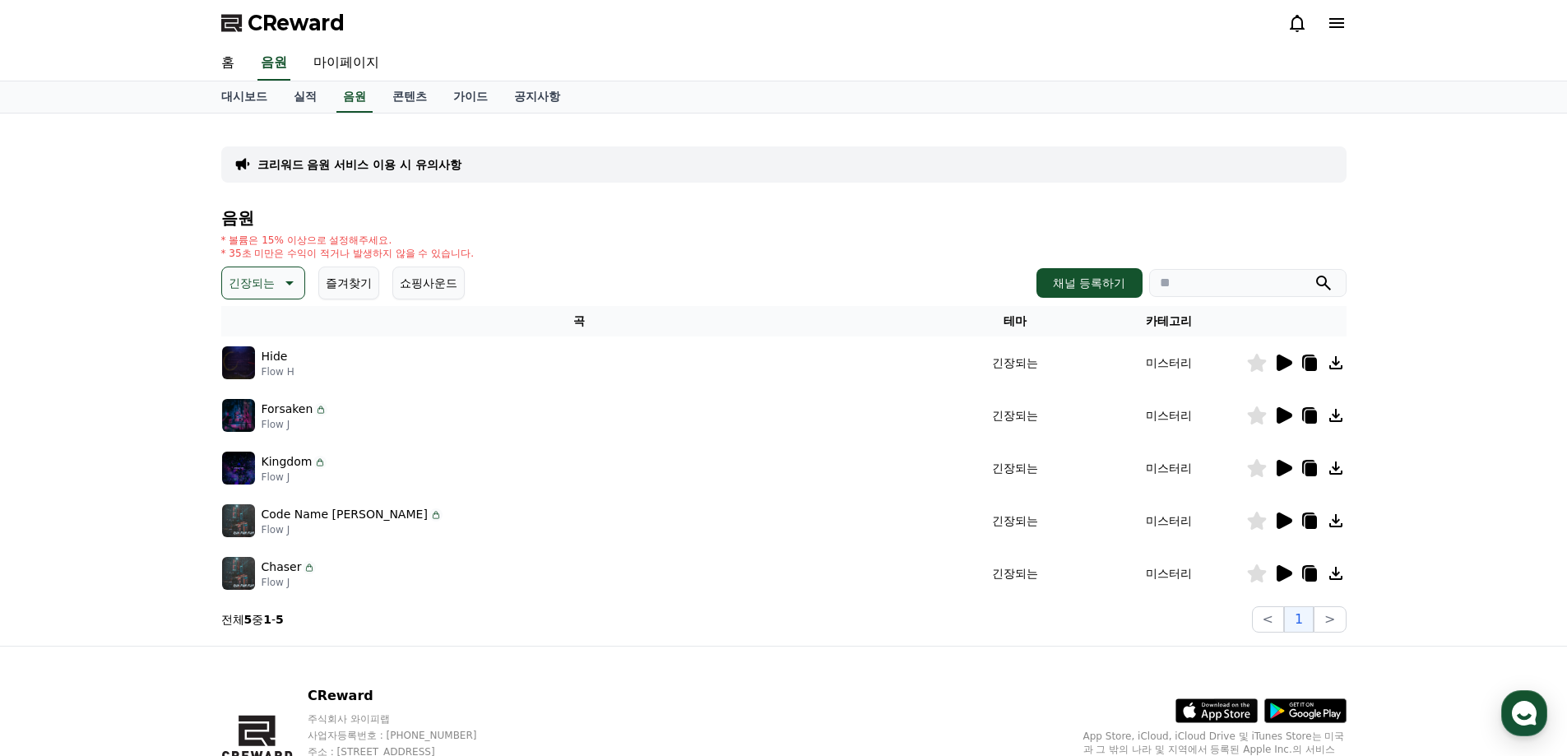
click at [1274, 464] on icon at bounding box center [1283, 468] width 20 height 20
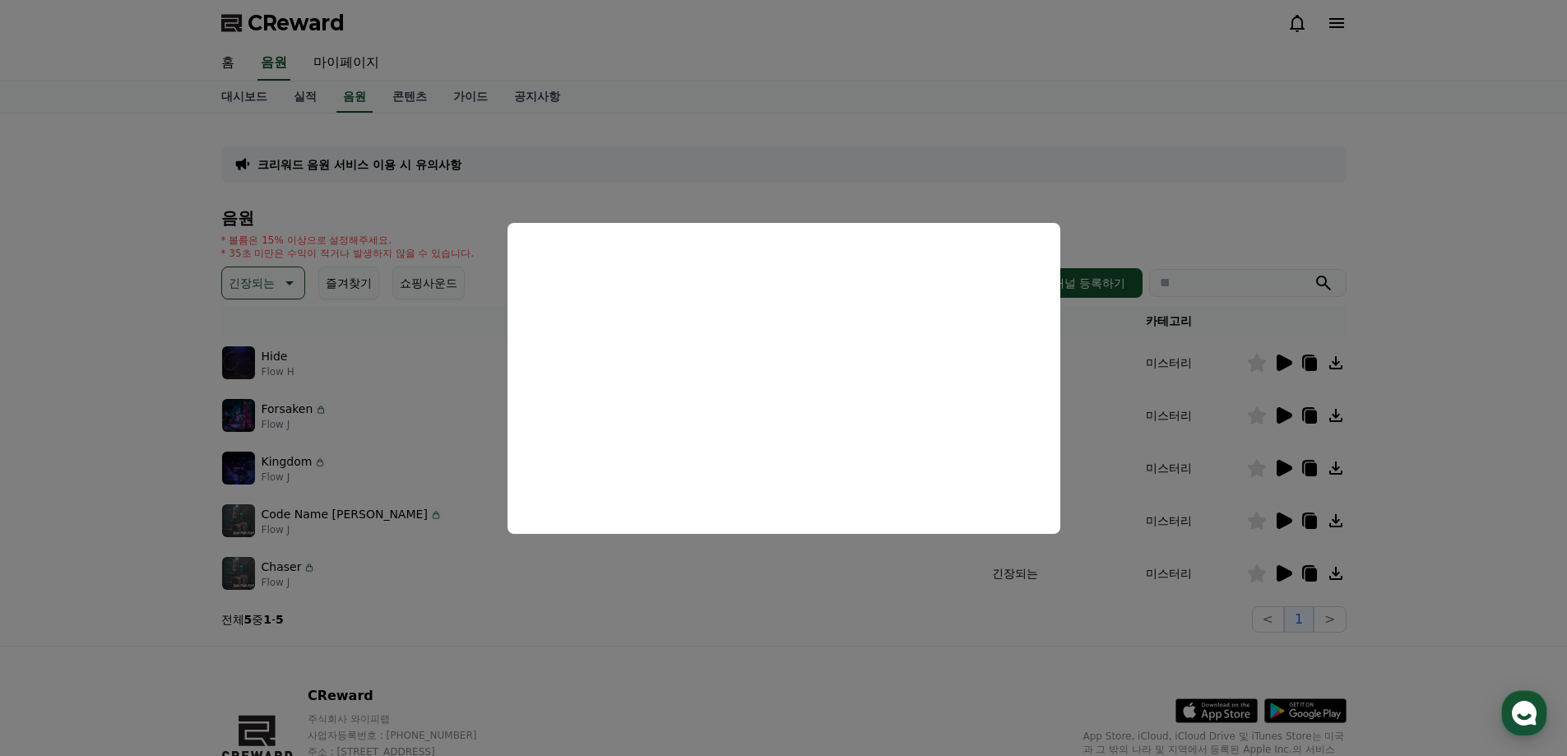
click at [870, 618] on button "close modal" at bounding box center [783, 378] width 1567 height 756
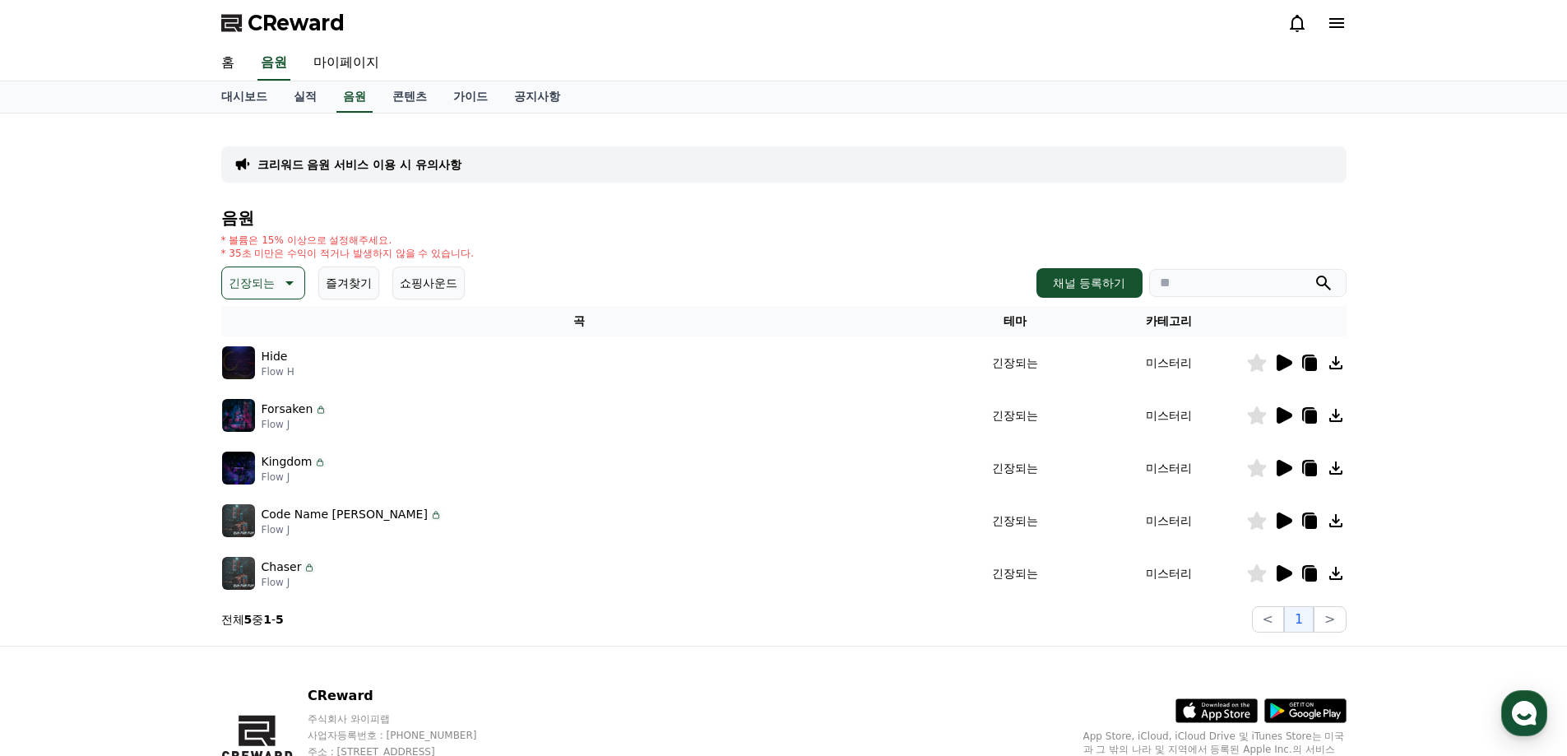
click at [1279, 521] on icon at bounding box center [1285, 520] width 16 height 16
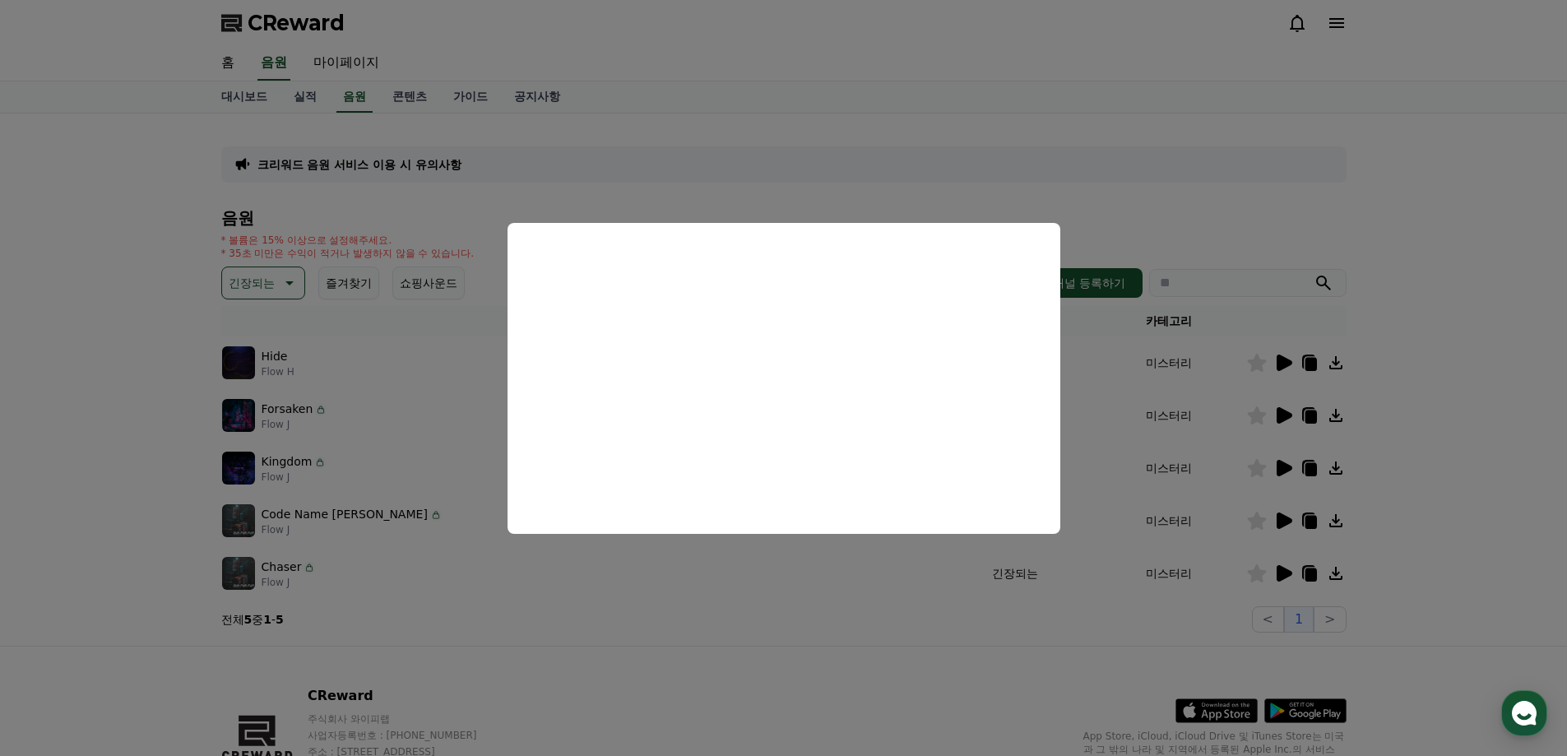
click at [890, 631] on button "close modal" at bounding box center [783, 378] width 1567 height 756
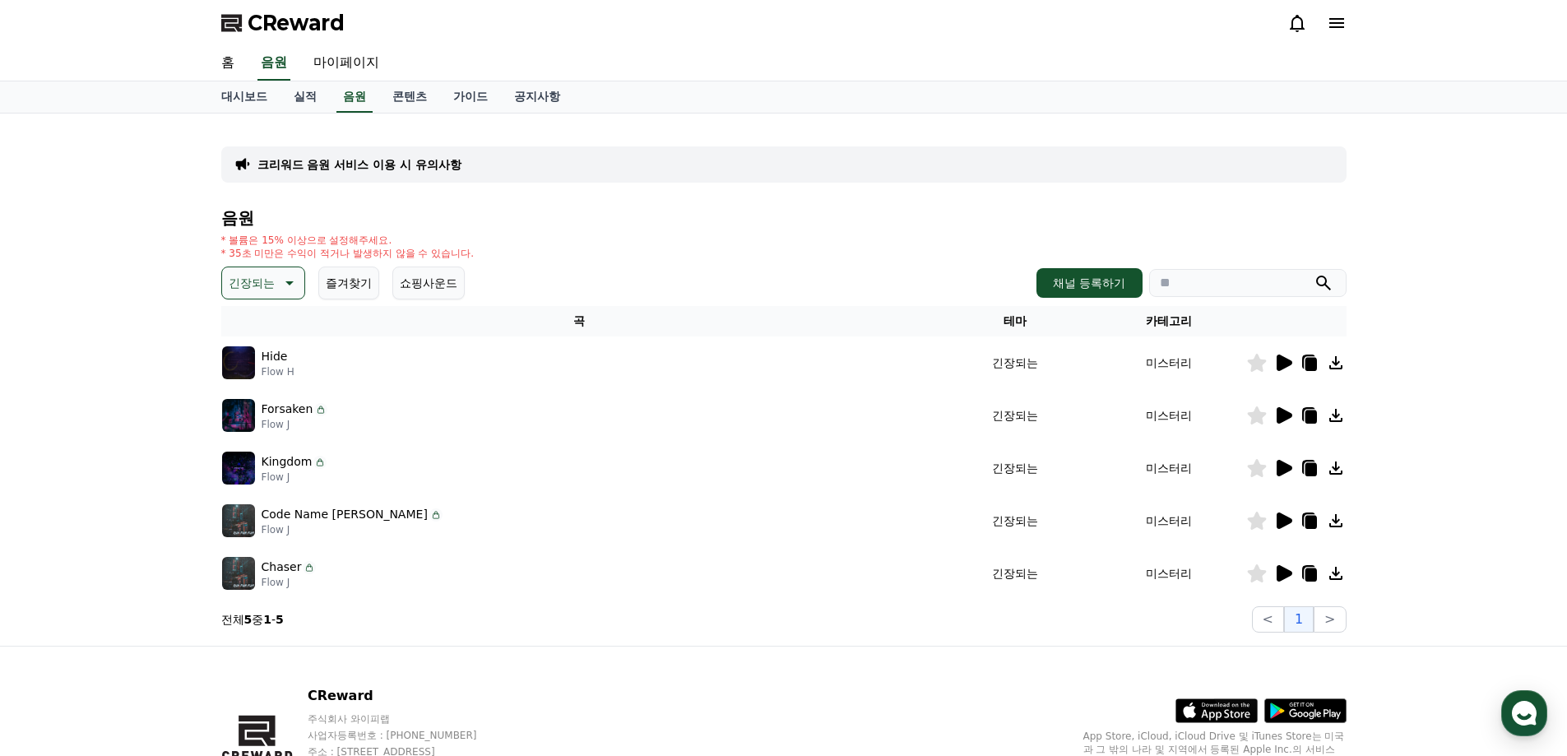
click at [1309, 521] on icon at bounding box center [1311, 522] width 12 height 13
click at [437, 465] on div "Kingdom Flow J" at bounding box center [580, 468] width 716 height 33
click at [375, 461] on div "Kingdom Flow J" at bounding box center [580, 468] width 716 height 33
click at [283, 471] on p "Flow J" at bounding box center [295, 476] width 66 height 13
click at [287, 453] on p "Kingdom" at bounding box center [287, 461] width 51 height 17
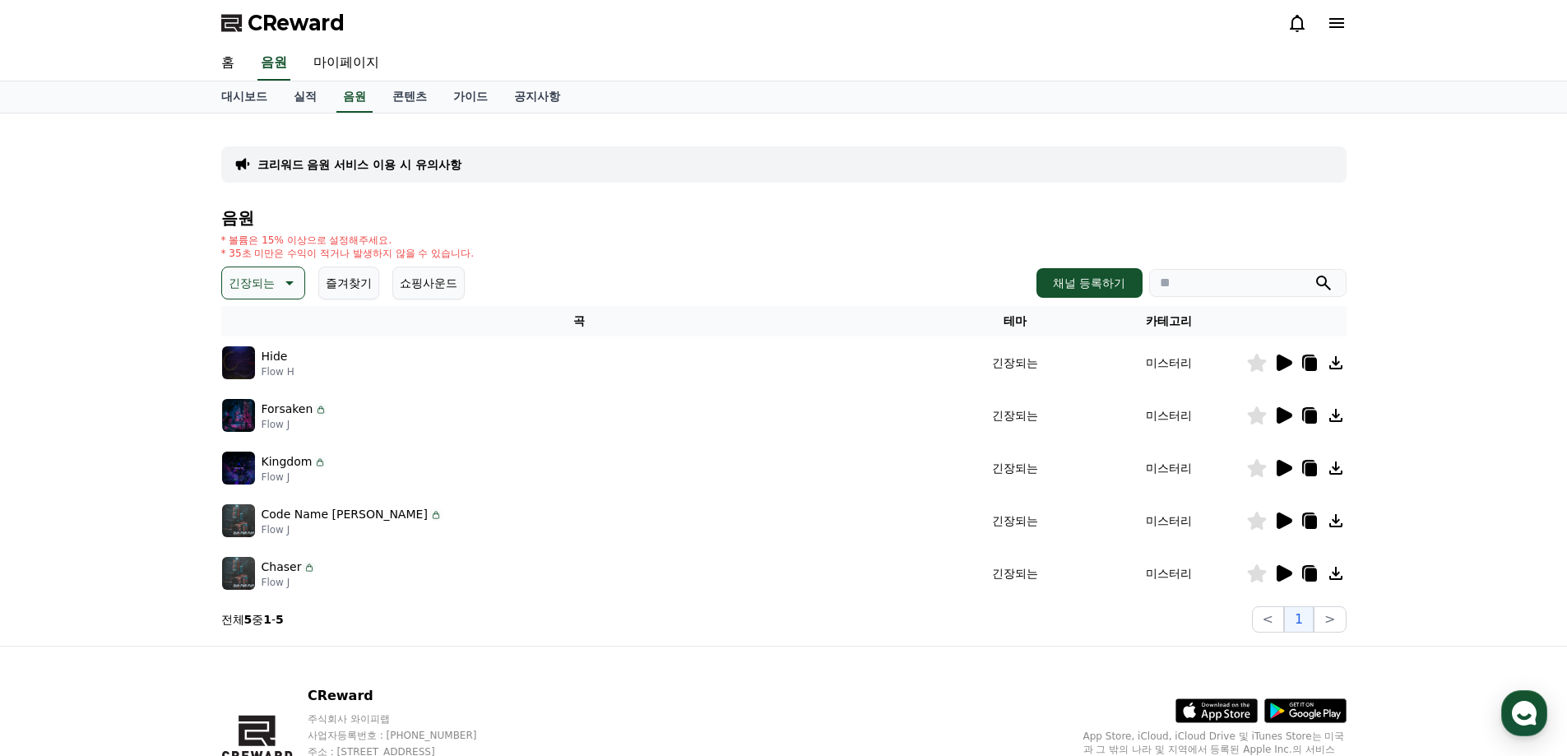
click at [1288, 469] on icon at bounding box center [1285, 468] width 16 height 16
click at [1277, 477] on icon at bounding box center [1283, 468] width 20 height 20
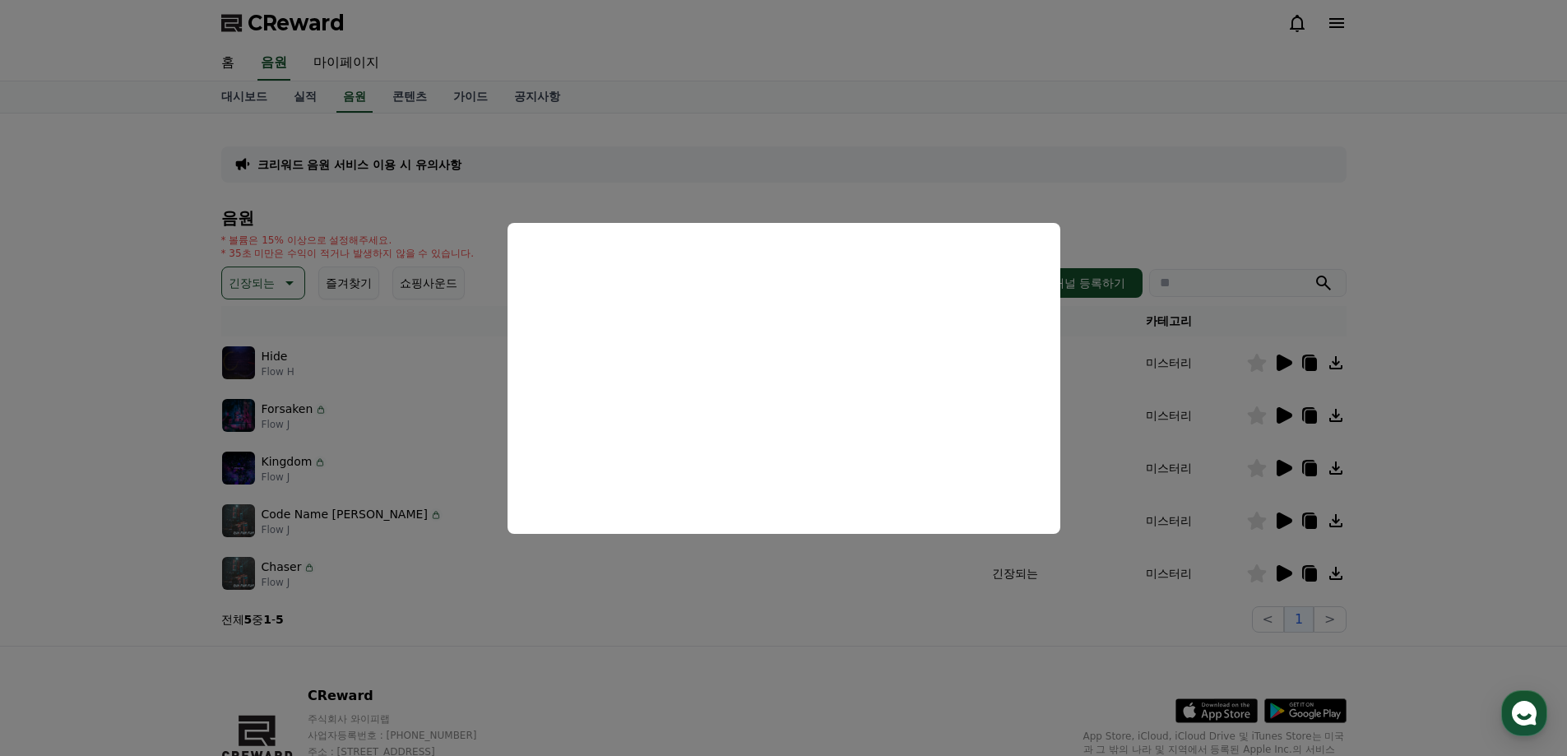
click at [512, 702] on button "close modal" at bounding box center [783, 378] width 1567 height 756
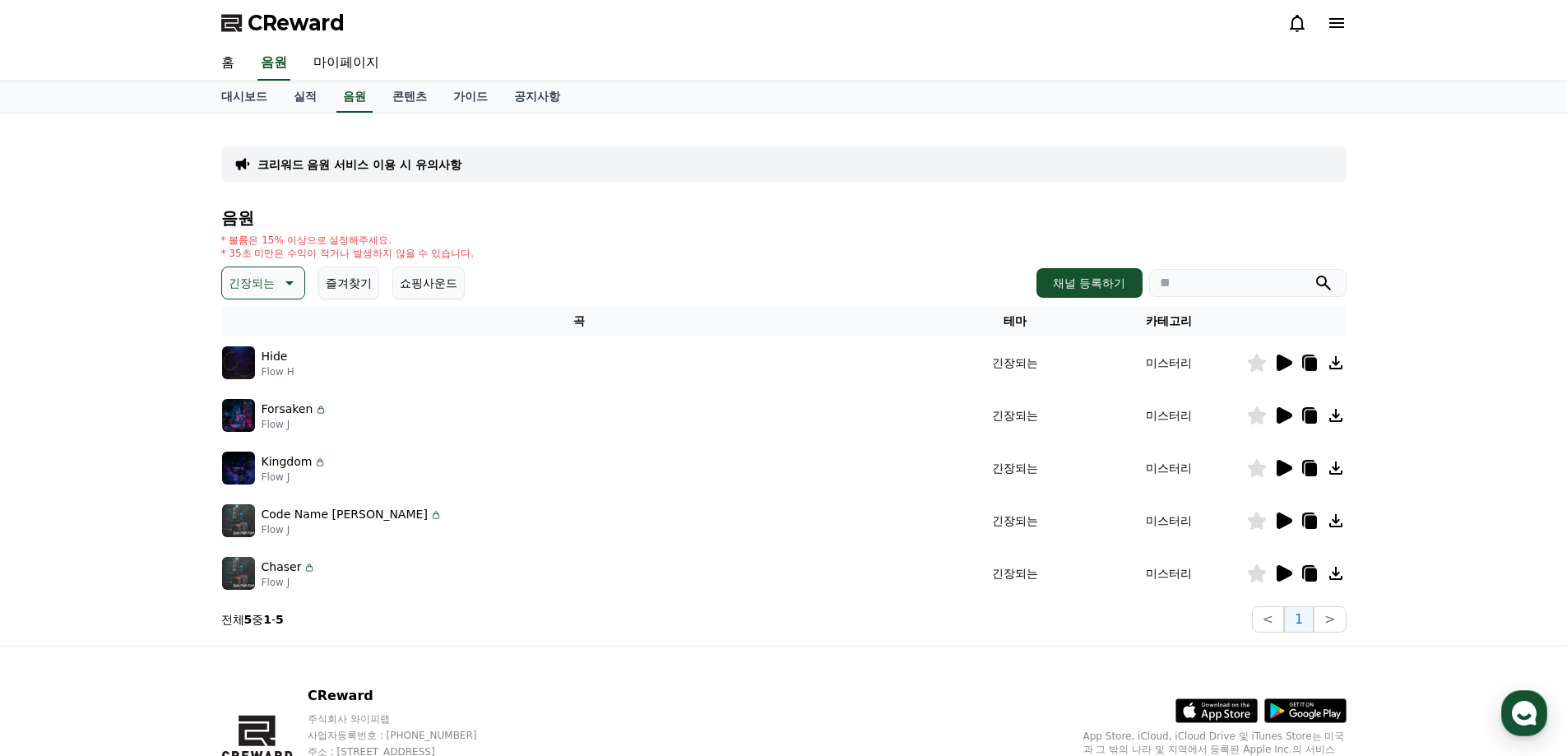
click at [1306, 413] on icon at bounding box center [1311, 416] width 12 height 13
click at [308, 83] on link "실적" at bounding box center [304, 96] width 49 height 31
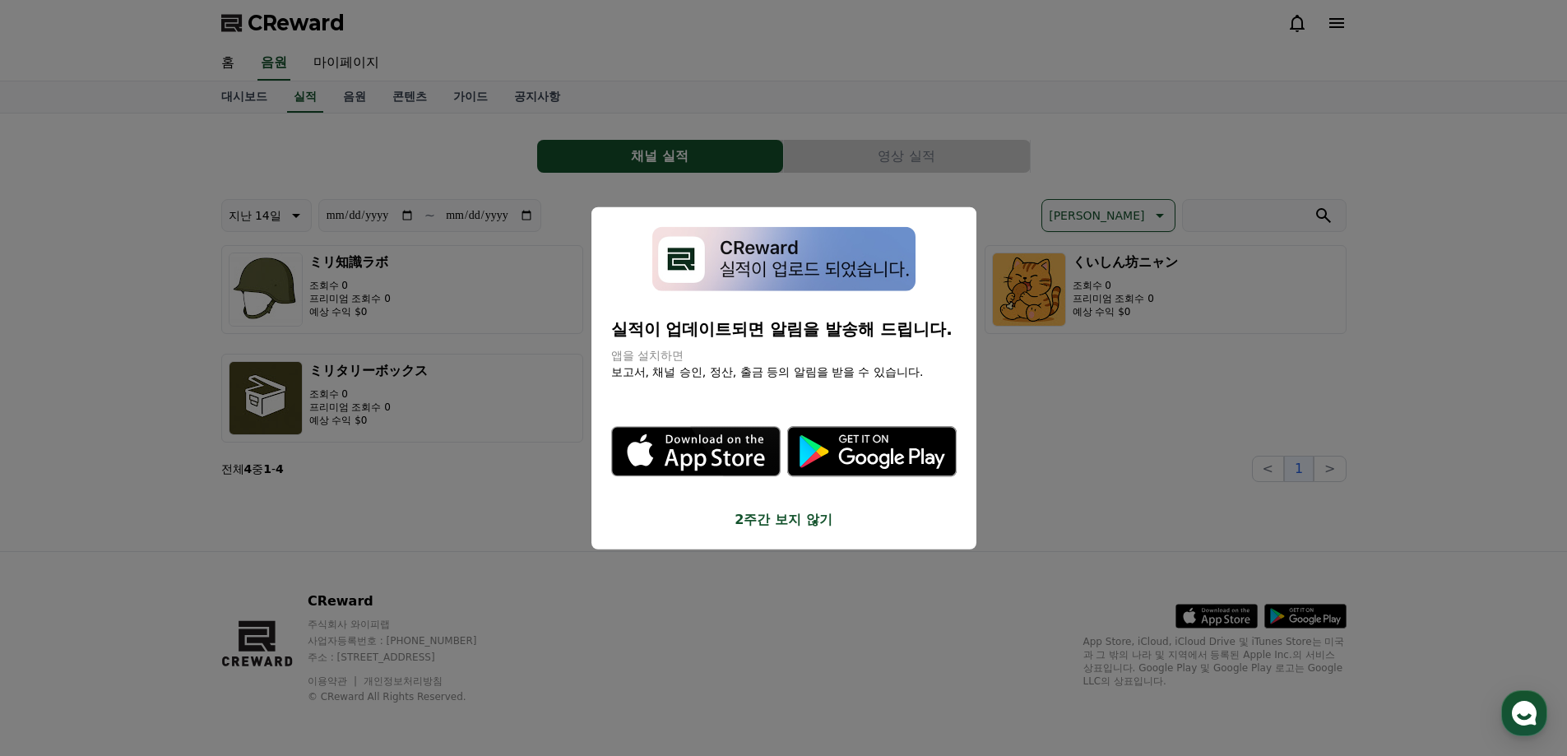
click at [349, 102] on button "close modal" at bounding box center [783, 378] width 1567 height 756
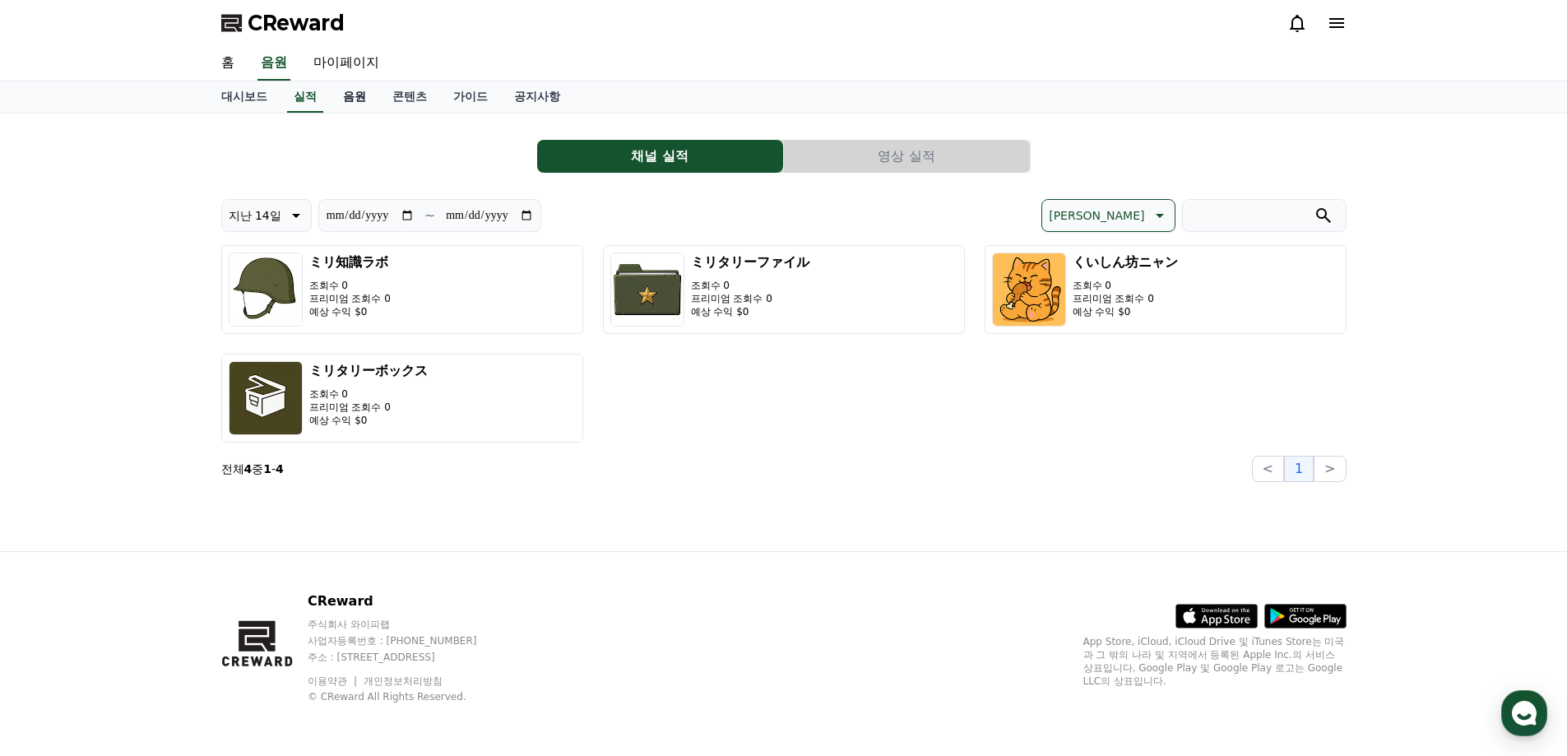
click at [341, 100] on link "음원" at bounding box center [354, 96] width 49 height 31
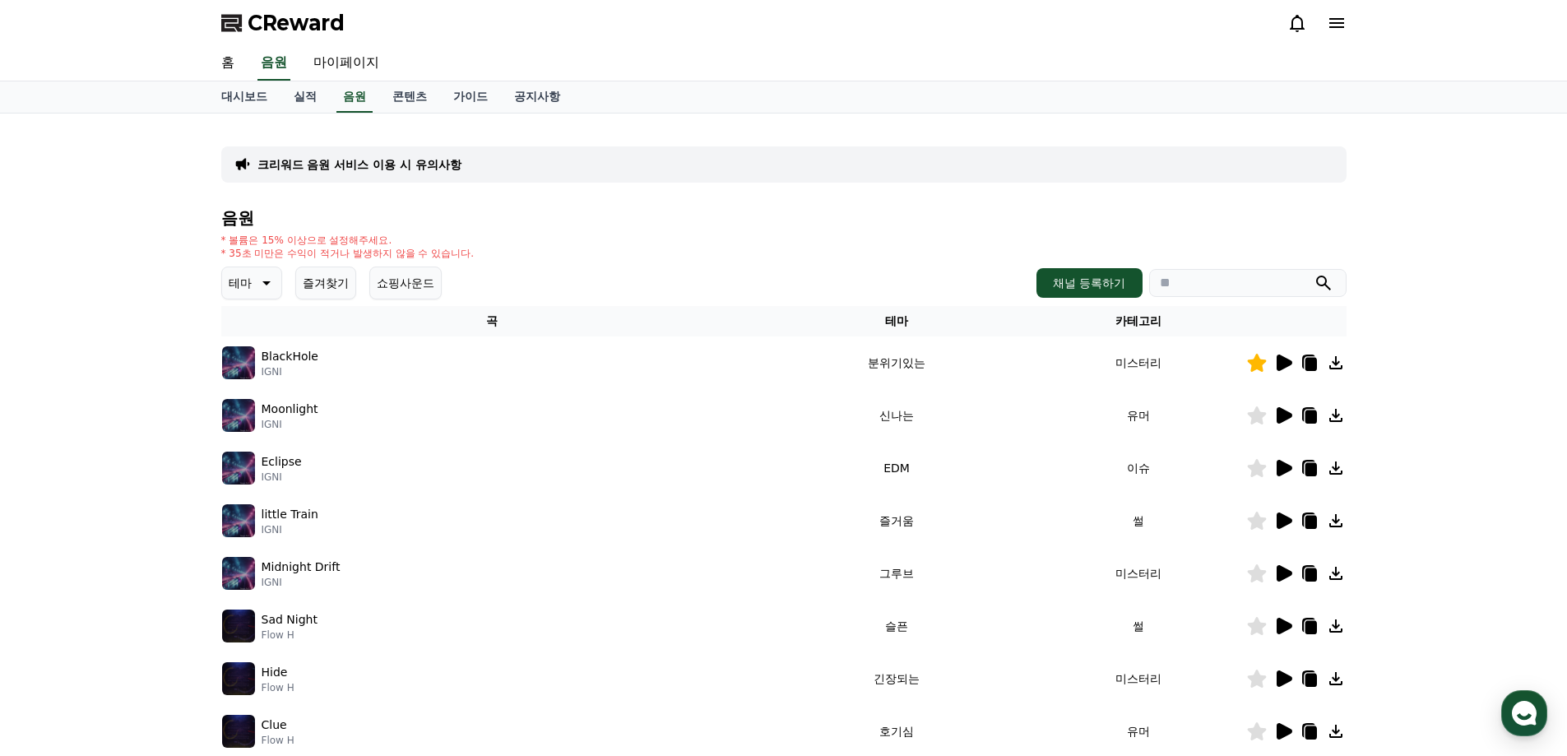
click at [264, 271] on button "테마" at bounding box center [251, 283] width 61 height 33
click at [265, 375] on button "어두운" at bounding box center [248, 373] width 48 height 36
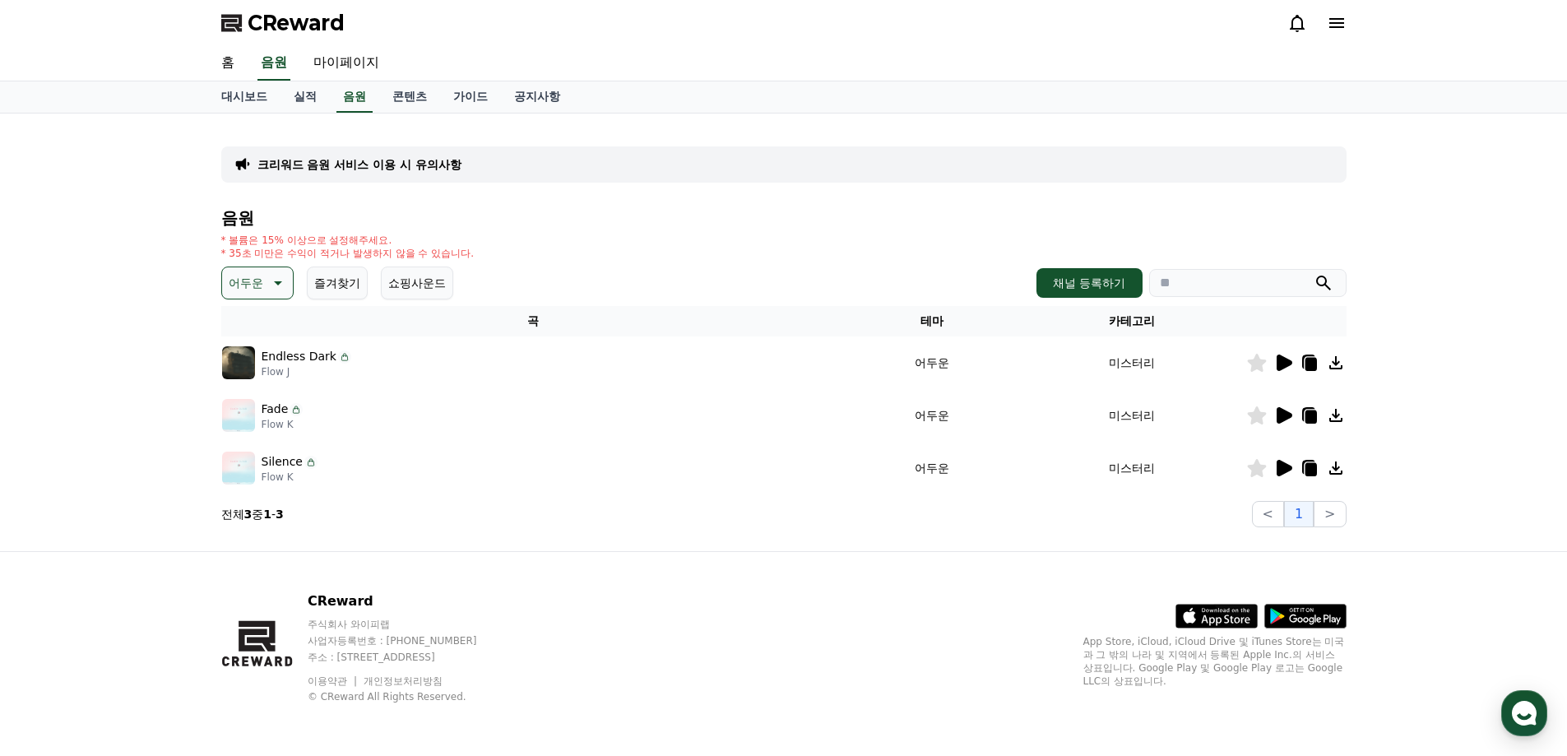
click at [503, 366] on div "Endless Dark Flow J" at bounding box center [533, 362] width 623 height 33
click at [385, 414] on div "Fade Flow K" at bounding box center [533, 415] width 623 height 33
click at [1278, 369] on icon at bounding box center [1285, 363] width 16 height 16
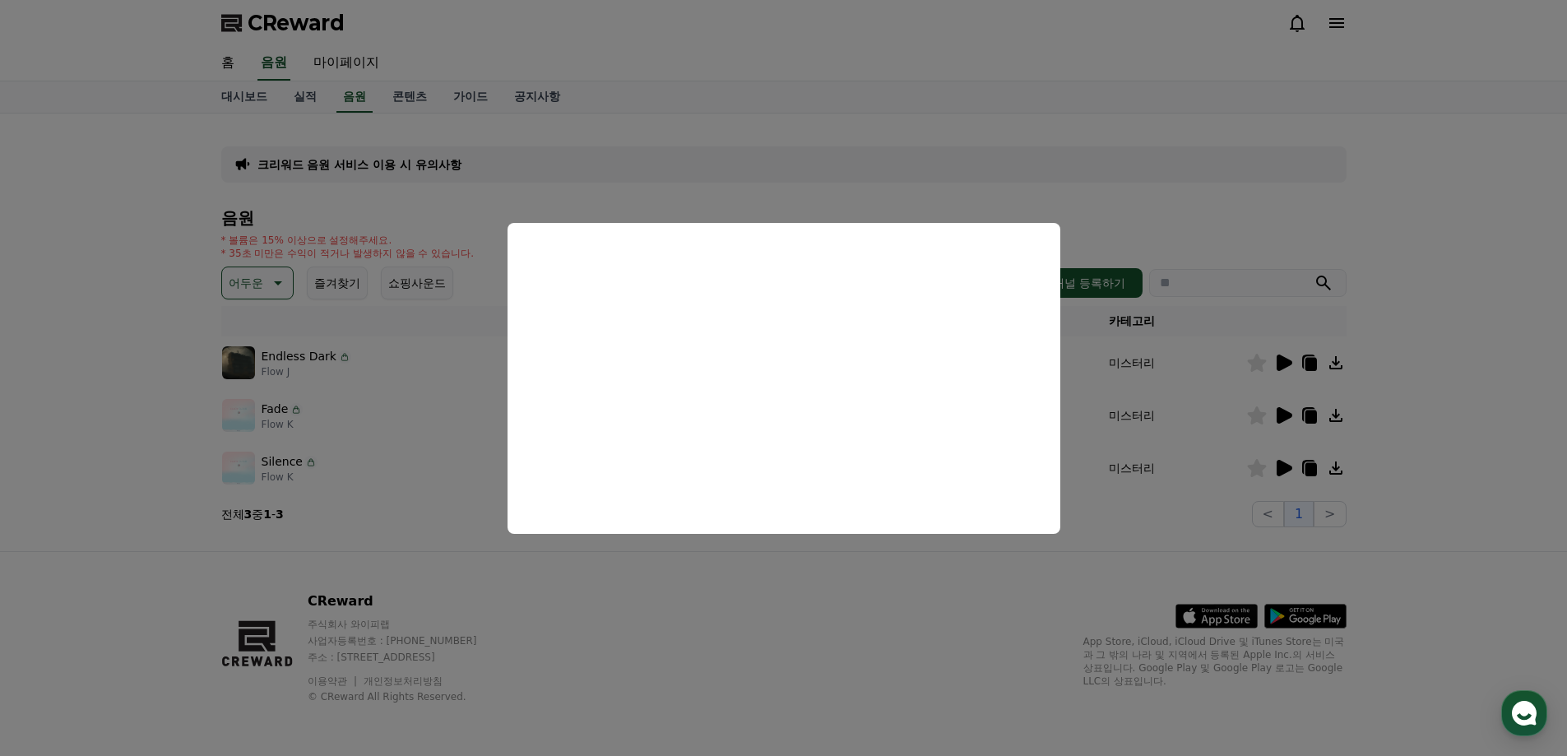
click at [939, 591] on button "close modal" at bounding box center [783, 378] width 1567 height 756
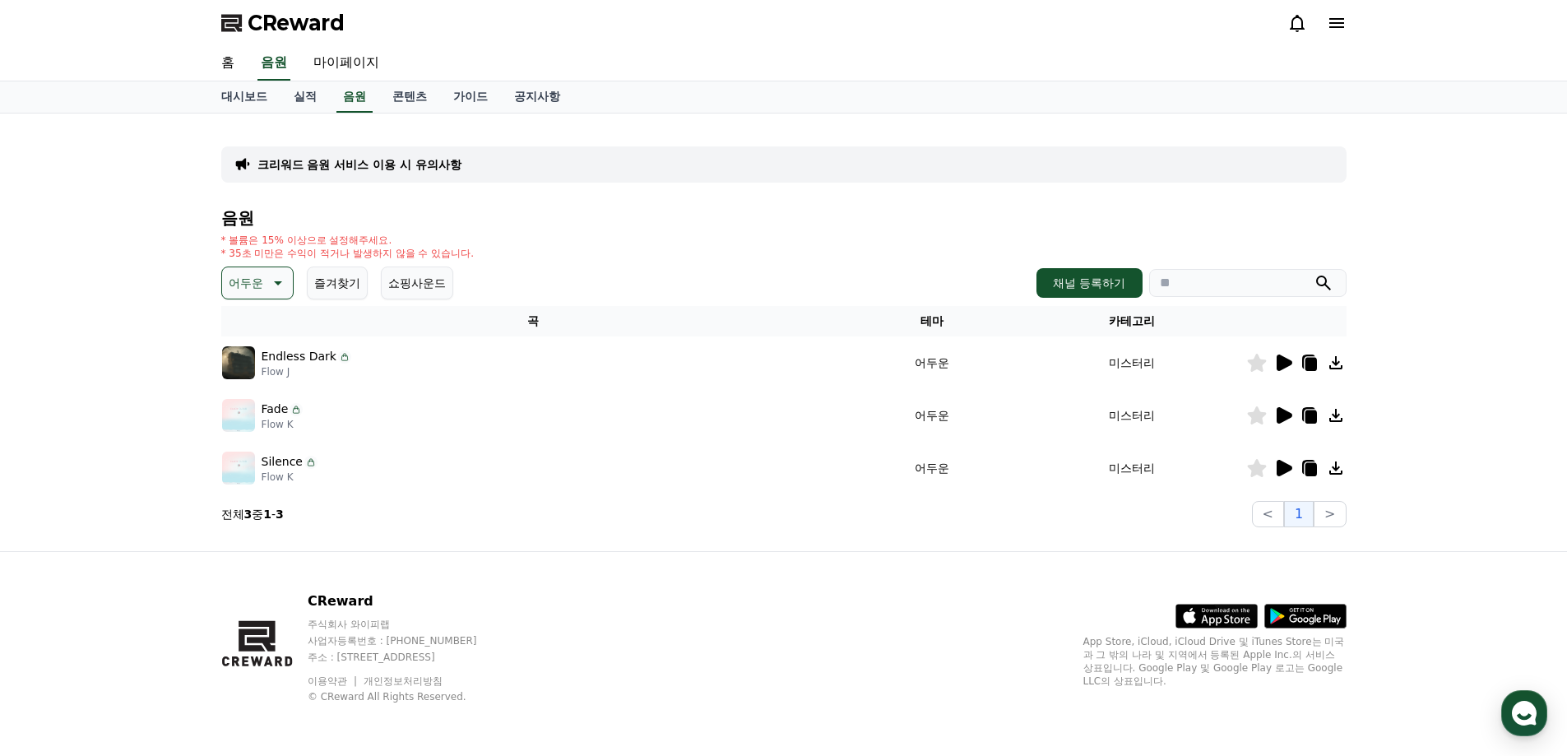
click at [1282, 363] on icon at bounding box center [1285, 363] width 16 height 16
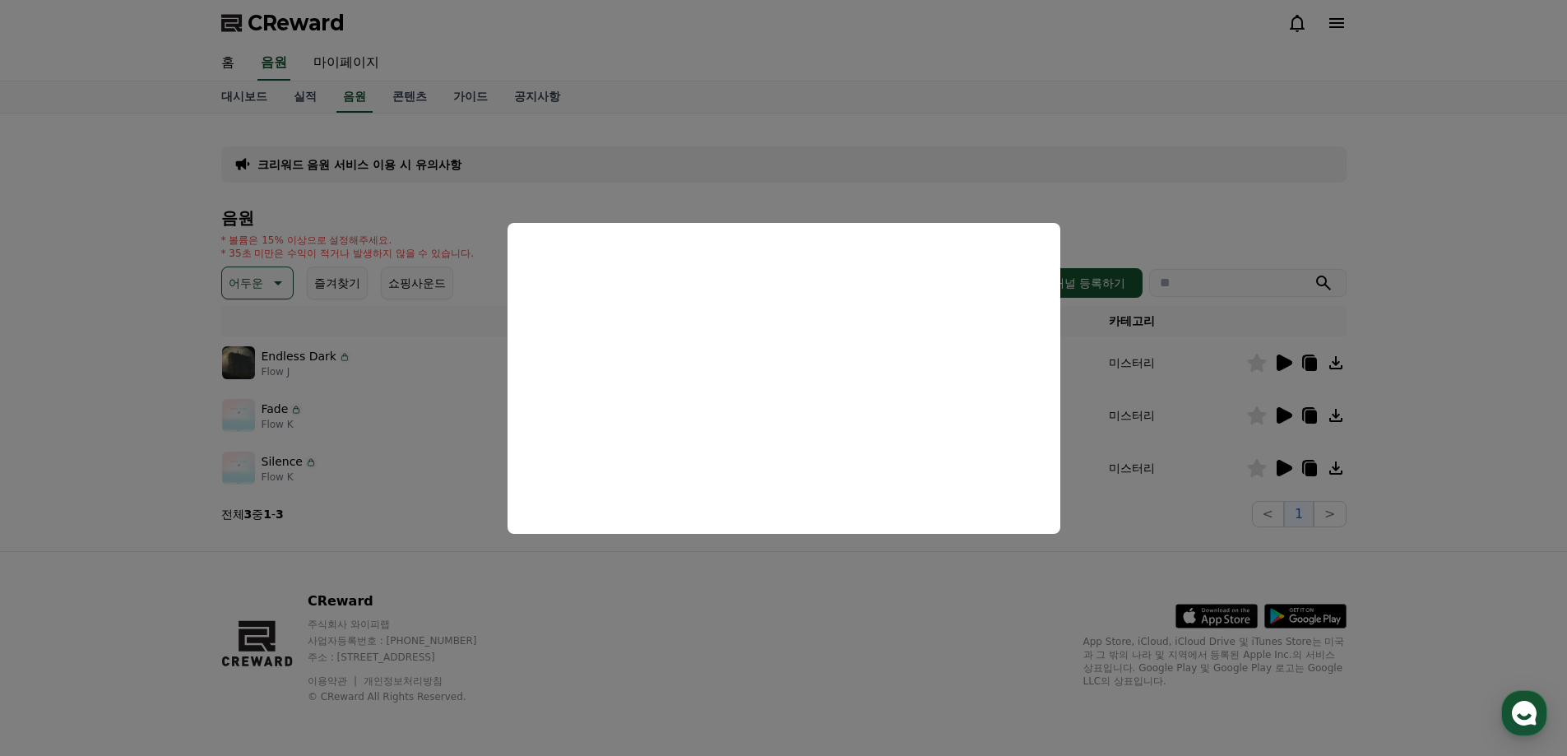
click at [889, 596] on button "close modal" at bounding box center [783, 378] width 1567 height 756
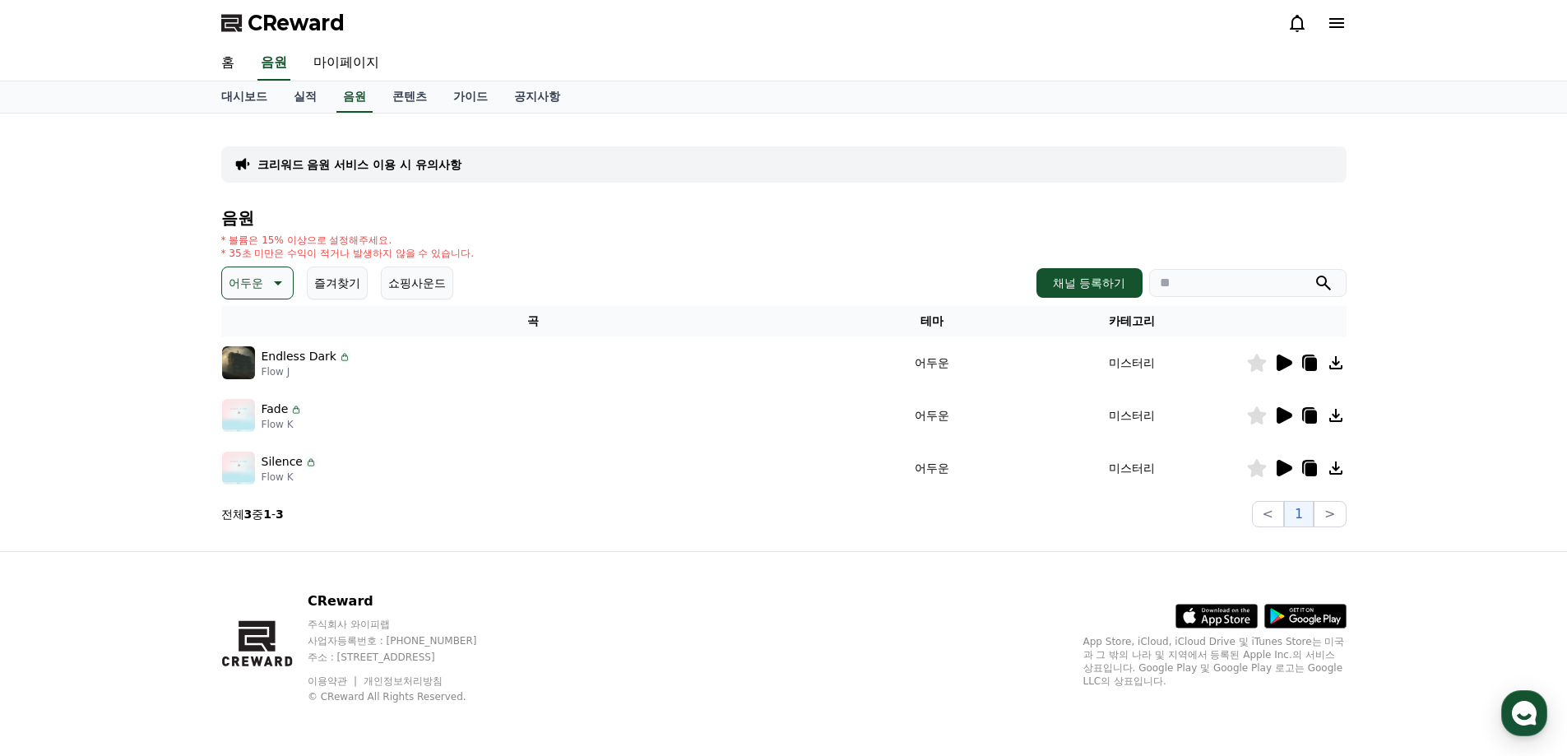
click at [1287, 409] on icon at bounding box center [1283, 416] width 20 height 20
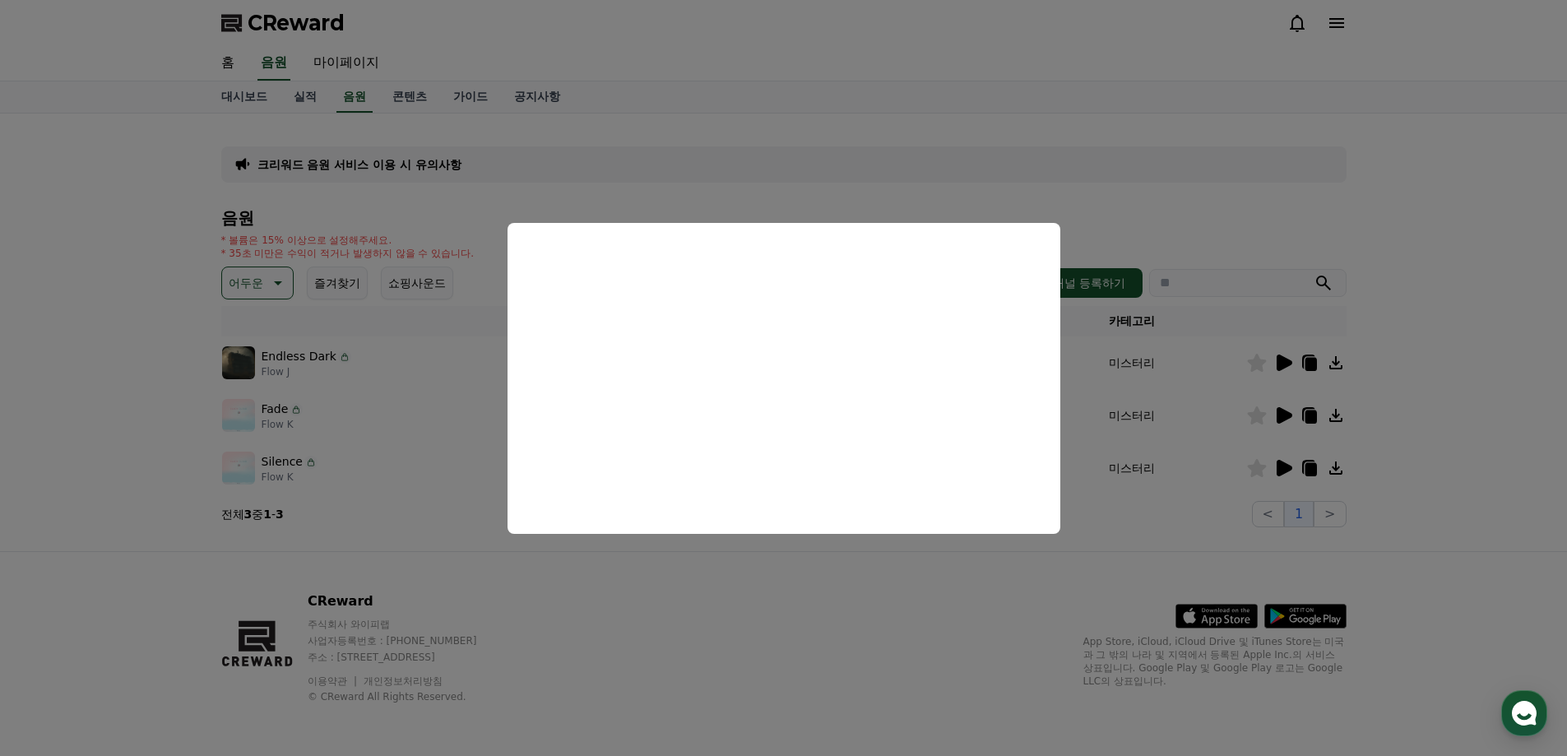
click at [1226, 504] on button "close modal" at bounding box center [783, 378] width 1567 height 756
click at [1291, 468] on icon at bounding box center [1285, 468] width 16 height 16
click at [864, 580] on button "close modal" at bounding box center [783, 378] width 1567 height 756
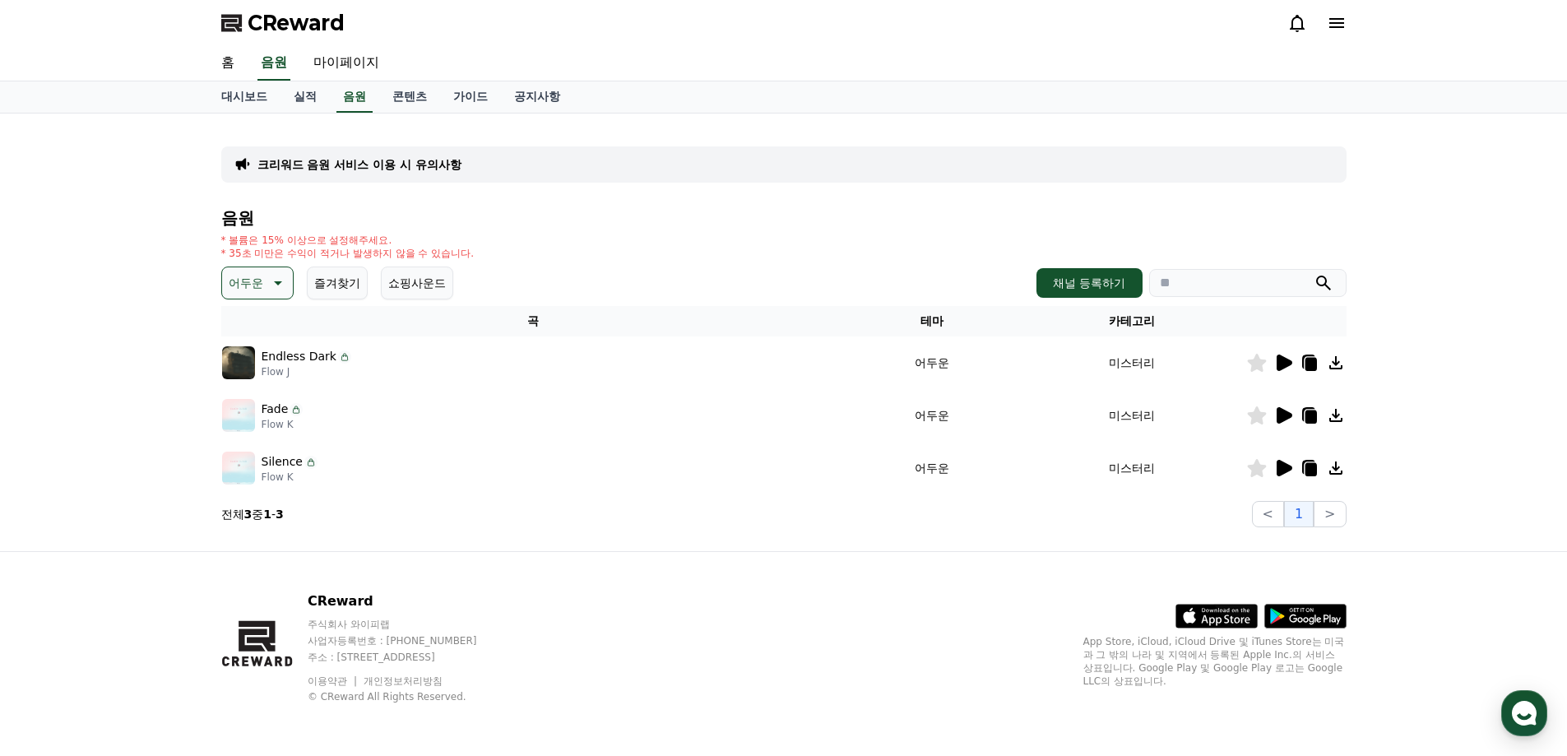
click at [1309, 404] on td at bounding box center [1296, 415] width 100 height 53
click at [1308, 423] on icon at bounding box center [1311, 416] width 12 height 13
click at [1308, 362] on icon at bounding box center [1311, 364] width 12 height 13
